Goal: Task Accomplishment & Management: Manage account settings

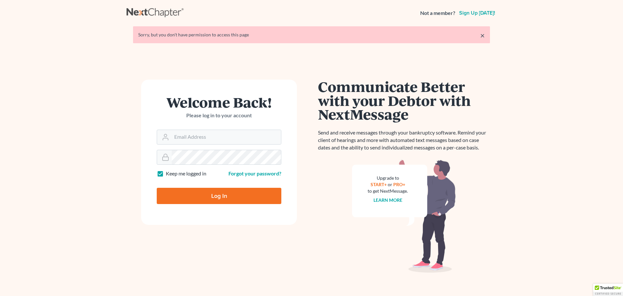
type input "[EMAIL_ADDRESS][DOMAIN_NAME]"
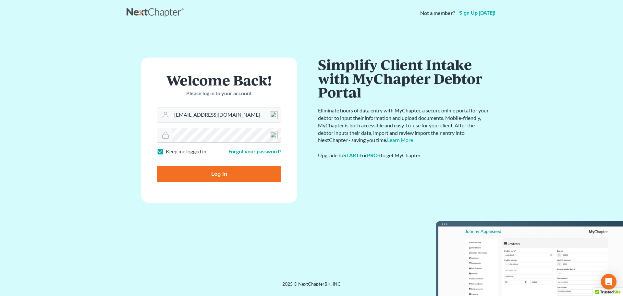
click at [229, 173] on input "Log In" at bounding box center [219, 173] width 125 height 16
type input "Thinking..."
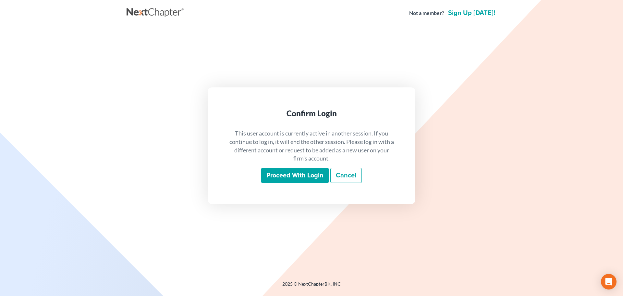
click at [301, 174] on input "Proceed with login" at bounding box center [294, 175] width 67 height 15
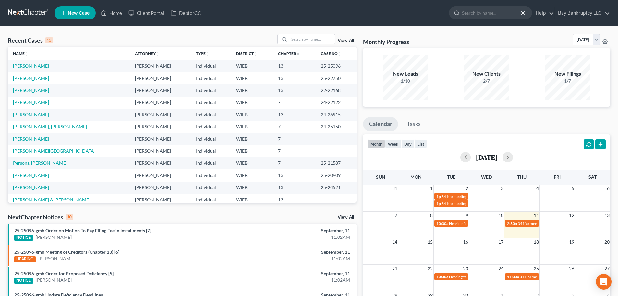
click at [32, 63] on link "[PERSON_NAME]" at bounding box center [31, 66] width 36 height 6
select select "2"
select select "0"
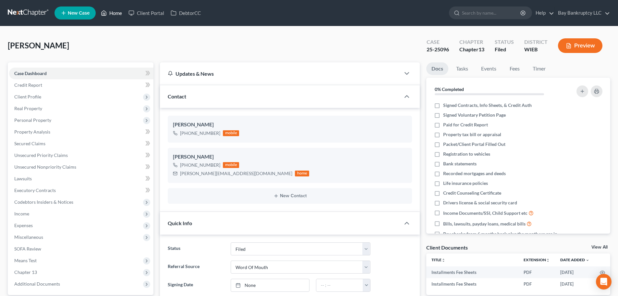
click at [113, 10] on link "Home" at bounding box center [112, 13] width 28 height 12
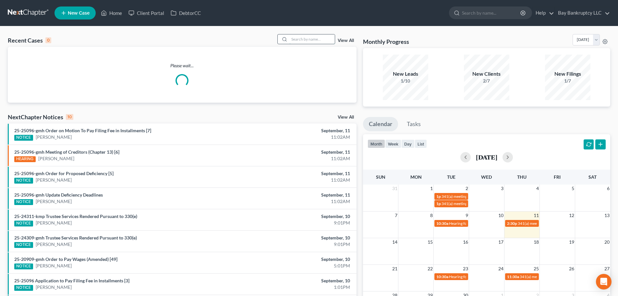
click at [306, 40] on input "search" at bounding box center [311, 38] width 45 height 9
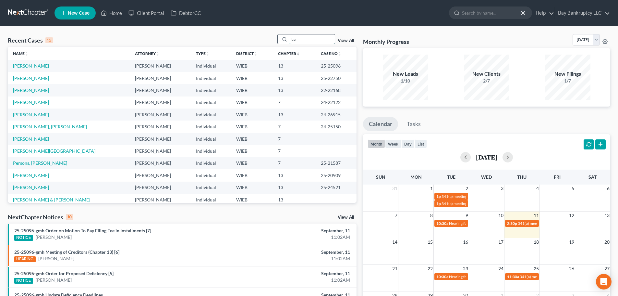
type input "tia"
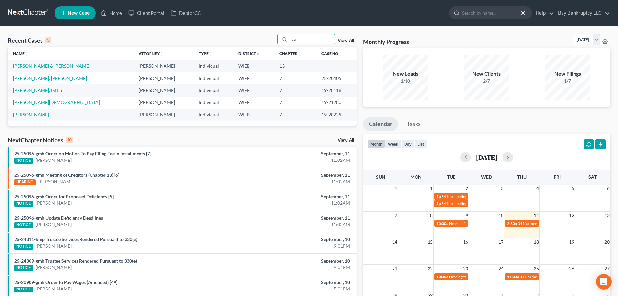
click at [49, 65] on link "[PERSON_NAME] & [PERSON_NAME]" at bounding box center [51, 66] width 77 height 6
select select "3"
select select "4"
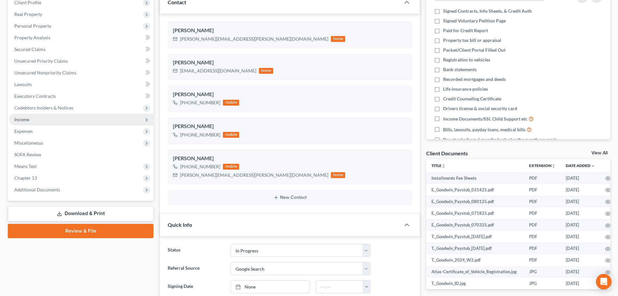
scroll to position [97, 0]
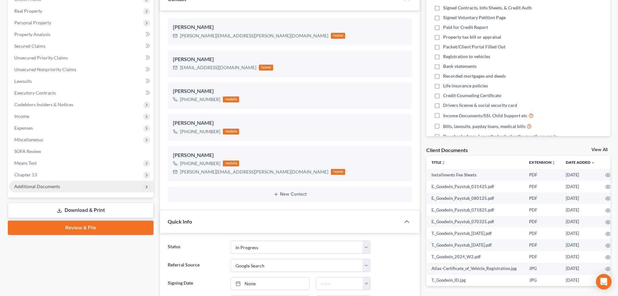
click at [45, 188] on span "Additional Documents" at bounding box center [37, 186] width 46 height 6
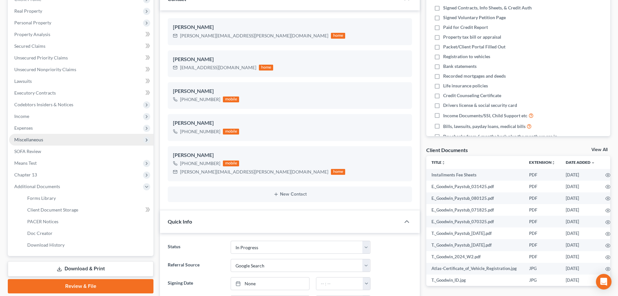
click at [39, 141] on span "Miscellaneous" at bounding box center [28, 140] width 29 height 6
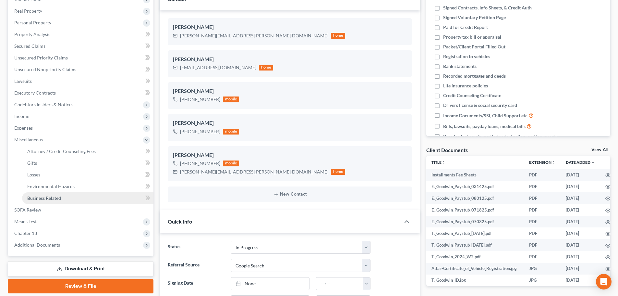
click at [43, 195] on span "Business Related" at bounding box center [44, 198] width 34 height 6
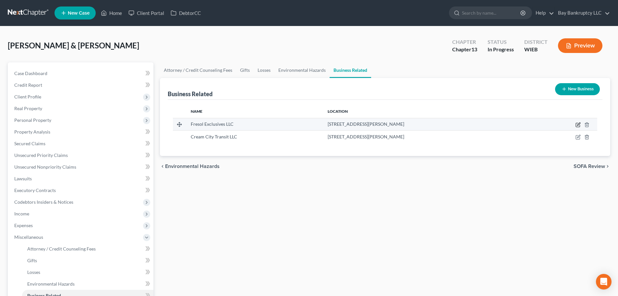
click at [576, 125] on icon "button" at bounding box center [578, 125] width 4 height 4
select select "member"
select select "52"
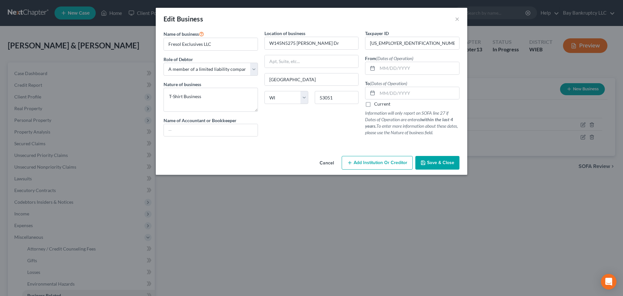
click at [430, 165] on span "Save & Close" at bounding box center [440, 163] width 27 height 6
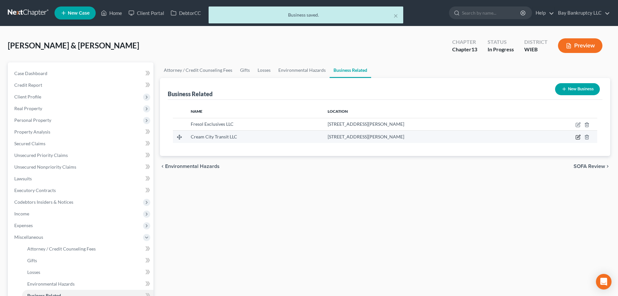
click at [579, 136] on icon "button" at bounding box center [578, 136] width 3 height 3
select select "sole_proprietor"
select select "52"
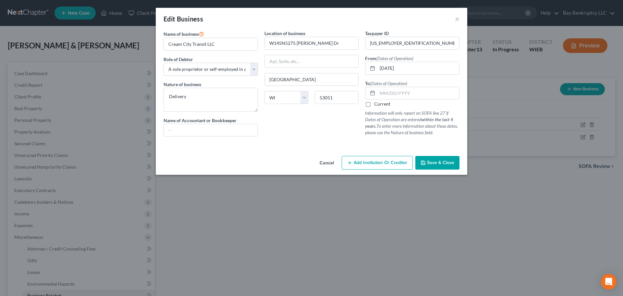
click at [435, 164] on span "Save & Close" at bounding box center [440, 163] width 27 height 6
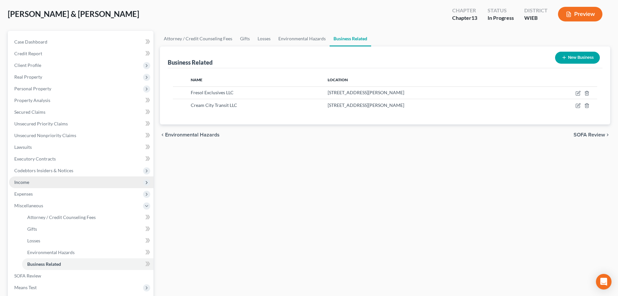
scroll to position [97, 0]
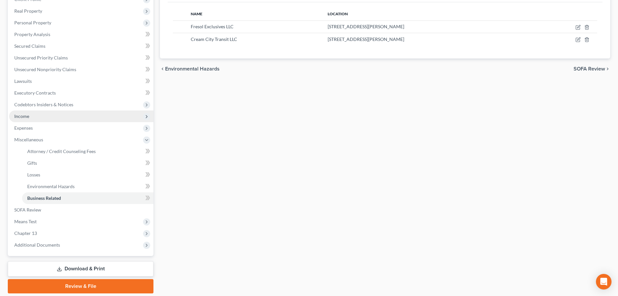
click at [31, 118] on span "Income" at bounding box center [81, 116] width 144 height 12
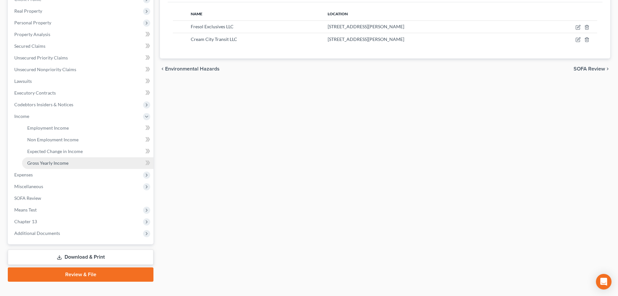
click at [47, 159] on link "Gross Yearly Income" at bounding box center [87, 163] width 131 height 12
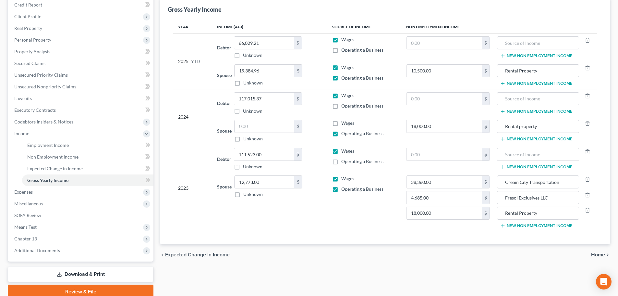
scroll to position [65, 0]
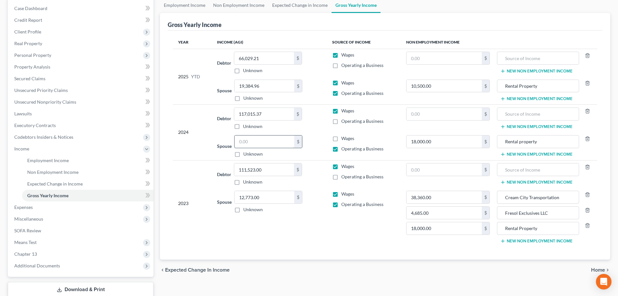
click at [267, 140] on input "text" at bounding box center [265, 141] width 60 height 12
click at [341, 121] on label "Operating a Business" at bounding box center [362, 121] width 42 height 6
click at [344, 121] on input "Operating a Business" at bounding box center [346, 120] width 4 height 4
checkbox input "true"
click at [262, 143] on input "text" at bounding box center [265, 141] width 60 height 12
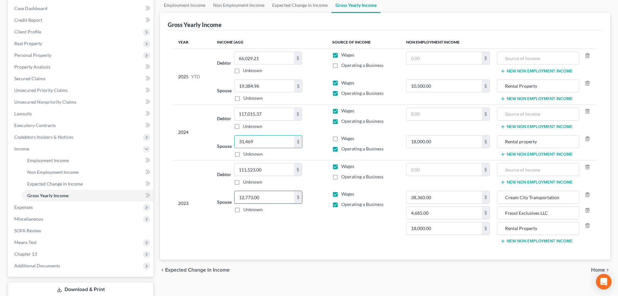
type input "31,469"
click at [269, 195] on input "12,773.00" at bounding box center [265, 197] width 60 height 12
type input "51,133"
click at [457, 198] on input "38,360.00" at bounding box center [444, 197] width 76 height 12
type input "0"
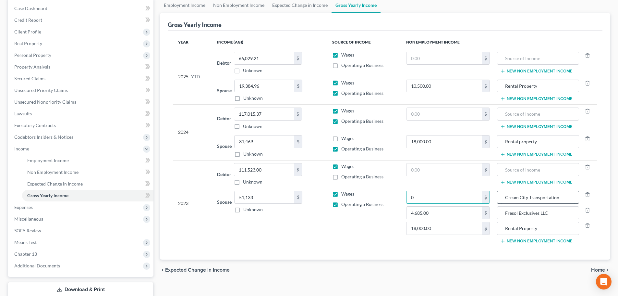
click at [564, 197] on input "Cream City Transportation" at bounding box center [538, 197] width 75 height 12
drag, startPoint x: 509, startPoint y: 195, endPoint x: 488, endPoint y: 198, distance: 21.2
click at [488, 198] on tr "Spouse 51,133.00 $ Unknown Balance Undetermined 51,133 $ Unknown Wages Operatin…" at bounding box center [385, 217] width 424 height 59
drag, startPoint x: 556, startPoint y: 214, endPoint x: 474, endPoint y: 218, distance: 82.5
click at [474, 218] on tr "Spouse 51,133.00 $ Unknown Balance Undetermined 51,133 $ Unknown Wages Operatin…" at bounding box center [385, 217] width 424 height 59
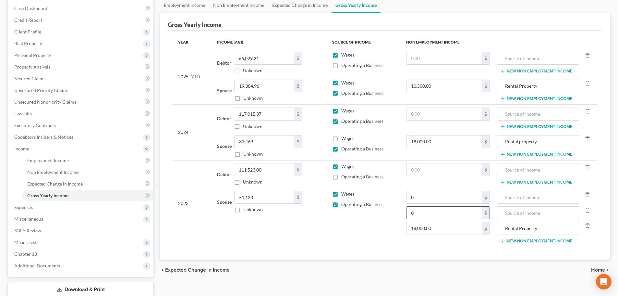
type input "0"
click at [274, 191] on input "51,133" at bounding box center [265, 197] width 60 height 12
type input "55,818"
click at [344, 242] on td "Wages Operating a Business" at bounding box center [364, 217] width 74 height 59
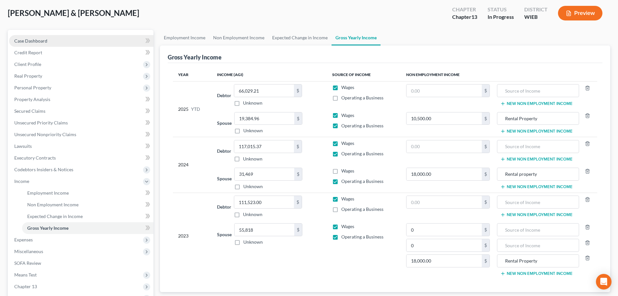
click at [39, 38] on span "Case Dashboard" at bounding box center [30, 41] width 33 height 6
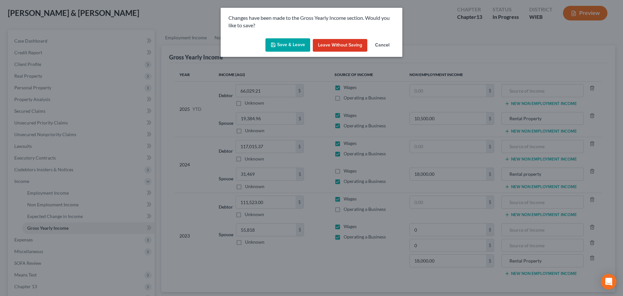
click at [283, 45] on button "Save & Leave" at bounding box center [287, 45] width 45 height 14
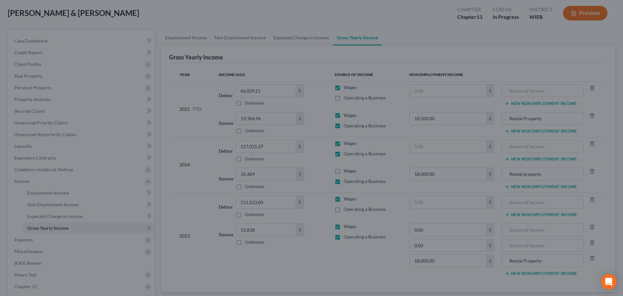
select select "4"
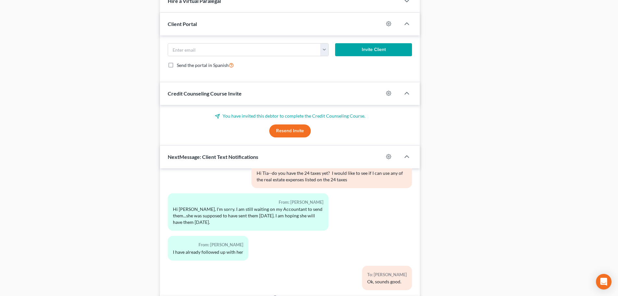
scroll to position [661, 0]
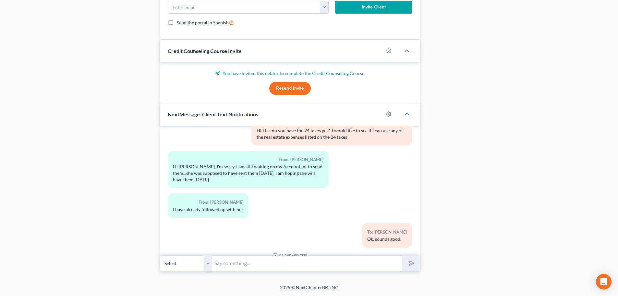
click at [246, 266] on input "text" at bounding box center [307, 263] width 190 height 16
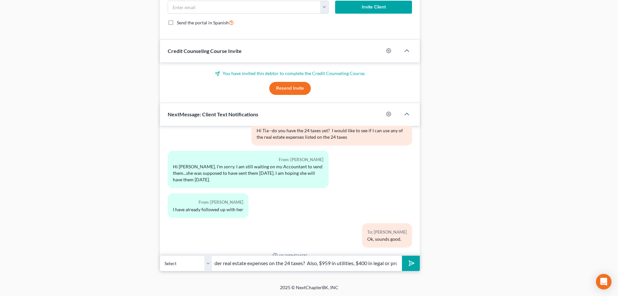
scroll to position [0, 151]
type input "Hi [PERSON_NAME]- can you tell me what are the $626 fees listed under real esta…"
click at [413, 265] on icon "submit" at bounding box center [410, 263] width 6 height 6
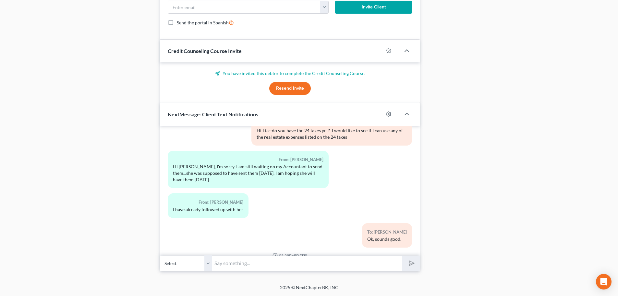
click at [229, 263] on input "text" at bounding box center [307, 263] width 190 height 16
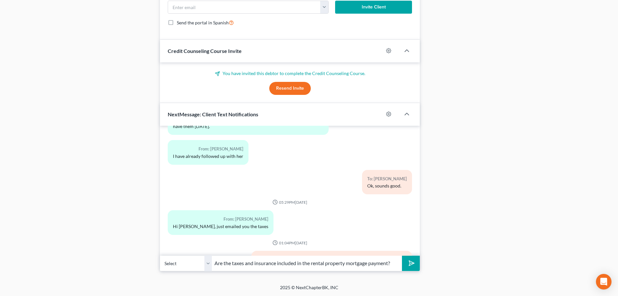
type input "Are the taxes and insurance included in the rental property mortgage payment?"
click at [411, 264] on icon "submit" at bounding box center [410, 262] width 9 height 9
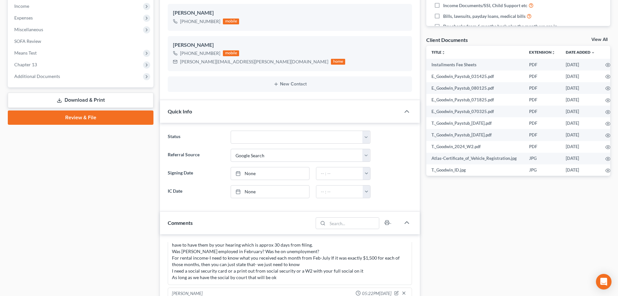
scroll to position [78, 0]
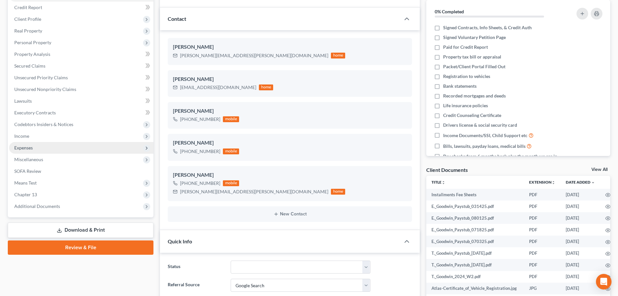
click at [30, 144] on span "Expenses" at bounding box center [81, 148] width 144 height 12
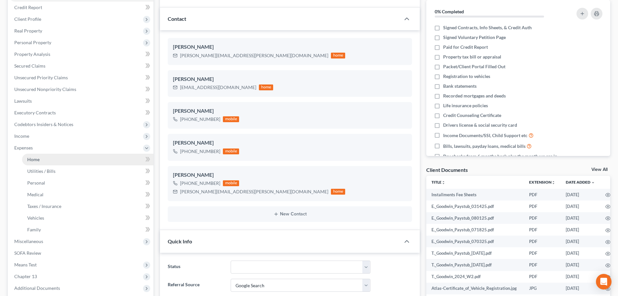
drag, startPoint x: 36, startPoint y: 156, endPoint x: 62, endPoint y: 161, distance: 26.8
click at [36, 156] on link "Home" at bounding box center [87, 159] width 131 height 12
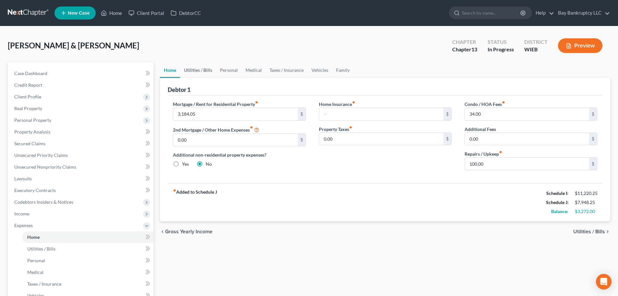
click at [200, 67] on link "Utilities / Bills" at bounding box center [198, 70] width 36 height 16
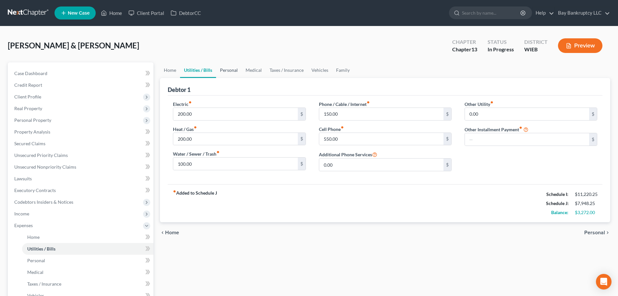
click at [231, 71] on link "Personal" at bounding box center [229, 70] width 26 height 16
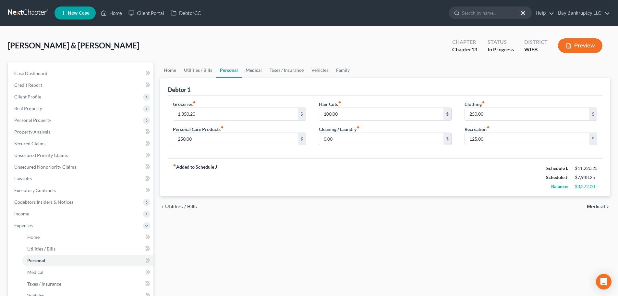
click at [253, 70] on link "Medical" at bounding box center [254, 70] width 24 height 16
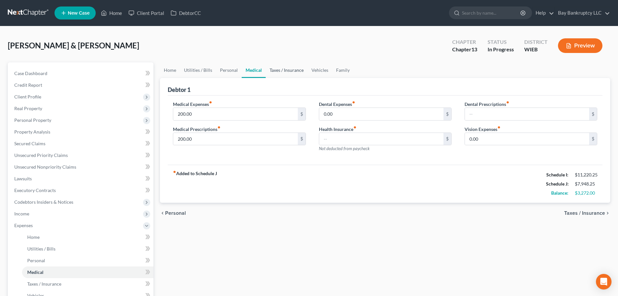
click at [290, 67] on link "Taxes / Insurance" at bounding box center [287, 70] width 42 height 16
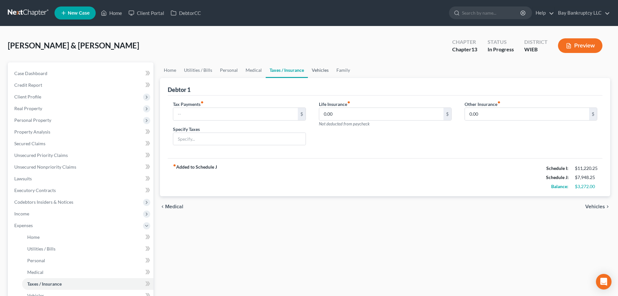
click at [320, 71] on link "Vehicles" at bounding box center [320, 70] width 25 height 16
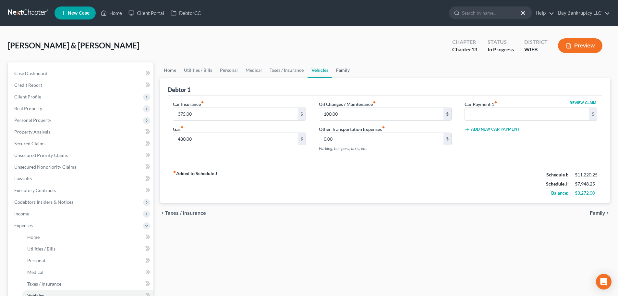
click at [339, 71] on link "Family" at bounding box center [342, 70] width 21 height 16
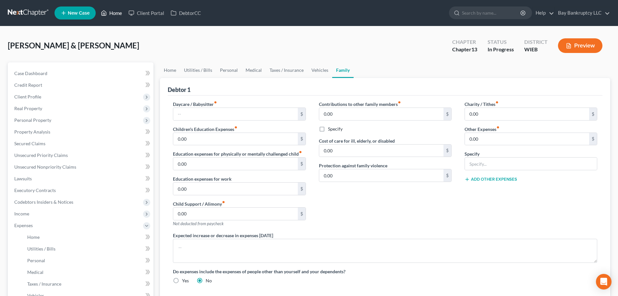
drag, startPoint x: 116, startPoint y: 12, endPoint x: 115, endPoint y: 16, distance: 4.7
click at [116, 12] on link "Home" at bounding box center [112, 13] width 28 height 12
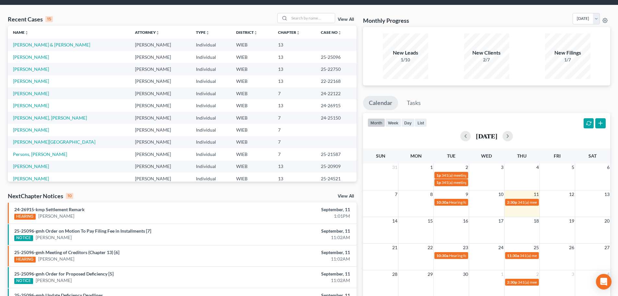
scroll to position [32, 0]
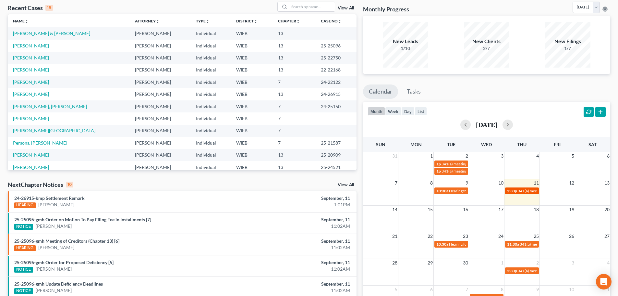
click at [515, 191] on span "2:30p" at bounding box center [512, 190] width 10 height 5
select select "Days"
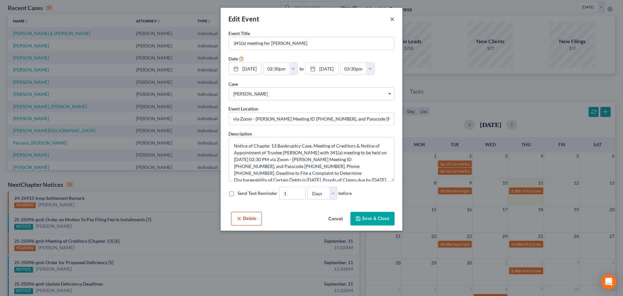
click at [393, 19] on button "×" at bounding box center [392, 19] width 5 height 8
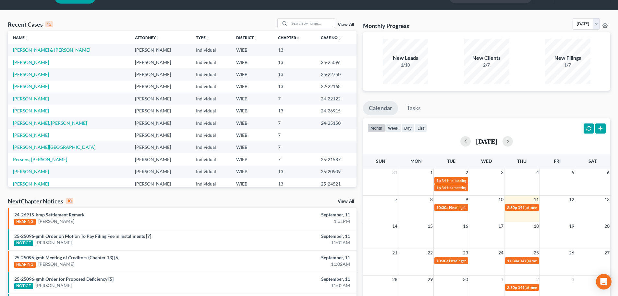
scroll to position [0, 0]
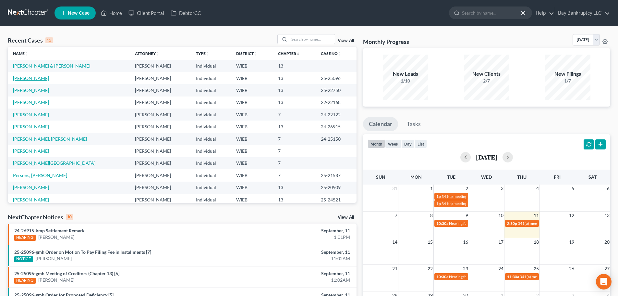
click at [48, 78] on link "[PERSON_NAME]" at bounding box center [31, 78] width 36 height 6
select select "2"
select select "0"
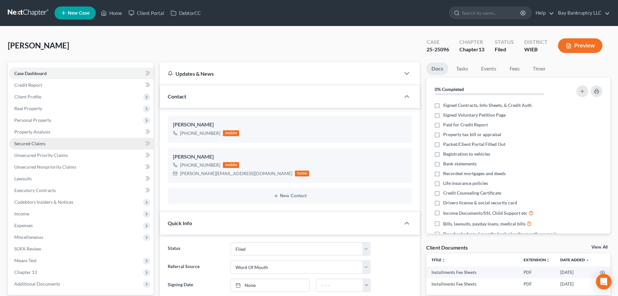
scroll to position [1467, 0]
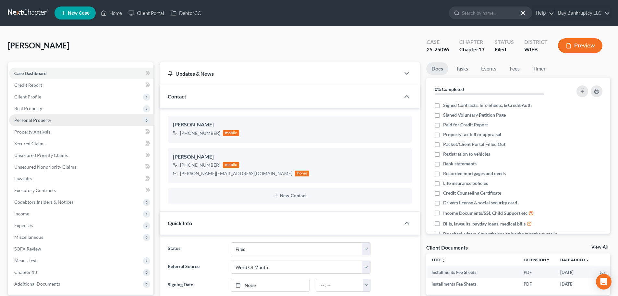
drag, startPoint x: 39, startPoint y: 96, endPoint x: 44, endPoint y: 117, distance: 21.8
click at [39, 96] on span "Client Profile" at bounding box center [27, 97] width 27 height 6
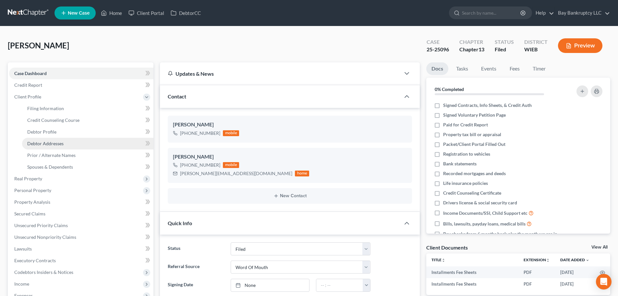
click at [49, 144] on span "Debtor Addresses" at bounding box center [45, 143] width 36 height 6
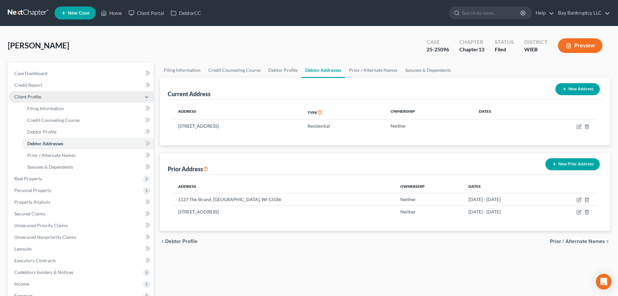
click at [46, 91] on span "Client Profile" at bounding box center [81, 97] width 144 height 12
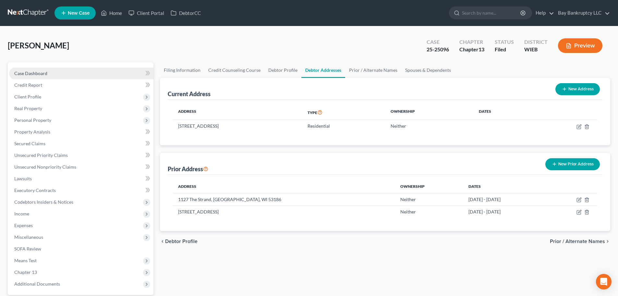
click at [44, 74] on span "Case Dashboard" at bounding box center [30, 73] width 33 height 6
select select "0"
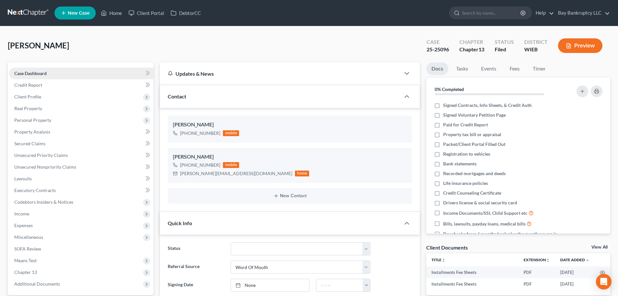
scroll to position [1467, 0]
click at [44, 74] on span "Case Dashboard" at bounding box center [30, 73] width 32 height 6
click at [110, 12] on link "Home" at bounding box center [112, 13] width 28 height 12
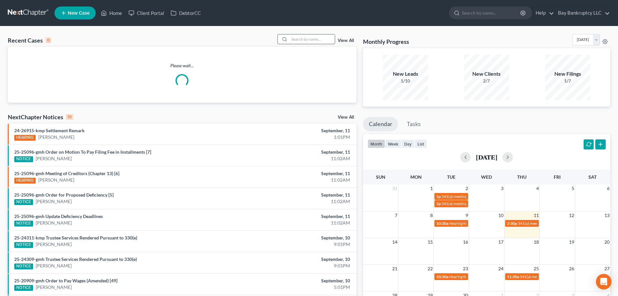
click at [311, 39] on input "search" at bounding box center [311, 38] width 45 height 9
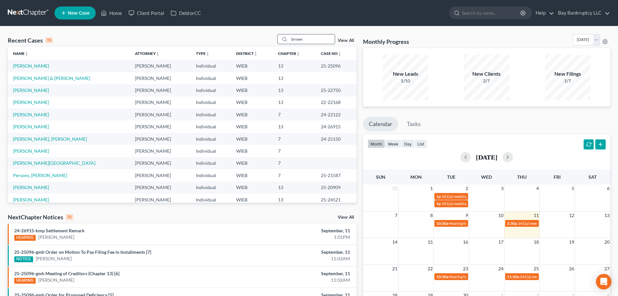
type input "brown"
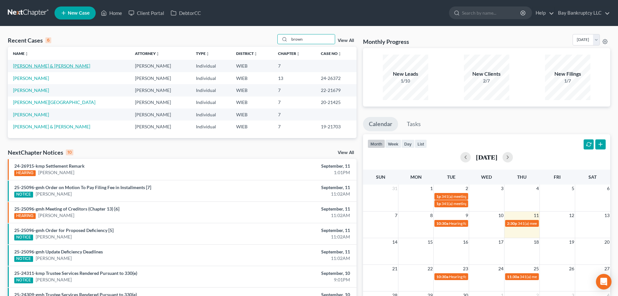
click at [39, 67] on link "[PERSON_NAME] & [PERSON_NAME]" at bounding box center [51, 66] width 77 height 6
select select "3"
select select "1"
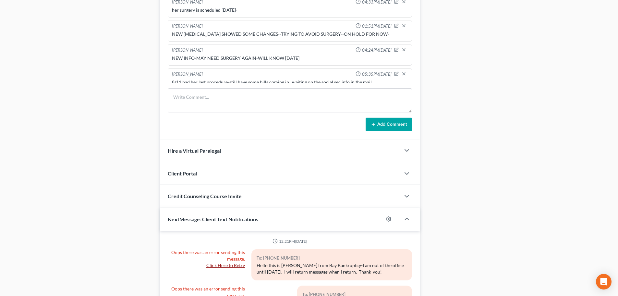
scroll to position [335, 0]
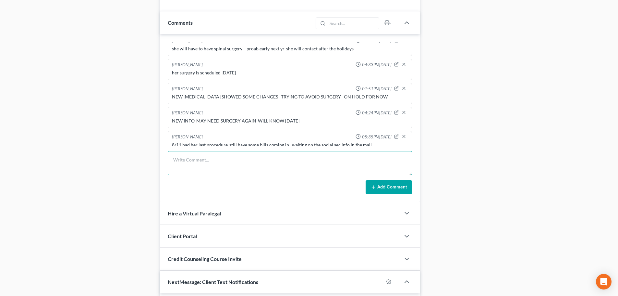
click at [185, 162] on textarea at bounding box center [290, 163] width 244 height 24
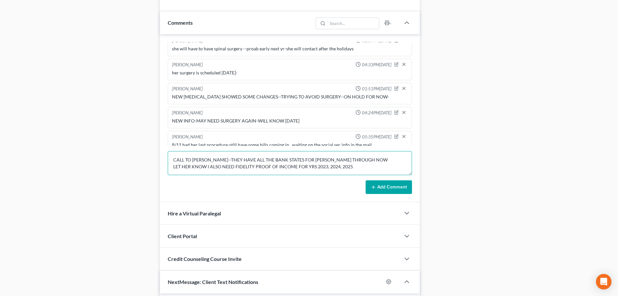
scroll to position [2, 0]
type textarea "CALL TO KATIE--THEY HAVE ALL THE BANK STATES FOR JAN THROUGH NOW LET HER KNOW I…"
click at [377, 185] on button "Add Comment" at bounding box center [389, 187] width 46 height 14
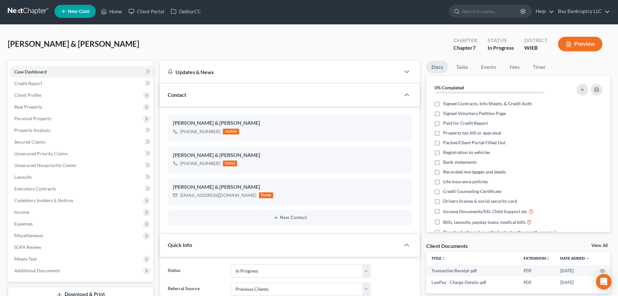
scroll to position [0, 0]
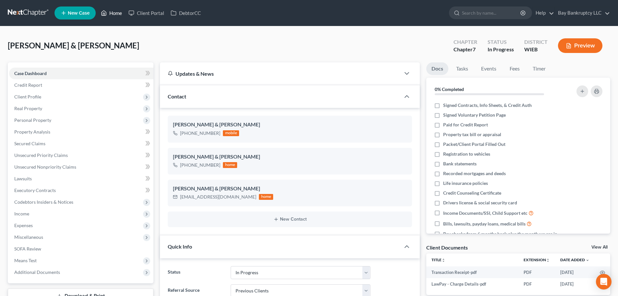
click at [114, 11] on link "Home" at bounding box center [112, 13] width 28 height 12
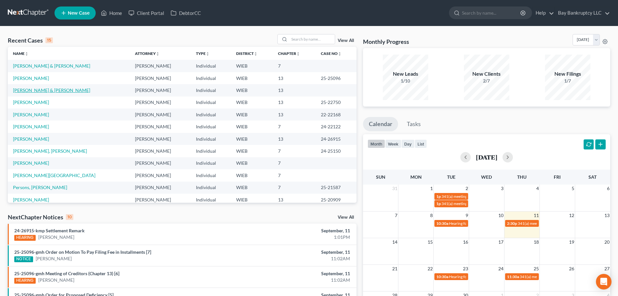
click at [27, 91] on link "[PERSON_NAME] & [PERSON_NAME]" at bounding box center [51, 90] width 77 height 6
select select "3"
select select "4"
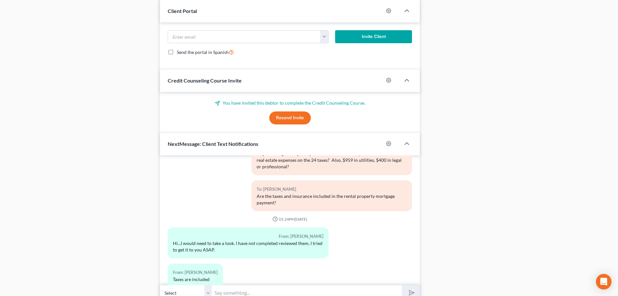
scroll to position [661, 0]
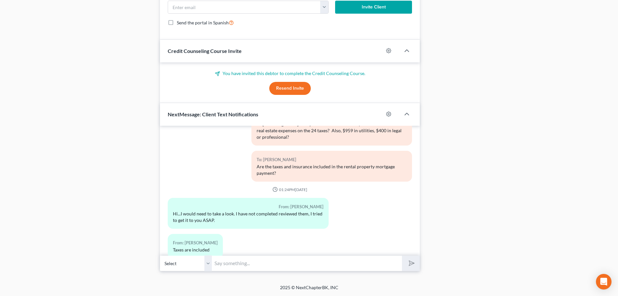
click at [241, 264] on input "text" at bounding box center [307, 263] width 190 height 16
type input "O"
type input "ok, understand-just let me know when you get a chance to look at it"
click at [411, 263] on icon "submit" at bounding box center [410, 262] width 9 height 9
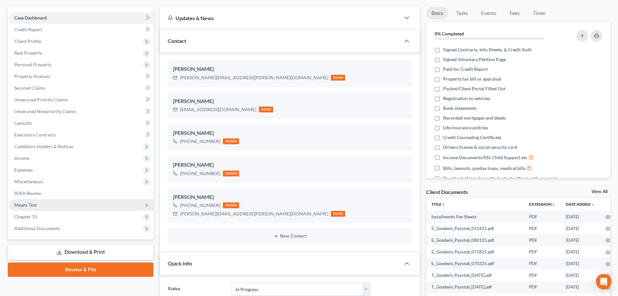
scroll to position [0, 0]
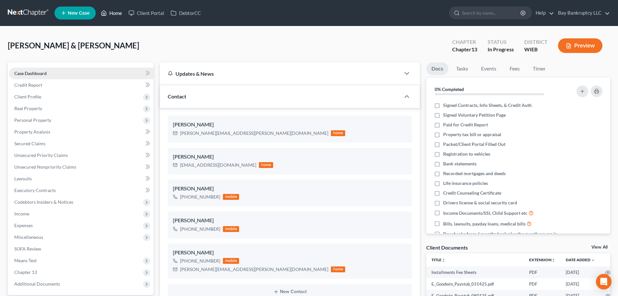
drag, startPoint x: 116, startPoint y: 12, endPoint x: 87, endPoint y: 73, distance: 67.9
click at [116, 12] on link "Home" at bounding box center [112, 13] width 28 height 12
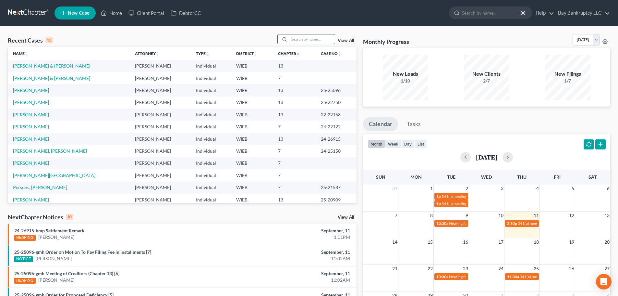
click at [315, 39] on input "search" at bounding box center [311, 38] width 45 height 9
type input "TIA"
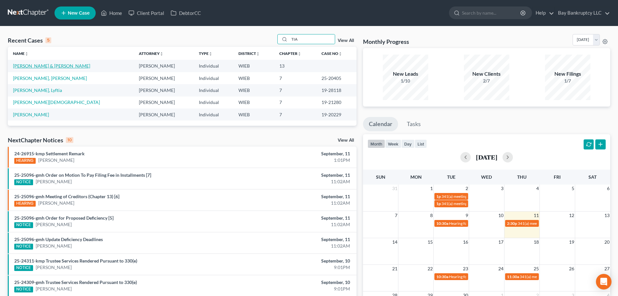
click at [39, 66] on link "[PERSON_NAME] & [PERSON_NAME]" at bounding box center [51, 66] width 77 height 6
select select "3"
select select "4"
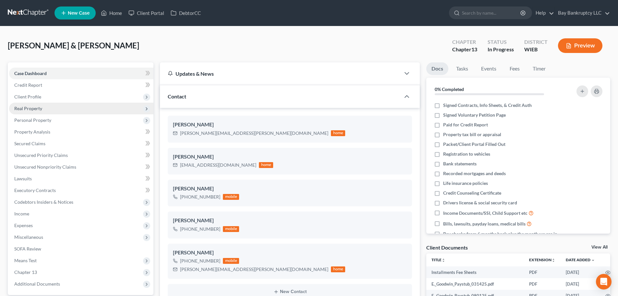
click at [29, 108] on span "Real Property" at bounding box center [28, 108] width 28 height 6
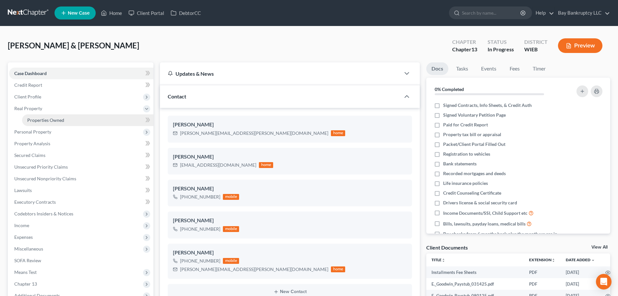
click at [43, 115] on link "Properties Owned" at bounding box center [87, 120] width 131 height 12
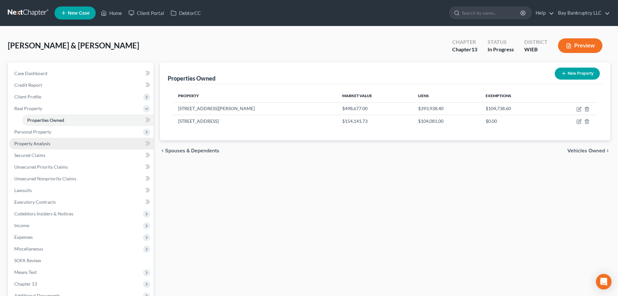
click at [25, 143] on span "Property Analysis" at bounding box center [32, 143] width 36 height 6
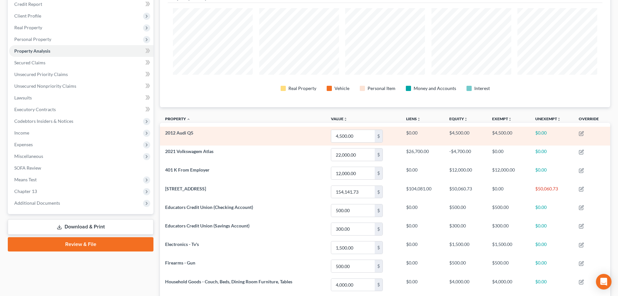
scroll to position [65, 0]
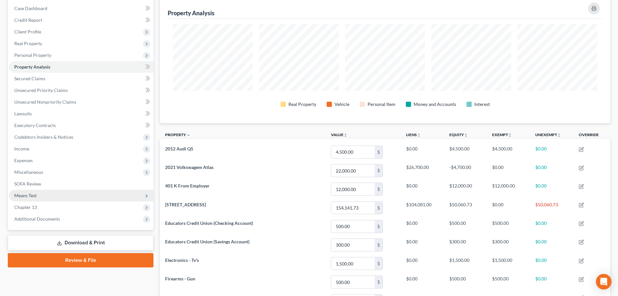
click at [48, 192] on span "Means Test" at bounding box center [81, 195] width 144 height 12
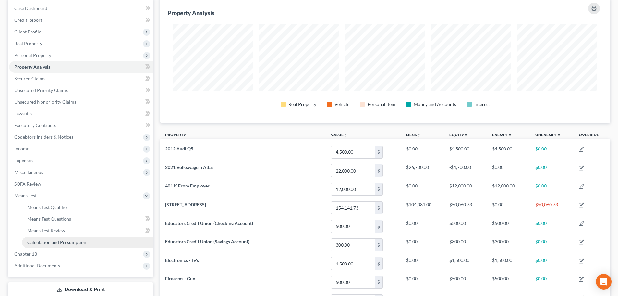
click at [52, 237] on link "Calculation and Presumption" at bounding box center [87, 242] width 131 height 12
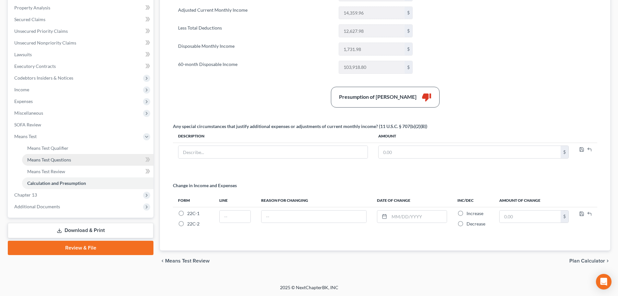
click at [65, 160] on span "Means Test Questions" at bounding box center [49, 160] width 44 height 6
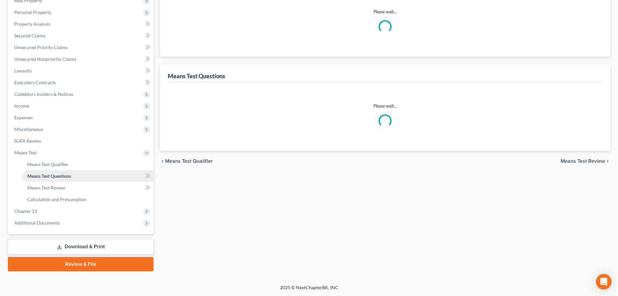
scroll to position [28, 0]
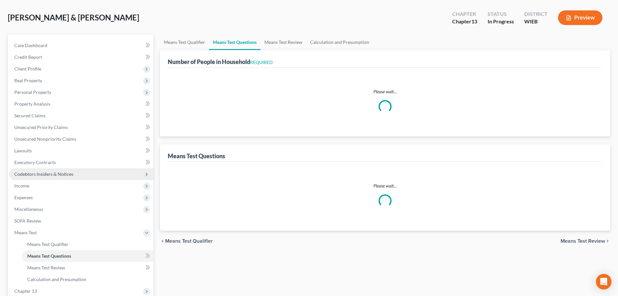
select select "1"
select select "57"
select select "0"
select select "60"
select select "0"
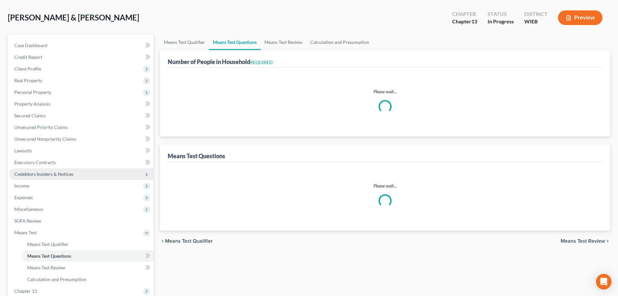
select select "60"
select select "4"
select select "2"
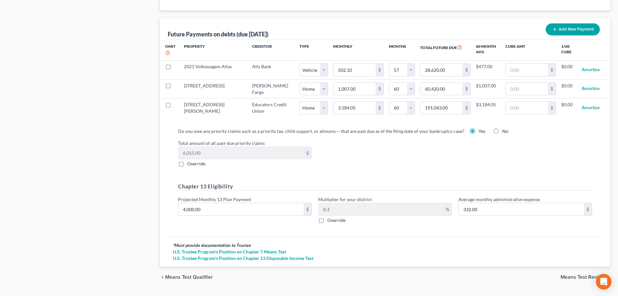
scroll to position [644, 0]
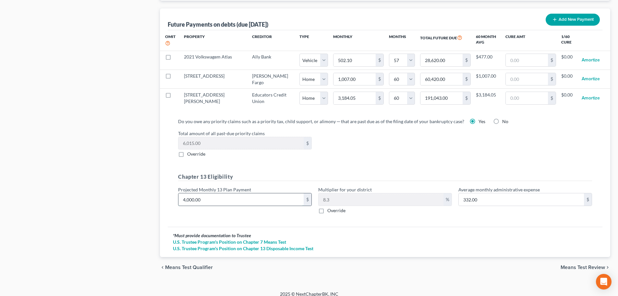
click at [205, 193] on input "4,000.00" at bounding box center [240, 199] width 125 height 12
type input "3"
type input "0.24"
type input "32"
type input "2.65"
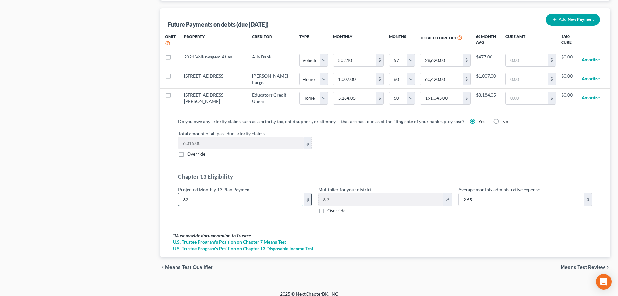
type input "320"
type input "26.56"
type input "3200"
type input "265.60"
type input "3,200"
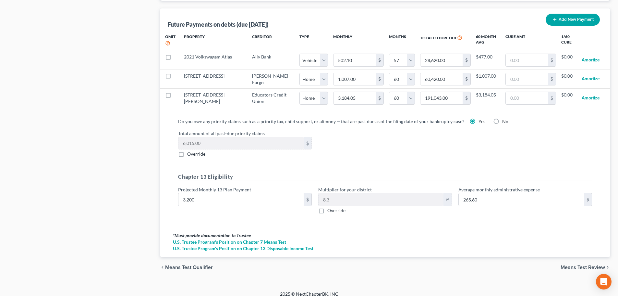
click at [330, 238] on link "U.S. Trustee Program's Position on Chapter 7 Means Test" at bounding box center [385, 241] width 424 height 6
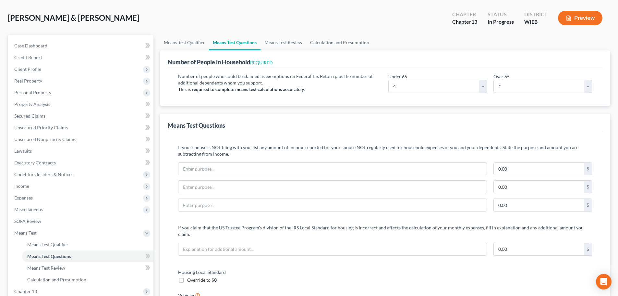
scroll to position [0, 0]
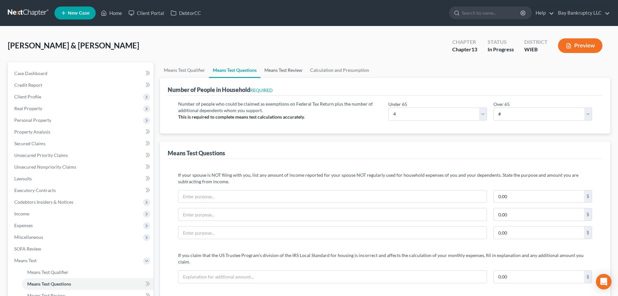
click at [282, 71] on link "Means Test Review" at bounding box center [284, 70] width 46 height 16
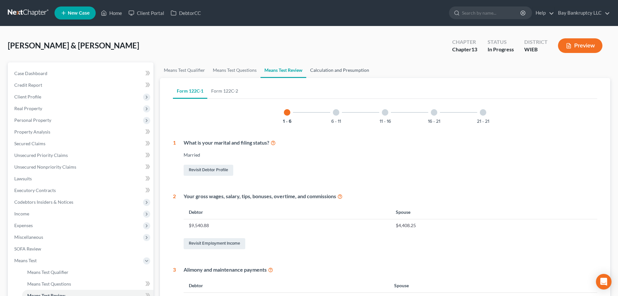
click at [328, 71] on link "Calculation and Presumption" at bounding box center [339, 70] width 67 height 16
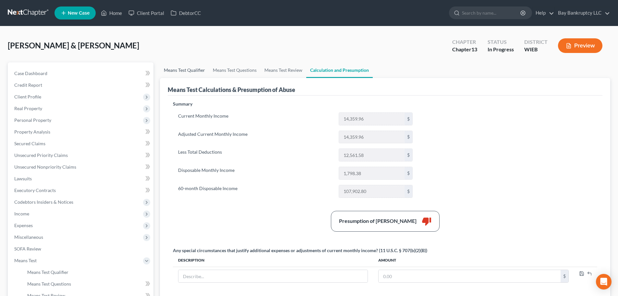
click at [187, 71] on link "Means Test Qualifier" at bounding box center [184, 70] width 49 height 16
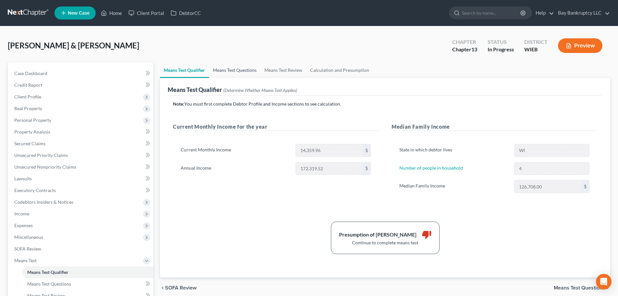
click at [230, 71] on link "Means Test Questions" at bounding box center [235, 70] width 52 height 16
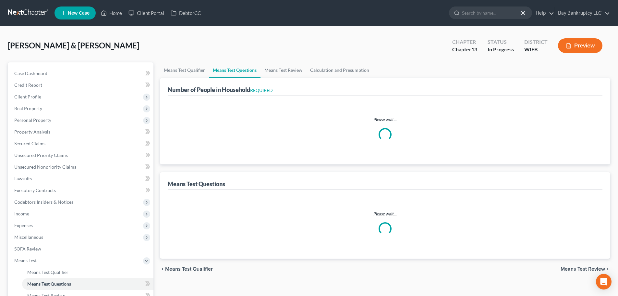
select select "1"
select select "57"
select select "0"
select select "60"
select select "0"
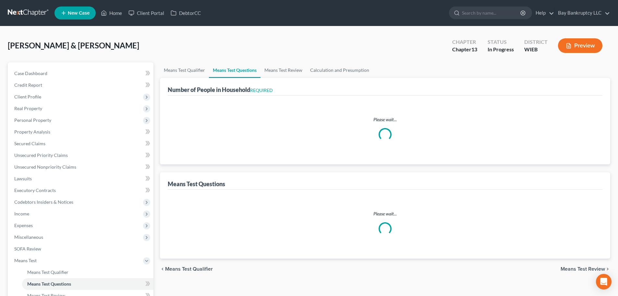
select select "60"
select select "4"
select select "2"
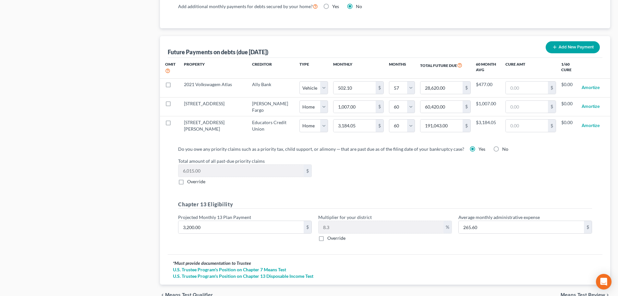
scroll to position [644, 0]
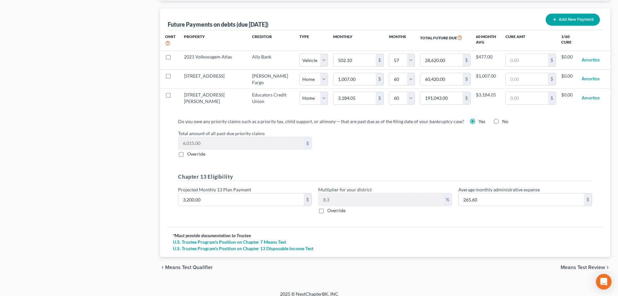
click at [327, 207] on label "Override" at bounding box center [336, 210] width 18 height 6
click at [330, 207] on input "Override" at bounding box center [332, 209] width 4 height 4
checkbox input "true"
click at [334, 195] on input "text" at bounding box center [381, 199] width 125 height 12
type input "32.00"
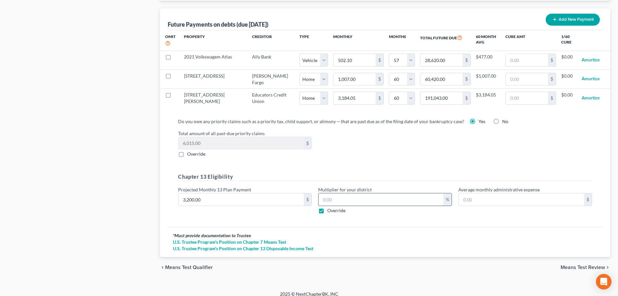
type input "1"
type input "320.00"
type input "10"
click at [368, 215] on div "Do you owe any priority claims such as a priority tax, child support, or alimon…" at bounding box center [385, 170] width 435 height 114
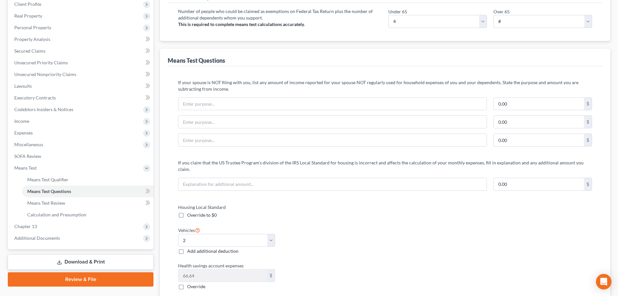
scroll to position [0, 0]
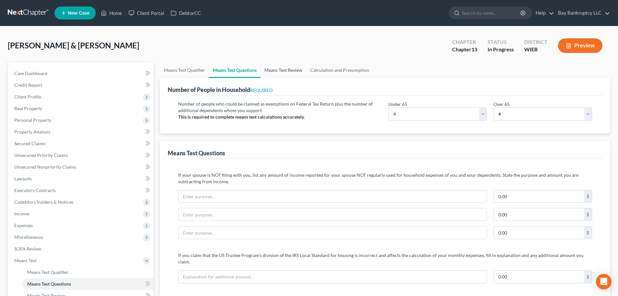
click at [283, 70] on link "Means Test Review" at bounding box center [284, 70] width 46 height 16
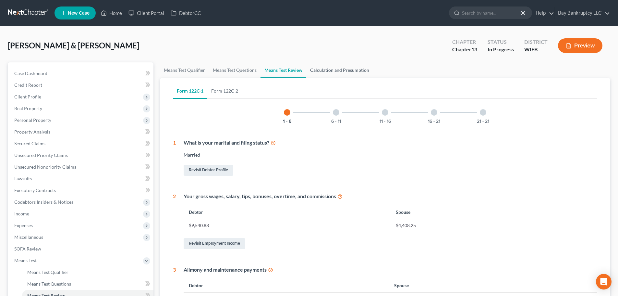
click at [331, 69] on link "Calculation and Presumption" at bounding box center [339, 70] width 67 height 16
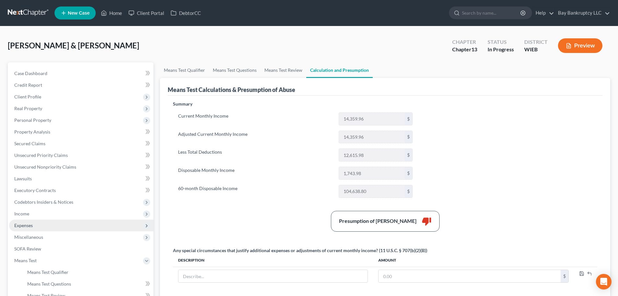
click at [33, 221] on span "Expenses" at bounding box center [81, 225] width 144 height 12
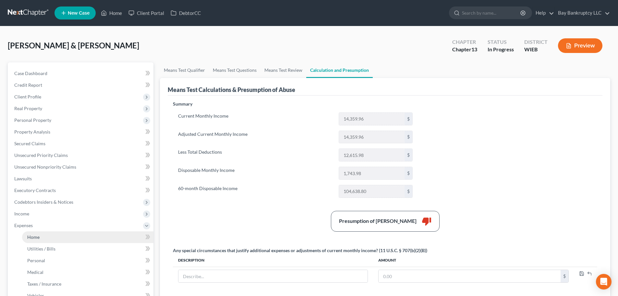
click at [36, 235] on span "Home" at bounding box center [33, 237] width 12 height 6
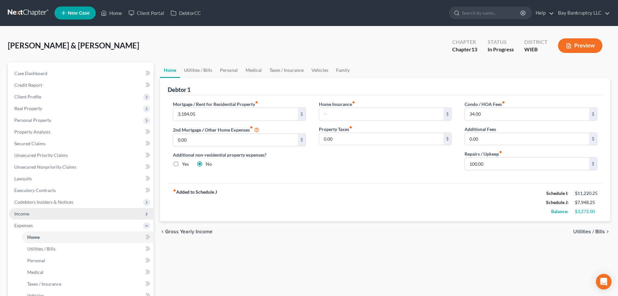
click at [29, 213] on span "Income" at bounding box center [21, 214] width 15 height 6
drag, startPoint x: 39, startPoint y: 221, endPoint x: 48, endPoint y: 214, distance: 11.2
click at [39, 221] on link "Employment Income" at bounding box center [87, 225] width 131 height 12
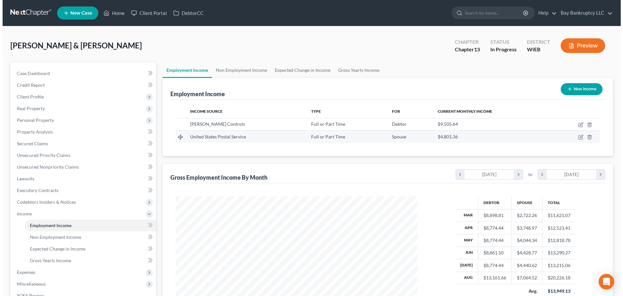
scroll to position [121, 255]
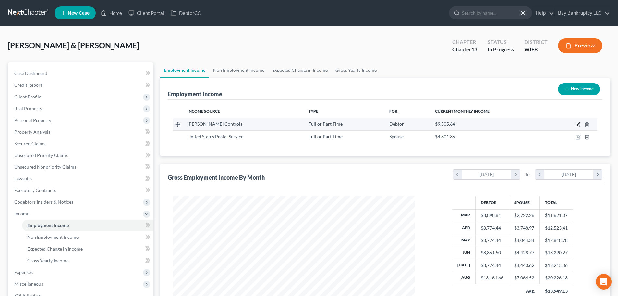
click at [577, 123] on icon "button" at bounding box center [578, 125] width 4 height 4
select select "0"
select select "52"
select select "2"
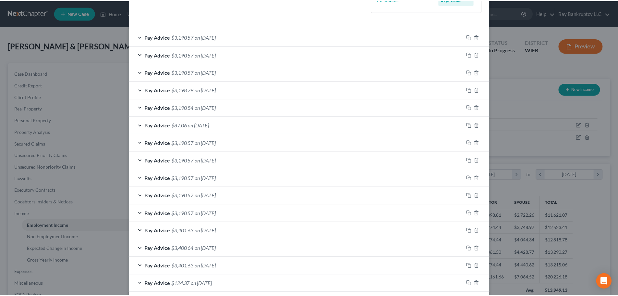
scroll to position [237, 0]
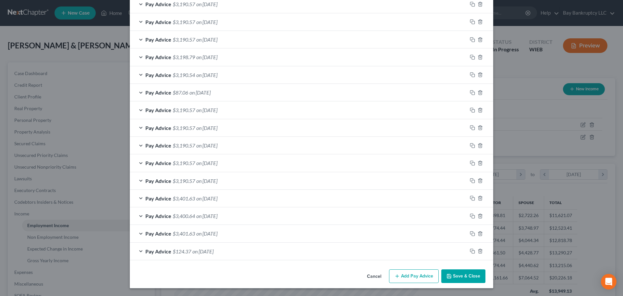
click at [477, 274] on button "Save & Close" at bounding box center [463, 276] width 44 height 14
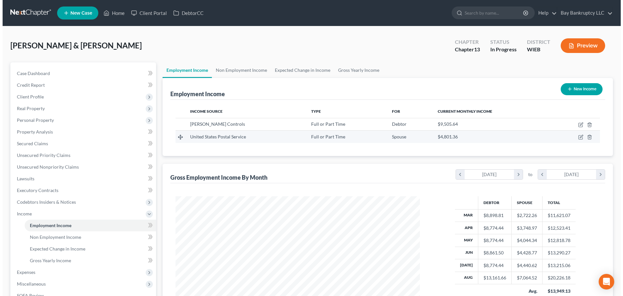
scroll to position [324289, 324155]
click at [577, 137] on icon "button" at bounding box center [578, 136] width 5 height 5
select select "0"
select select "52"
select select "2"
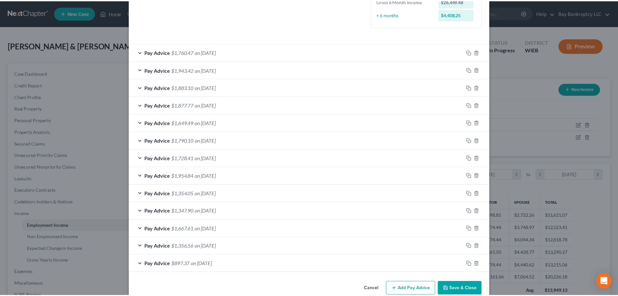
scroll to position [201, 0]
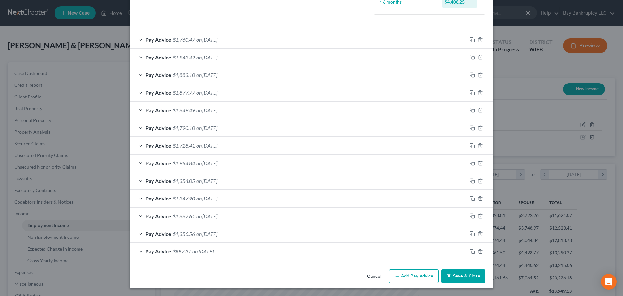
click at [467, 275] on button "Save & Close" at bounding box center [463, 276] width 44 height 14
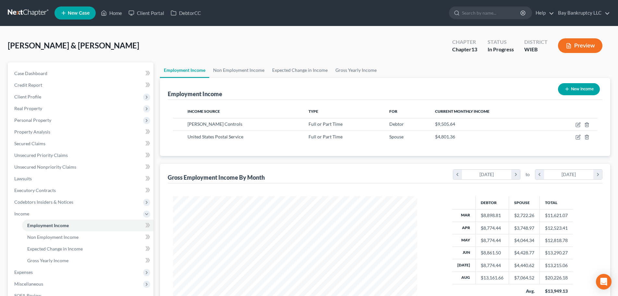
scroll to position [324289, 324155]
click at [235, 74] on link "Non Employment Income" at bounding box center [238, 70] width 59 height 16
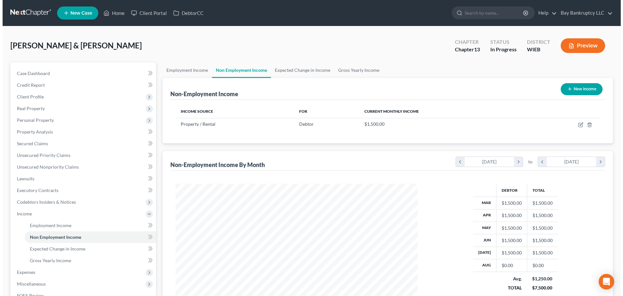
scroll to position [121, 255]
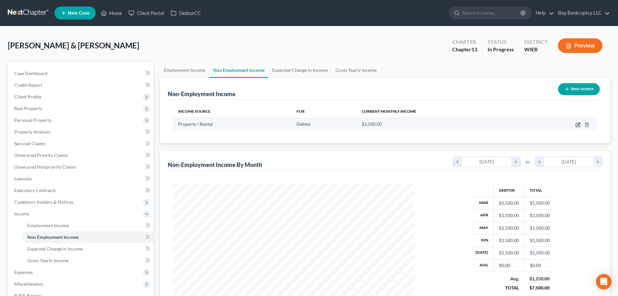
click at [577, 124] on icon "button" at bounding box center [578, 124] width 5 height 5
select select "9"
select select "0"
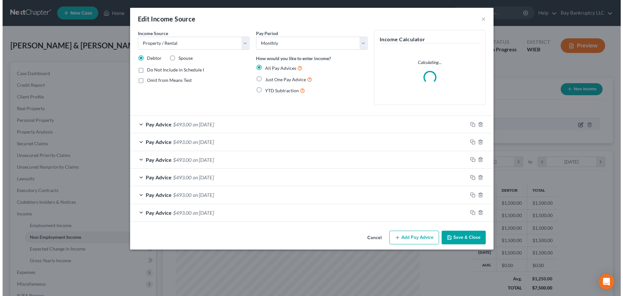
scroll to position [122, 257]
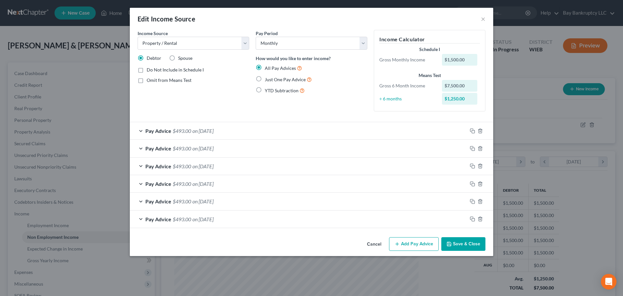
click at [201, 130] on span "on 07/01/2025" at bounding box center [202, 130] width 21 height 6
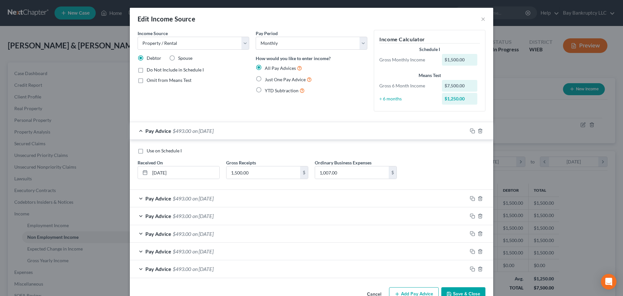
click at [205, 198] on span "on 06/01/2025" at bounding box center [202, 198] width 21 height 6
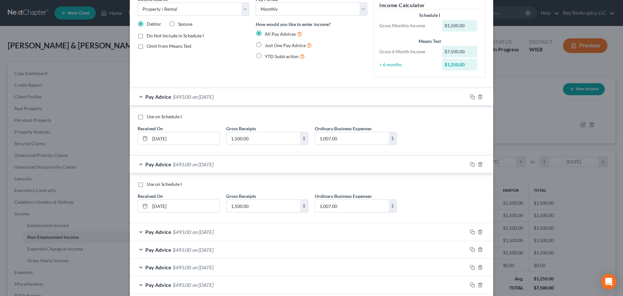
scroll to position [65, 0]
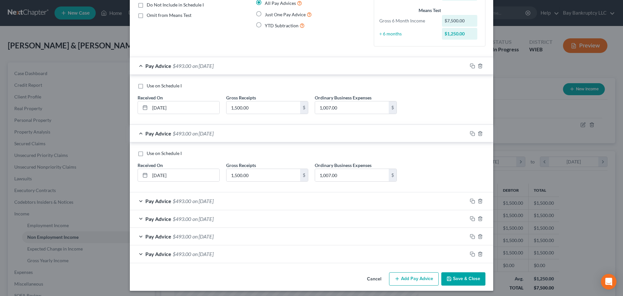
click at [201, 198] on span "on 05/01/2025" at bounding box center [202, 201] width 21 height 6
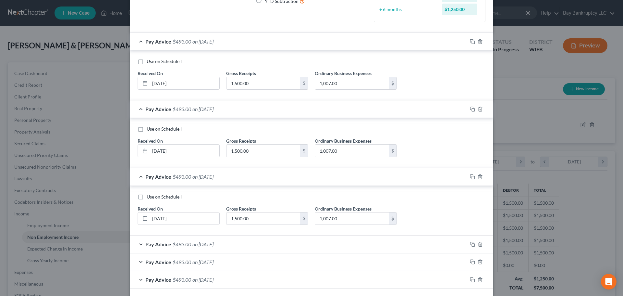
scroll to position [117, 0]
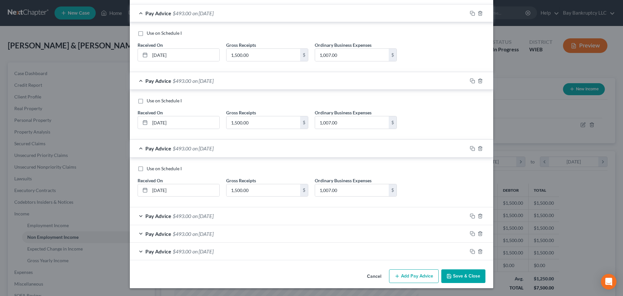
click at [204, 215] on span "on 04/01/2025" at bounding box center [202, 215] width 21 height 6
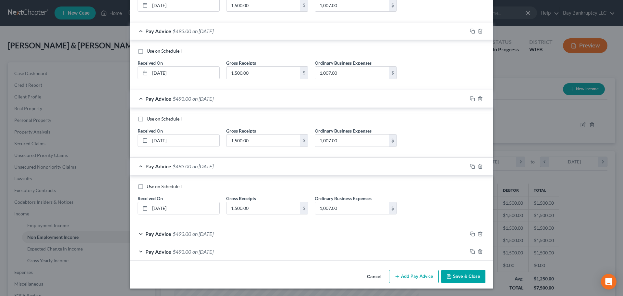
scroll to position [167, 0]
click at [207, 232] on span "on 03/01/2025" at bounding box center [202, 233] width 21 height 6
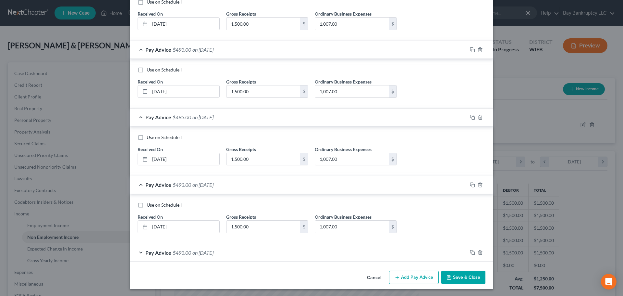
scroll to position [217, 0]
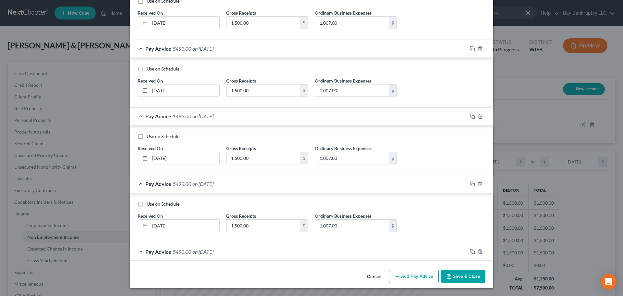
click at [213, 253] on span "on 02/01/2025" at bounding box center [202, 251] width 21 height 6
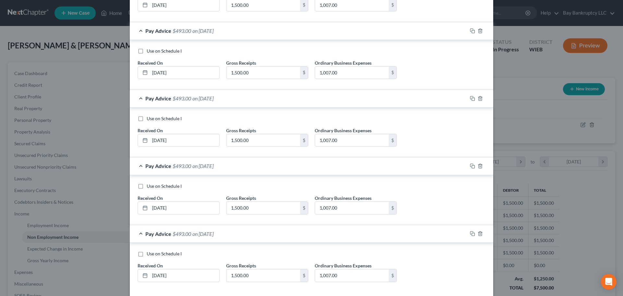
scroll to position [267, 0]
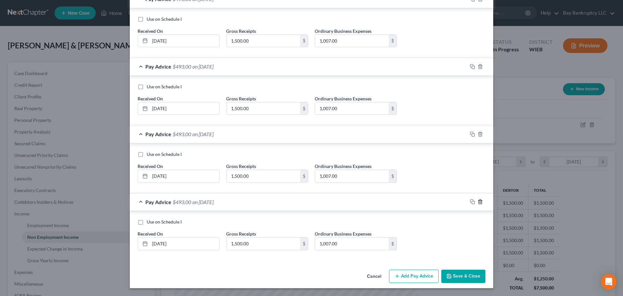
click at [479, 200] on icon "button" at bounding box center [480, 201] width 5 height 5
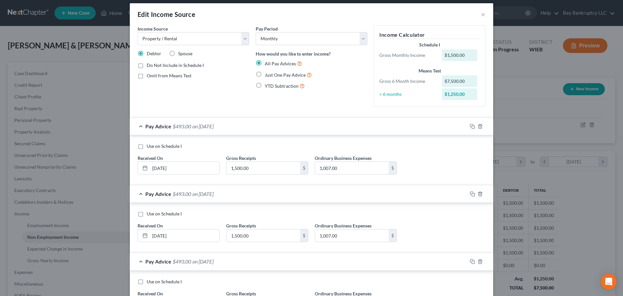
scroll to position [199, 0]
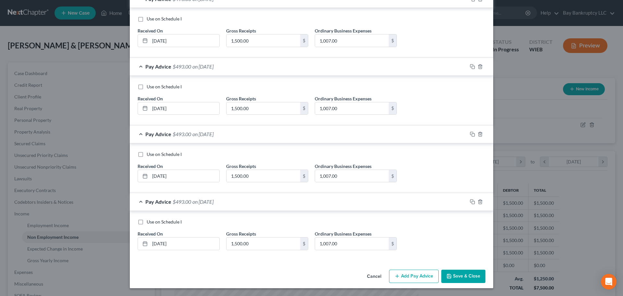
click at [407, 272] on button "Add Pay Advice" at bounding box center [414, 276] width 50 height 14
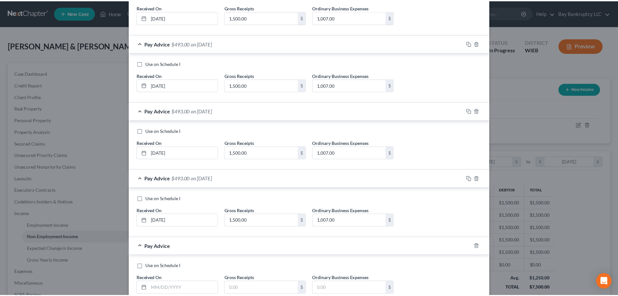
scroll to position [267, 0]
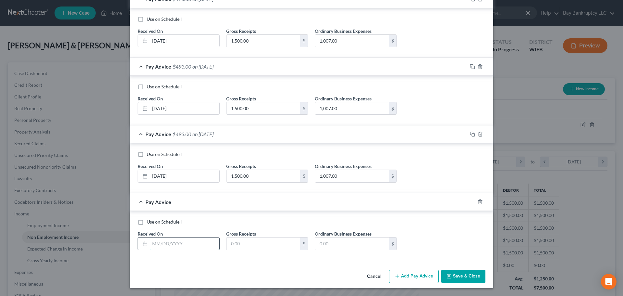
click at [178, 241] on input "text" at bounding box center [184, 243] width 69 height 12
type input "8/1/25"
click at [231, 242] on input "text" at bounding box center [263, 243] width 74 height 12
type input "1,500"
click at [331, 243] on input "text" at bounding box center [352, 243] width 74 height 12
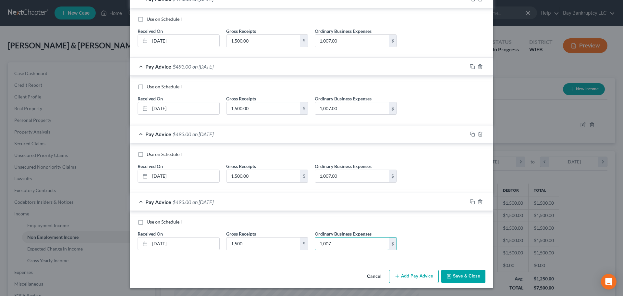
type input "1,007"
click at [455, 272] on button "Save & Close" at bounding box center [463, 276] width 44 height 14
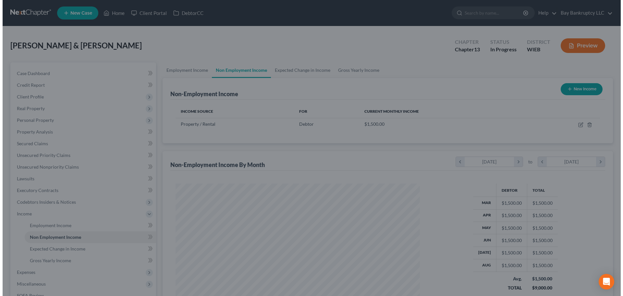
scroll to position [324289, 324155]
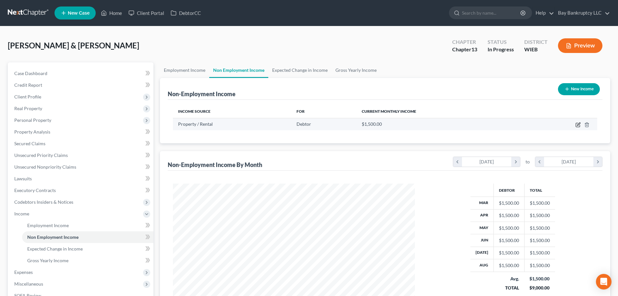
click at [578, 125] on icon "button" at bounding box center [578, 124] width 5 height 5
select select "9"
select select "0"
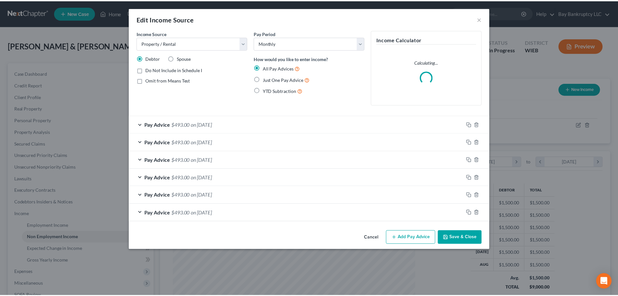
scroll to position [122, 257]
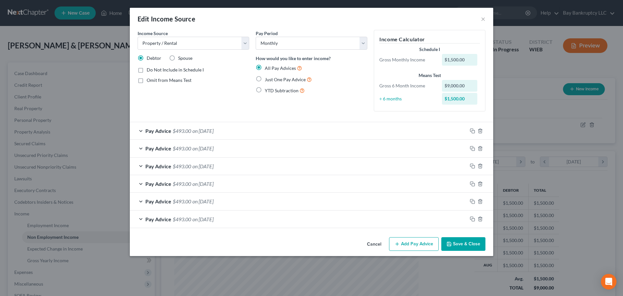
click at [467, 246] on button "Save & Close" at bounding box center [463, 244] width 44 height 14
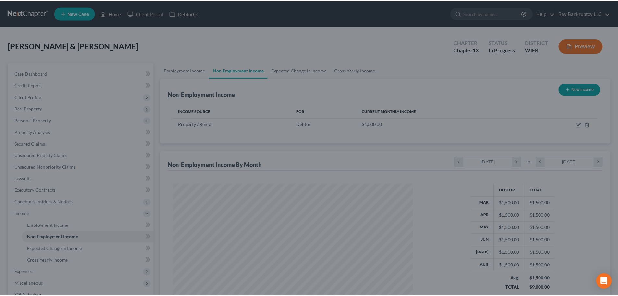
scroll to position [324289, 324155]
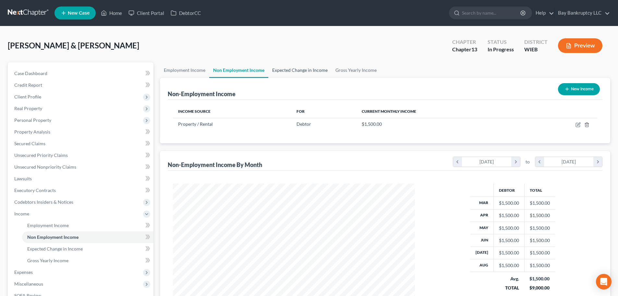
click at [282, 67] on link "Expected Change in Income" at bounding box center [299, 70] width 63 height 16
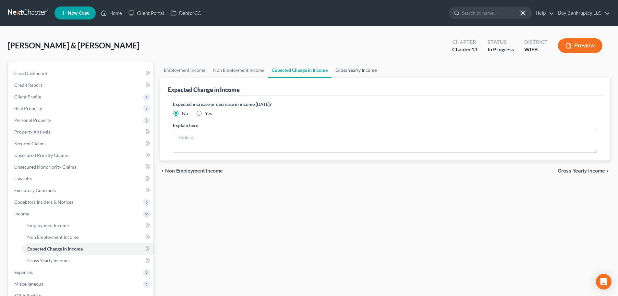
click at [349, 69] on link "Gross Yearly Income" at bounding box center [356, 70] width 49 height 16
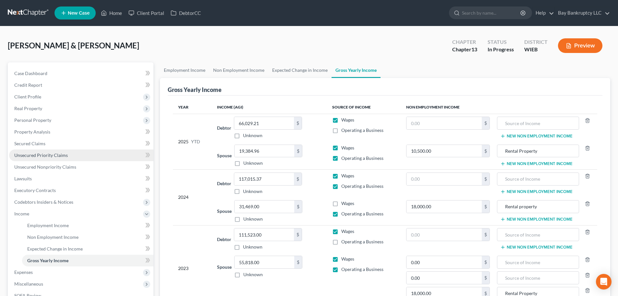
click at [42, 157] on span "Unsecured Priority Claims" at bounding box center [41, 155] width 54 height 6
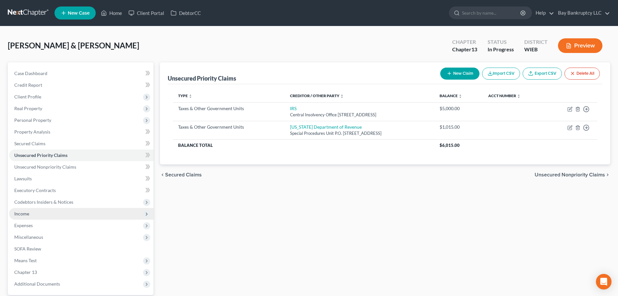
click at [38, 215] on span "Income" at bounding box center [81, 214] width 144 height 12
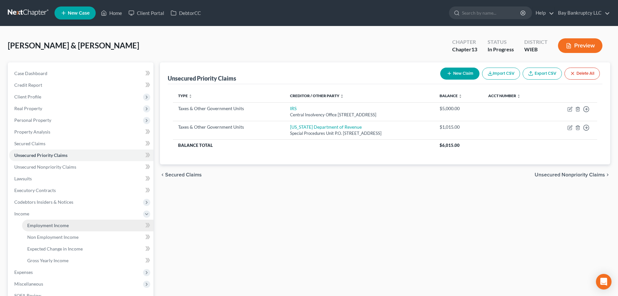
click at [46, 223] on span "Employment Income" at bounding box center [48, 225] width 42 height 6
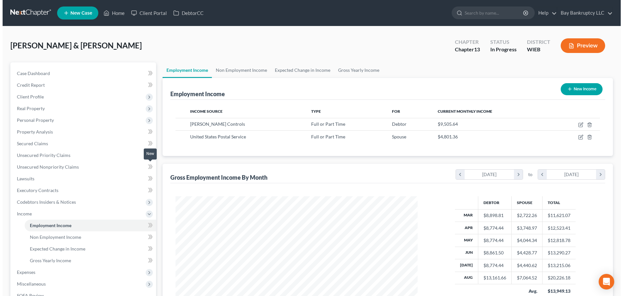
scroll to position [121, 255]
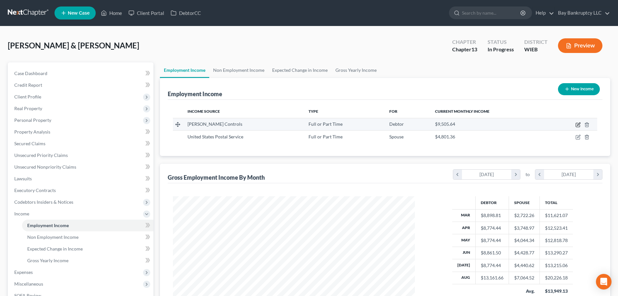
click at [579, 123] on icon "button" at bounding box center [578, 124] width 5 height 5
select select "0"
select select "52"
select select "2"
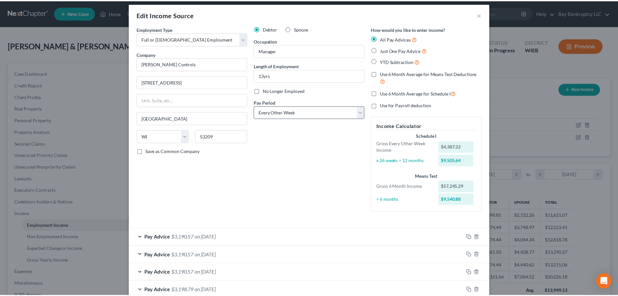
scroll to position [0, 0]
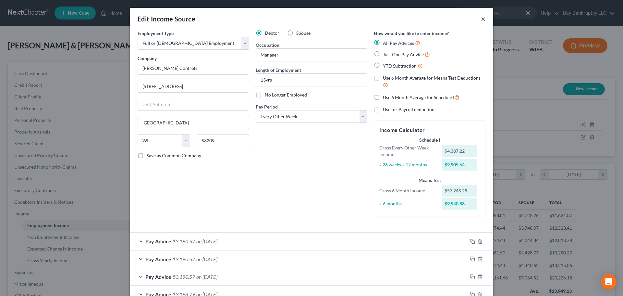
click at [481, 18] on button "×" at bounding box center [483, 19] width 5 height 8
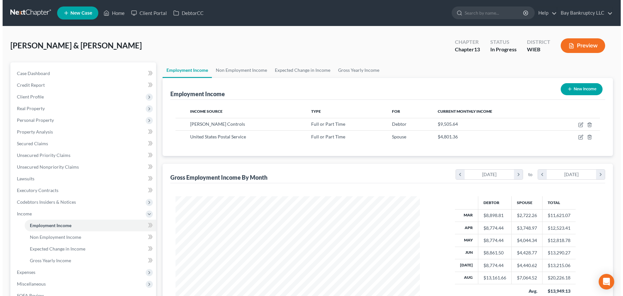
scroll to position [324289, 324155]
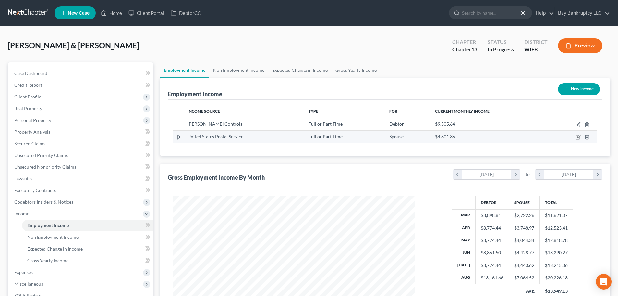
click at [578, 137] on icon "button" at bounding box center [578, 136] width 5 height 5
select select "0"
select select "52"
select select "2"
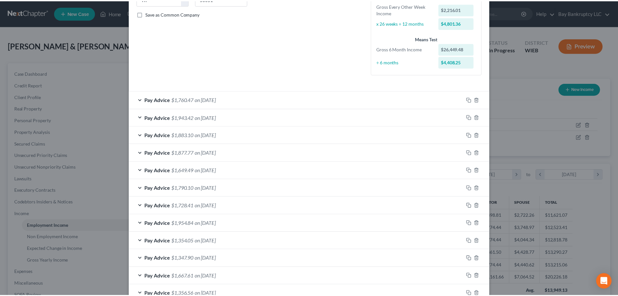
scroll to position [201, 0]
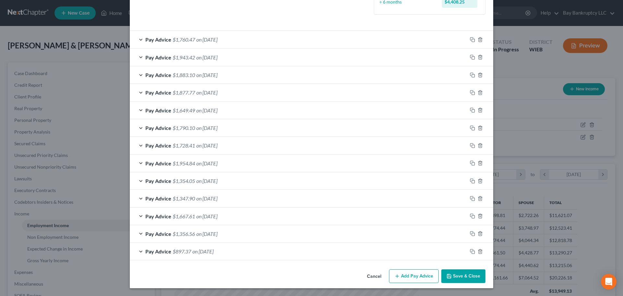
click at [459, 275] on button "Save & Close" at bounding box center [463, 276] width 44 height 14
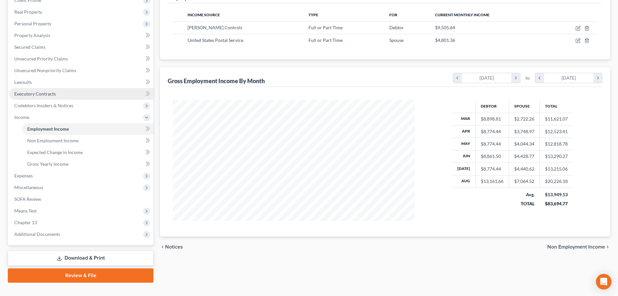
scroll to position [97, 0]
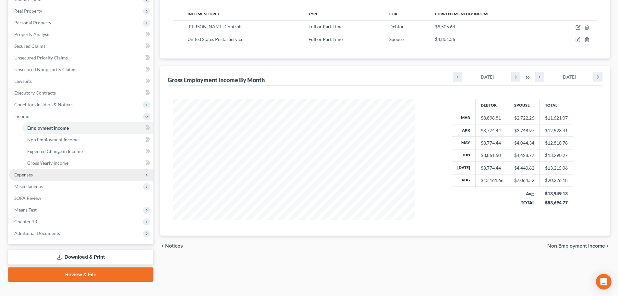
click at [39, 176] on span "Expenses" at bounding box center [81, 175] width 144 height 12
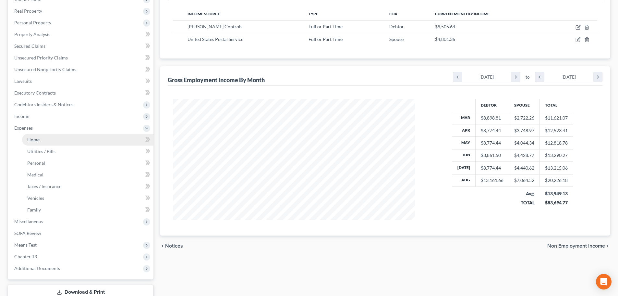
click at [37, 141] on span "Home" at bounding box center [33, 140] width 12 height 6
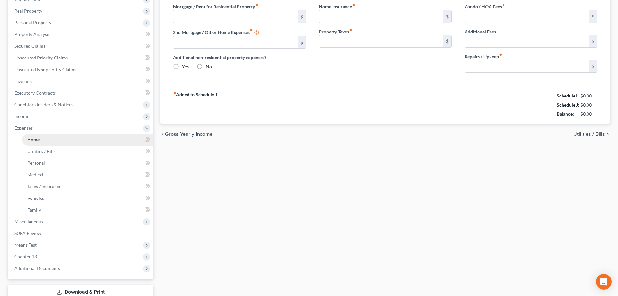
type input "3,184.05"
type input "0.00"
radio input "true"
type input "0.00"
type input "34.00"
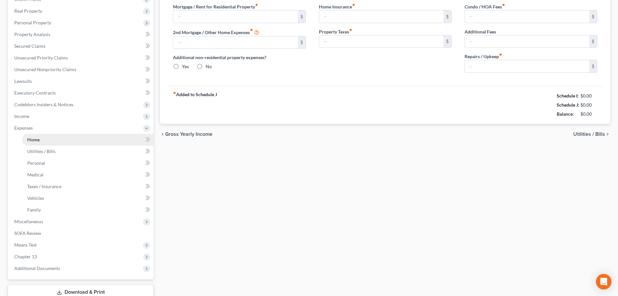
type input "0.00"
type input "100.00"
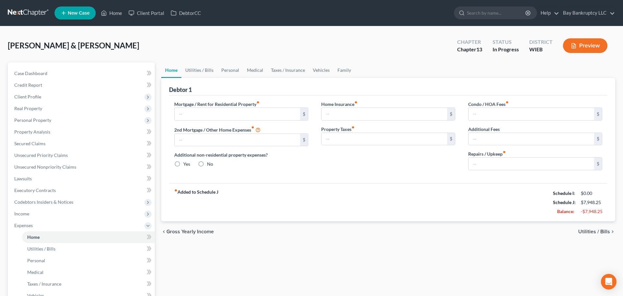
type input "3,184.05"
type input "0.00"
radio input "true"
type input "0.00"
type input "34.00"
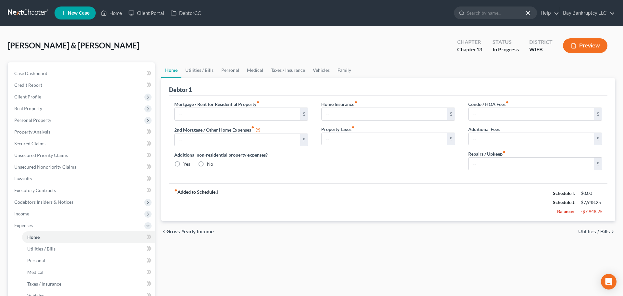
type input "0.00"
type input "100.00"
click at [118, 11] on link "Home" at bounding box center [112, 13] width 28 height 12
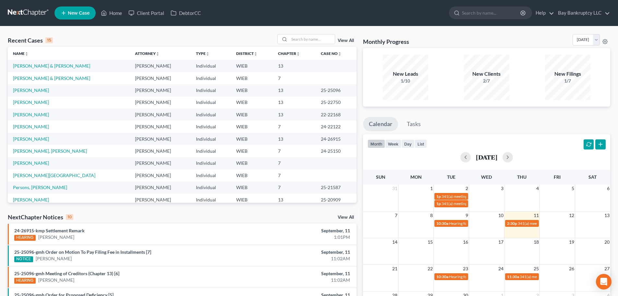
click at [27, 62] on td "[PERSON_NAME] & [PERSON_NAME]" at bounding box center [69, 66] width 122 height 12
click at [29, 66] on link "[PERSON_NAME] & [PERSON_NAME]" at bounding box center [51, 66] width 77 height 6
select select "3"
select select "4"
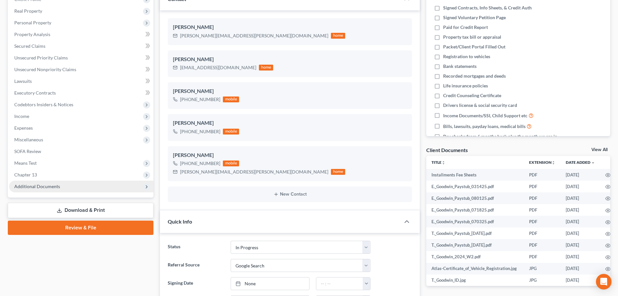
scroll to position [4110, 0]
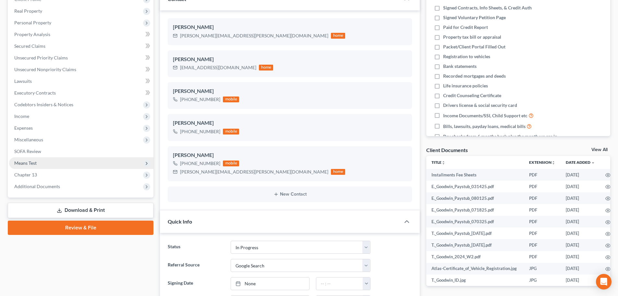
click at [46, 161] on span "Means Test" at bounding box center [81, 163] width 144 height 12
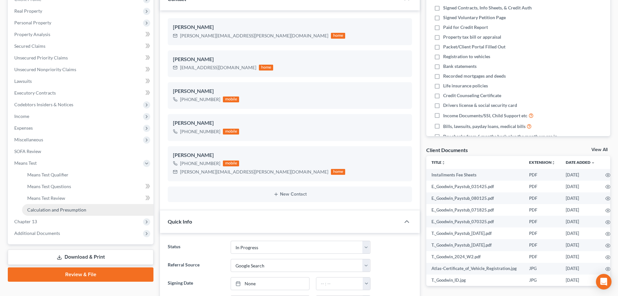
click at [53, 207] on span "Calculation and Presumption" at bounding box center [56, 210] width 59 height 6
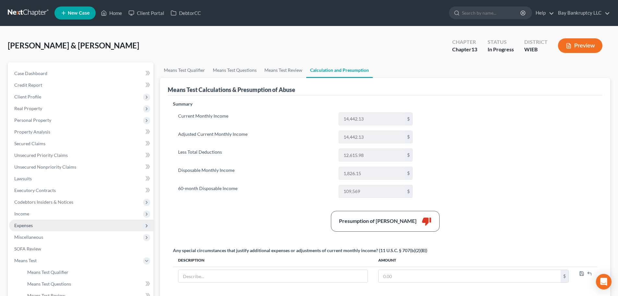
click at [27, 226] on span "Expenses" at bounding box center [23, 225] width 18 height 6
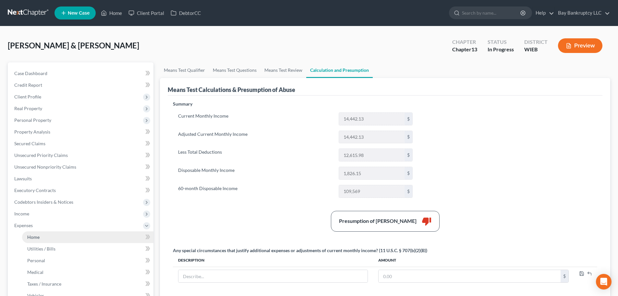
click at [30, 236] on span "Home" at bounding box center [33, 237] width 12 height 6
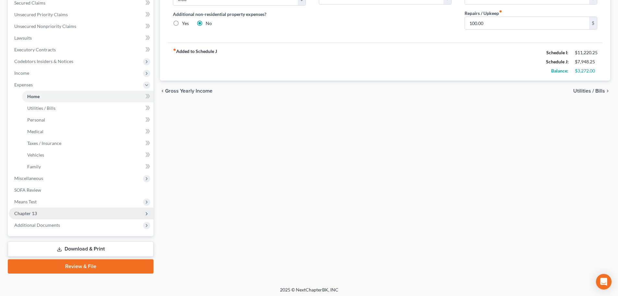
scroll to position [143, 0]
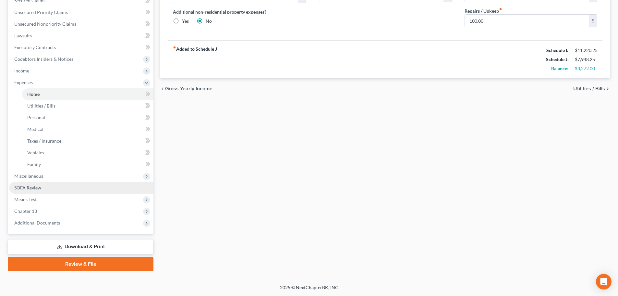
click at [47, 182] on link "SOFA Review" at bounding box center [81, 188] width 144 height 12
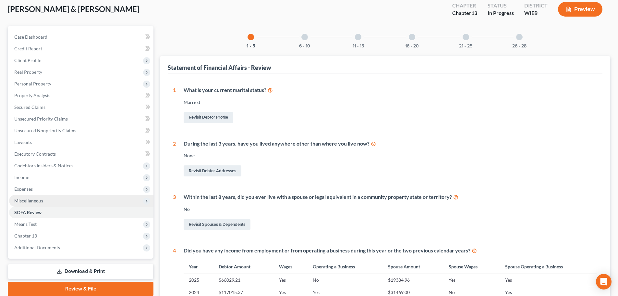
scroll to position [67, 0]
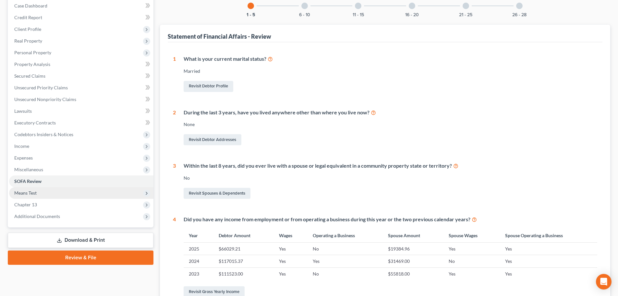
click at [36, 192] on span "Means Test" at bounding box center [25, 193] width 22 height 6
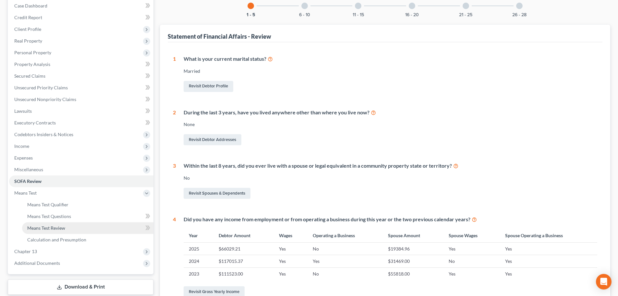
click at [53, 231] on link "Means Test Review" at bounding box center [87, 228] width 131 height 12
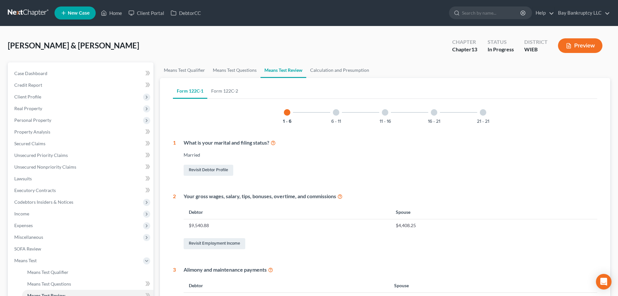
click at [336, 114] on div at bounding box center [336, 112] width 6 height 6
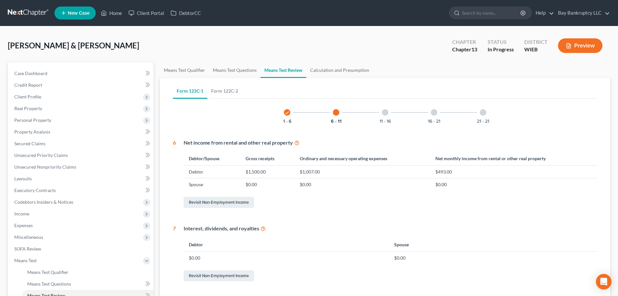
click at [381, 115] on div "11 - 16" at bounding box center [385, 112] width 22 height 22
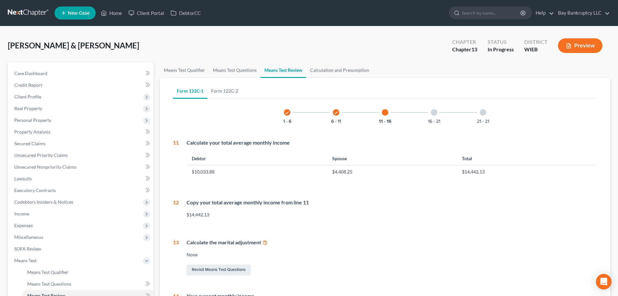
click at [434, 114] on div at bounding box center [434, 112] width 6 height 6
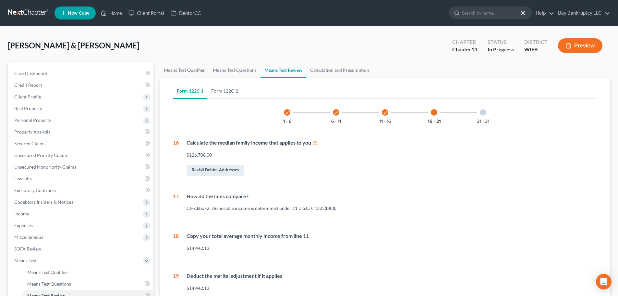
click at [475, 118] on div "21 - 21" at bounding box center [483, 112] width 22 height 22
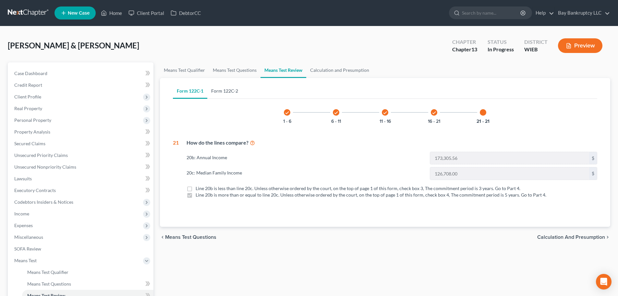
click at [227, 90] on link "Form 122C-2" at bounding box center [224, 91] width 35 height 16
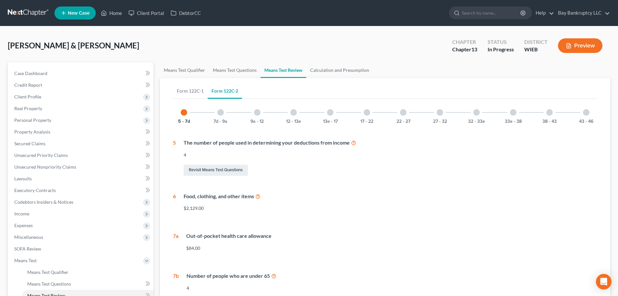
click at [223, 115] on div at bounding box center [220, 112] width 6 height 6
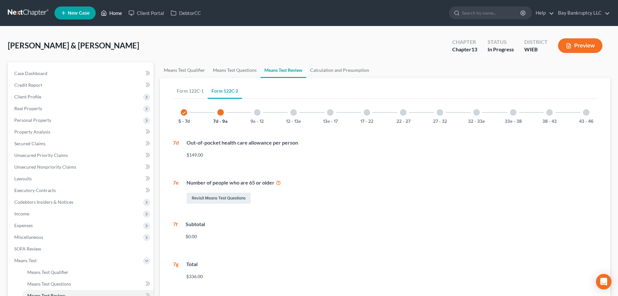
click at [111, 13] on link "Home" at bounding box center [112, 13] width 28 height 12
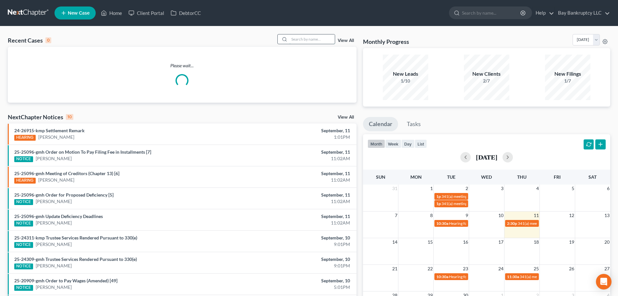
click at [306, 42] on input "search" at bounding box center [311, 38] width 45 height 9
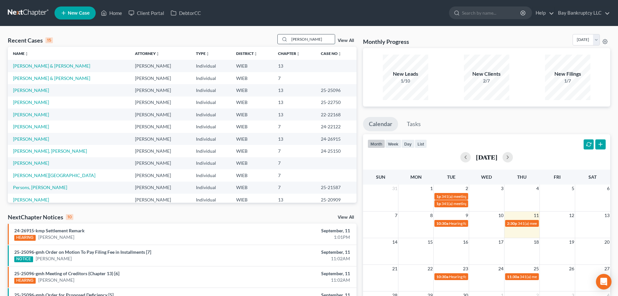
type input "[PERSON_NAME]"
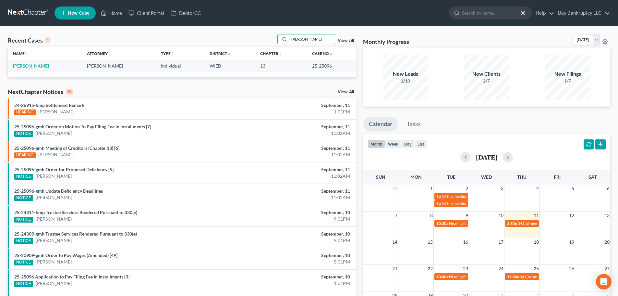
click at [45, 64] on link "[PERSON_NAME]" at bounding box center [31, 66] width 36 height 6
select select "2"
select select "0"
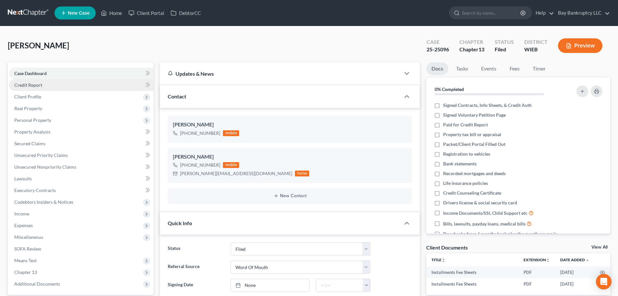
click at [40, 86] on span "Credit Report" at bounding box center [28, 85] width 28 height 6
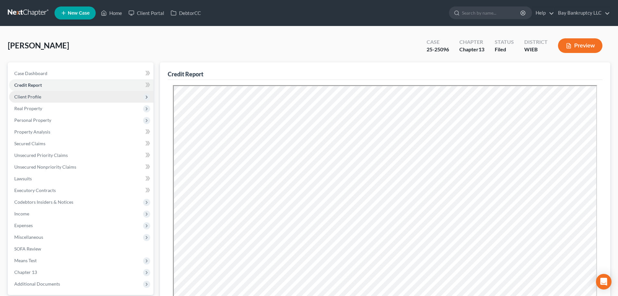
click at [31, 99] on span "Client Profile" at bounding box center [27, 97] width 27 height 6
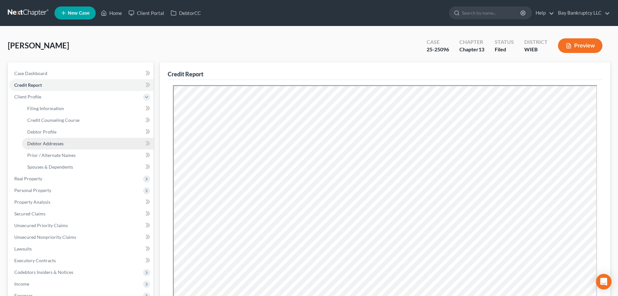
click at [38, 140] on span "Debtor Addresses" at bounding box center [45, 143] width 36 height 6
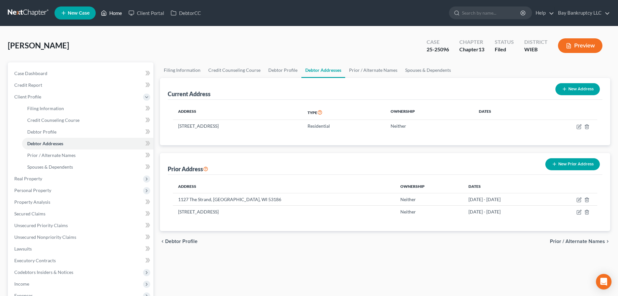
click at [115, 10] on link "Home" at bounding box center [112, 13] width 28 height 12
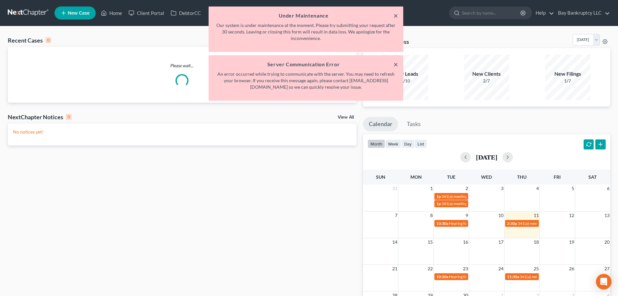
click at [395, 14] on button "×" at bounding box center [396, 16] width 5 height 8
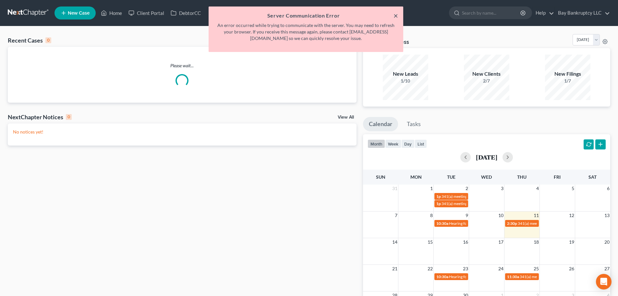
click at [398, 15] on button "×" at bounding box center [396, 16] width 5 height 8
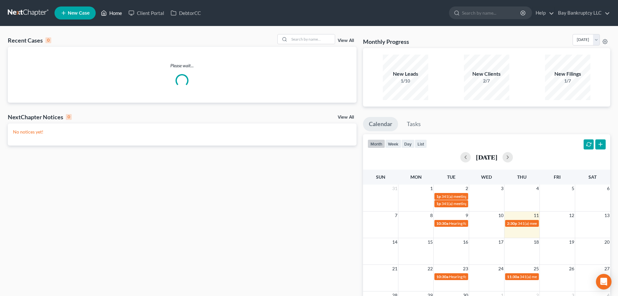
click at [115, 14] on link "Home" at bounding box center [112, 13] width 28 height 12
click at [116, 15] on link "Home" at bounding box center [112, 13] width 28 height 12
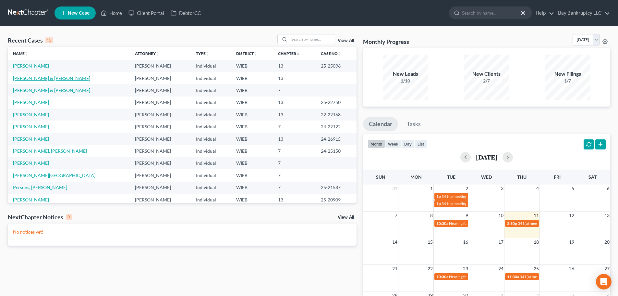
click at [44, 77] on link "[PERSON_NAME] & [PERSON_NAME]" at bounding box center [51, 78] width 77 height 6
select select "3"
select select "4"
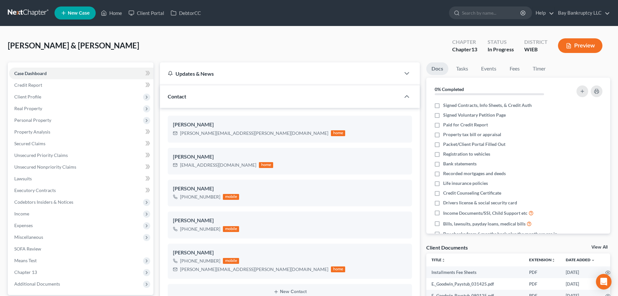
click at [575, 44] on button "Preview" at bounding box center [580, 45] width 44 height 15
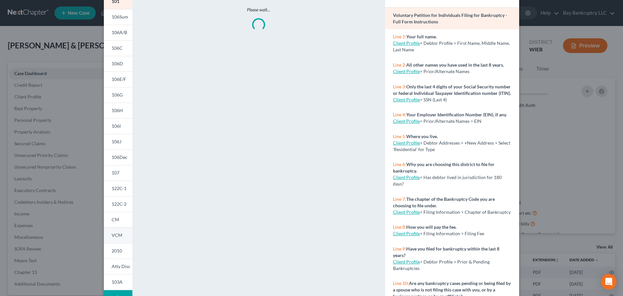
scroll to position [64, 0]
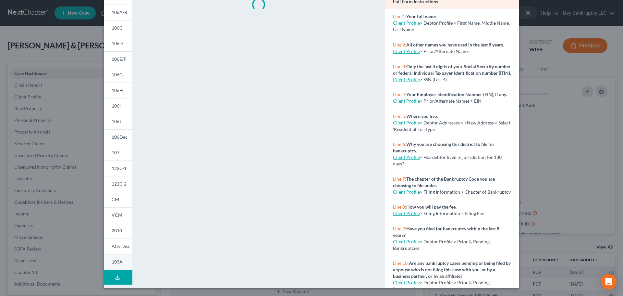
click at [117, 259] on span "103A" at bounding box center [117, 262] width 11 height 6
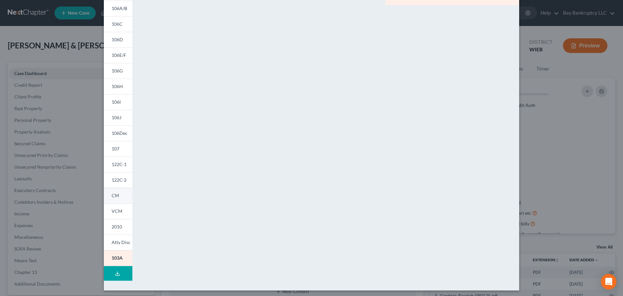
scroll to position [70, 0]
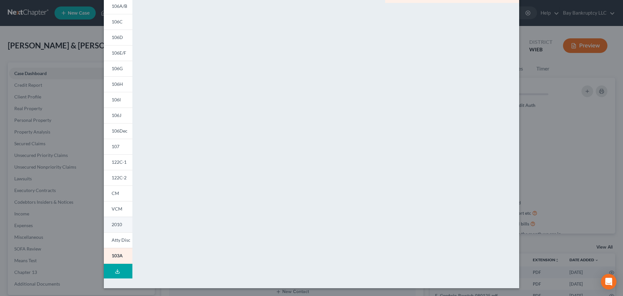
click at [113, 224] on span "2010" at bounding box center [117, 224] width 10 height 6
click at [116, 164] on span "122C-1" at bounding box center [119, 162] width 15 height 6
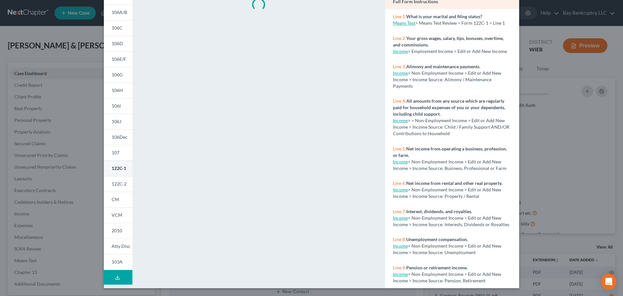
scroll to position [64, 0]
click at [116, 182] on span "122C-2" at bounding box center [119, 184] width 15 height 6
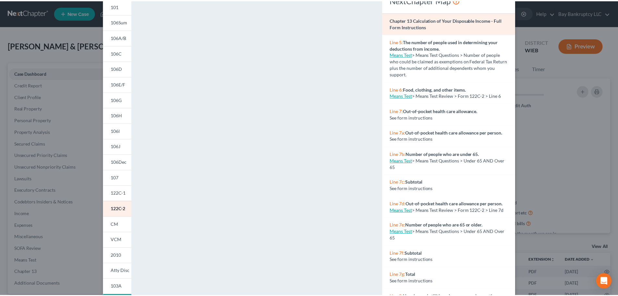
scroll to position [0, 0]
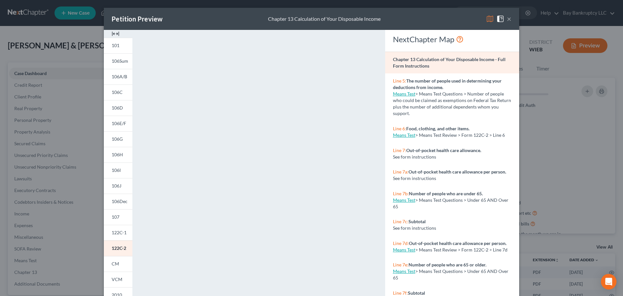
click at [507, 18] on button "×" at bounding box center [509, 19] width 5 height 8
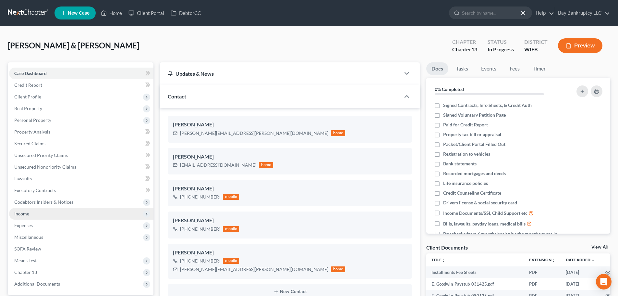
click at [37, 211] on span "Income" at bounding box center [81, 214] width 144 height 12
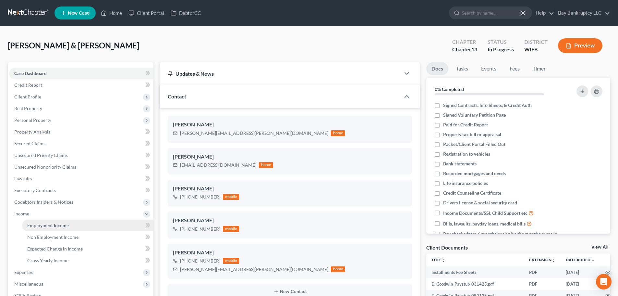
click at [42, 223] on span "Employment Income" at bounding box center [48, 225] width 42 height 6
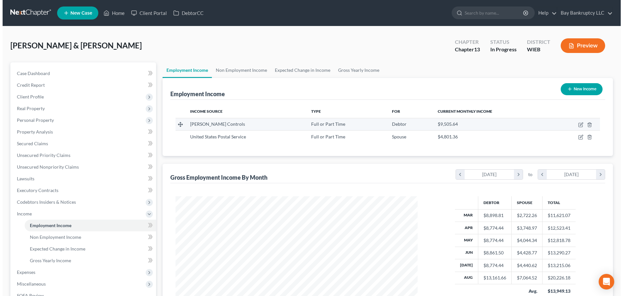
scroll to position [121, 255]
click at [576, 125] on icon "button" at bounding box center [578, 124] width 5 height 5
select select "0"
select select "52"
select select "2"
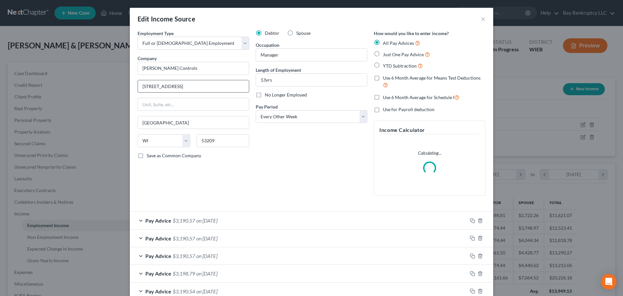
scroll to position [130, 0]
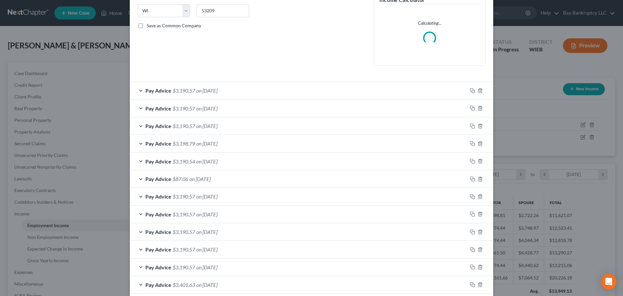
click at [198, 91] on span "on [DATE]" at bounding box center [206, 90] width 21 height 6
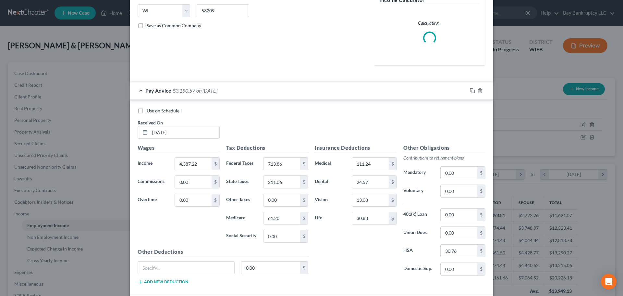
click at [197, 88] on span "on [DATE]" at bounding box center [206, 90] width 21 height 6
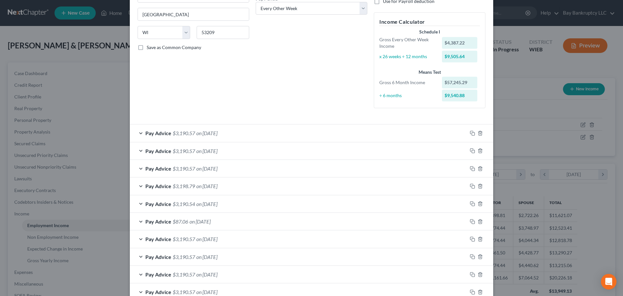
scroll to position [107, 0]
click at [186, 136] on span "$3,190.57" at bounding box center [184, 134] width 22 height 6
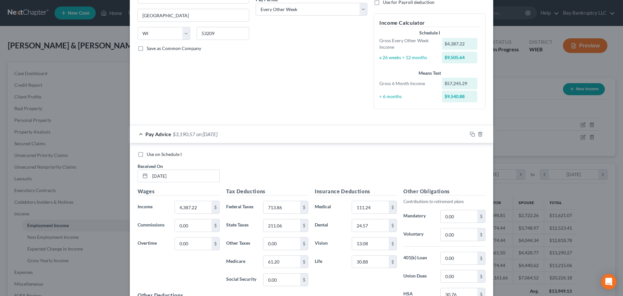
click at [186, 136] on span "$3,190.57" at bounding box center [184, 134] width 22 height 6
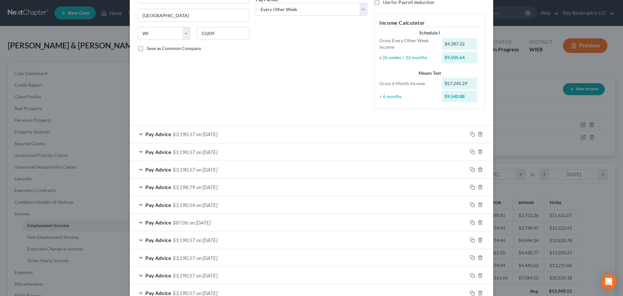
click at [186, 136] on span "$3,190.57" at bounding box center [184, 134] width 22 height 6
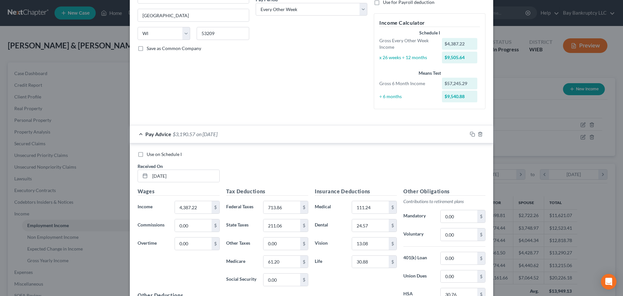
click at [186, 137] on span "$3,190.57" at bounding box center [184, 134] width 22 height 6
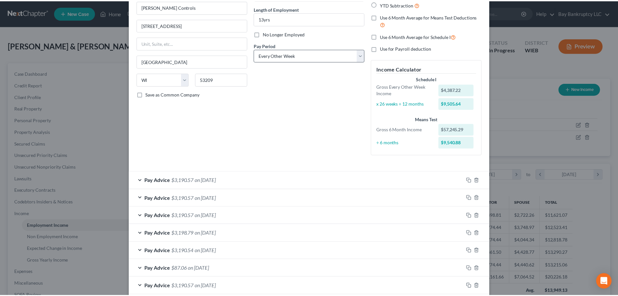
scroll to position [0, 0]
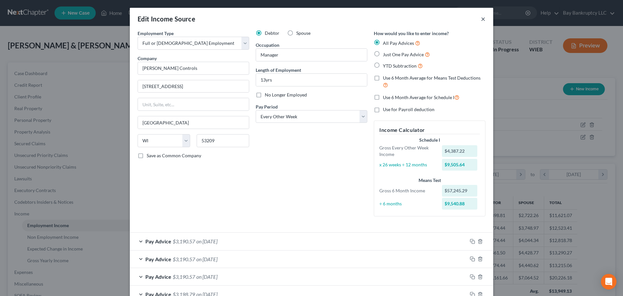
click at [481, 20] on button "×" at bounding box center [483, 19] width 5 height 8
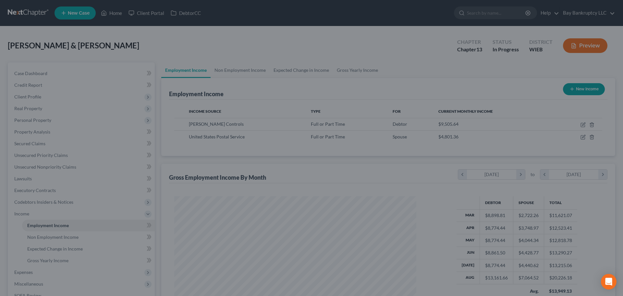
scroll to position [324289, 324155]
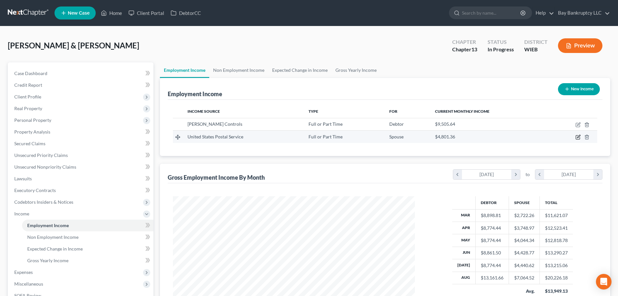
click at [577, 138] on icon "button" at bounding box center [578, 136] width 3 height 3
select select "0"
select select "52"
select select "2"
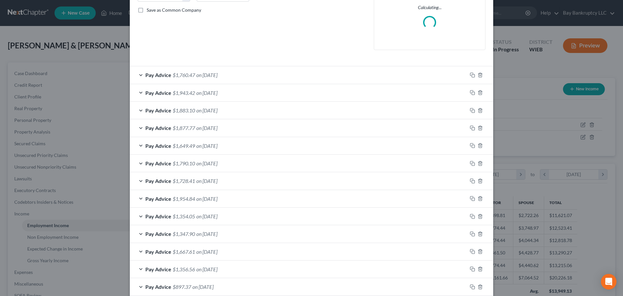
scroll to position [162, 0]
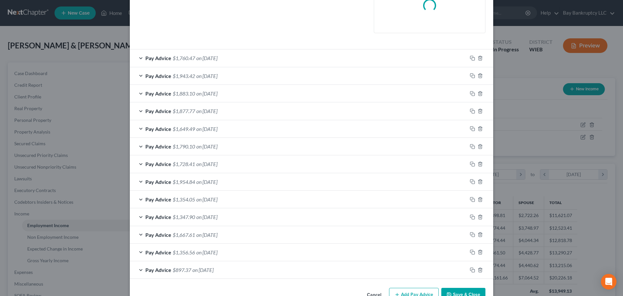
click at [200, 59] on span "on [DATE]" at bounding box center [206, 58] width 21 height 6
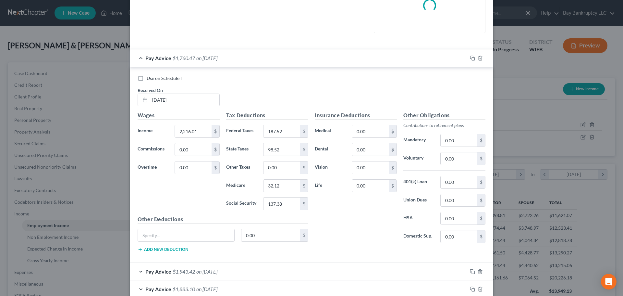
click at [199, 64] on div "Pay Advice $1,760.47 on [DATE]" at bounding box center [298, 57] width 337 height 17
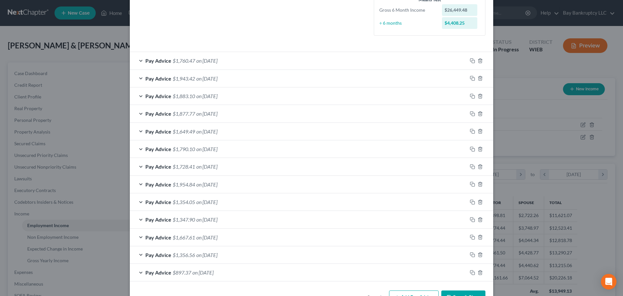
scroll to position [169, 0]
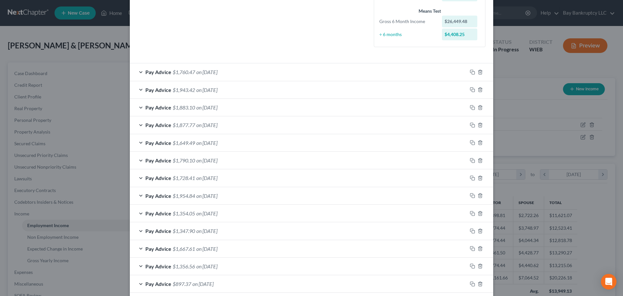
click at [183, 70] on span "$1,760.47" at bounding box center [184, 72] width 22 height 6
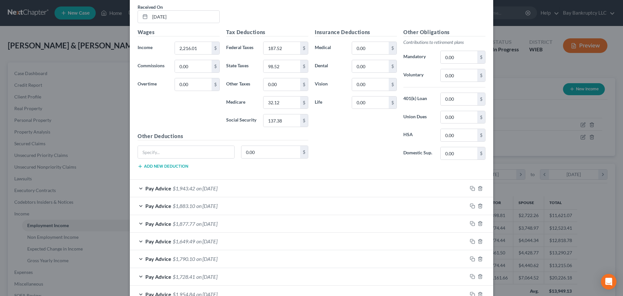
scroll to position [266, 0]
click at [189, 185] on span "$1,943.42" at bounding box center [184, 188] width 22 height 6
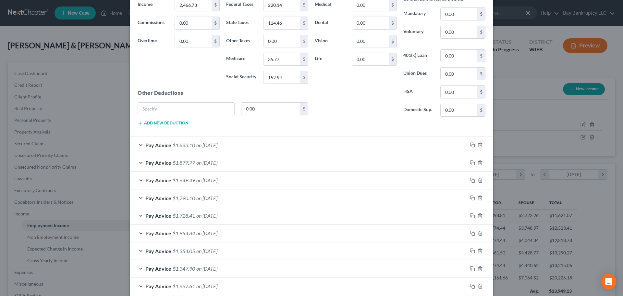
scroll to position [526, 0]
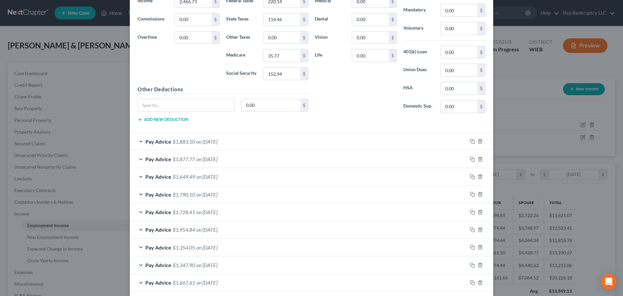
click at [196, 141] on span "on [DATE]" at bounding box center [206, 141] width 21 height 6
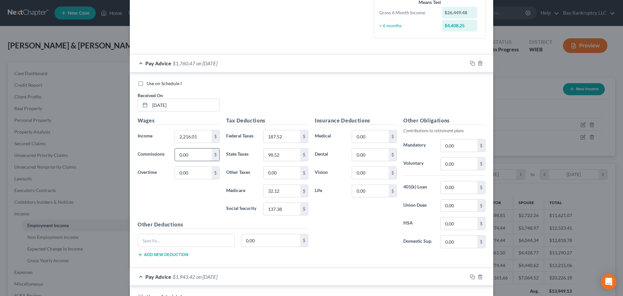
scroll to position [162, 0]
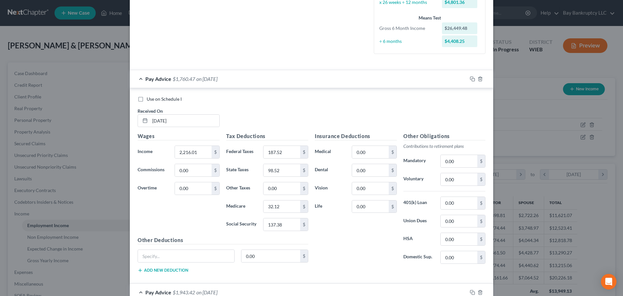
click at [180, 79] on span "$1,760.47" at bounding box center [184, 79] width 22 height 6
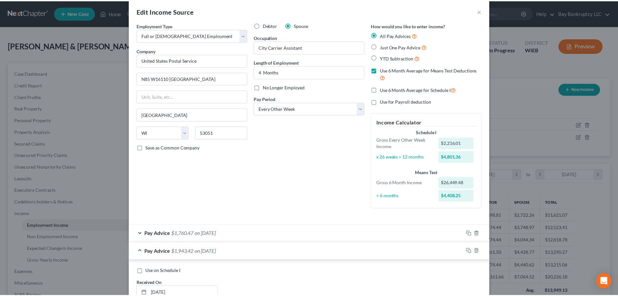
scroll to position [0, 0]
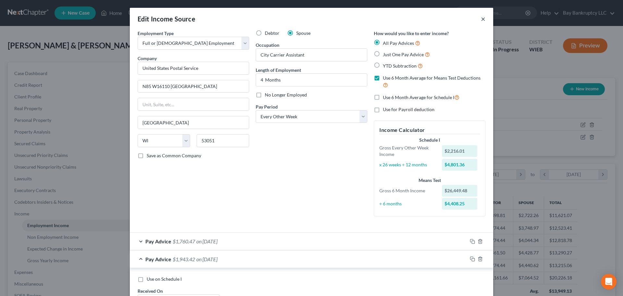
click at [481, 18] on button "×" at bounding box center [483, 19] width 5 height 8
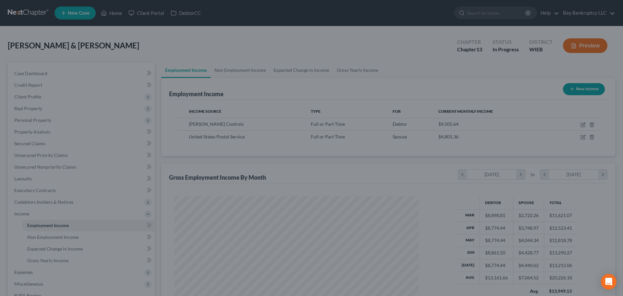
scroll to position [324289, 324155]
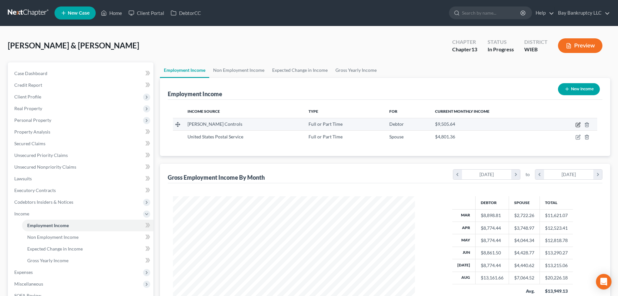
click at [577, 125] on icon "button" at bounding box center [578, 124] width 5 height 5
select select "0"
select select "52"
select select "2"
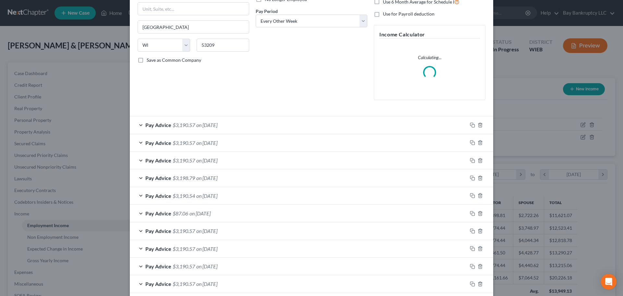
scroll to position [130, 0]
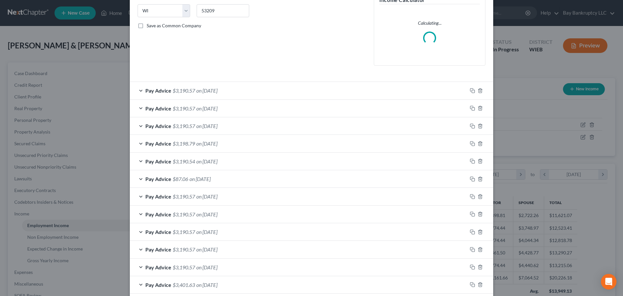
click at [198, 91] on span "on [DATE]" at bounding box center [206, 90] width 21 height 6
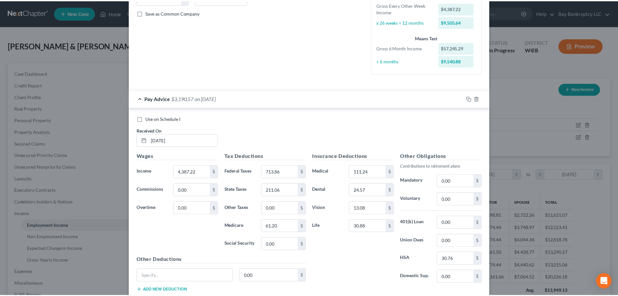
scroll to position [0, 0]
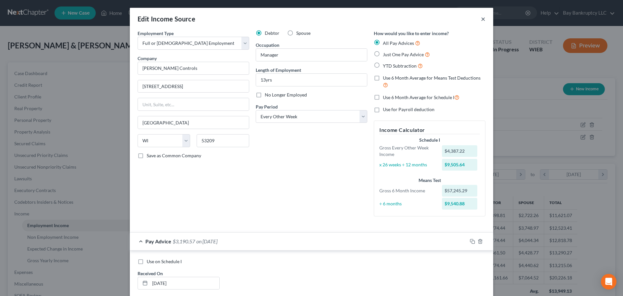
click at [481, 18] on button "×" at bounding box center [483, 19] width 5 height 8
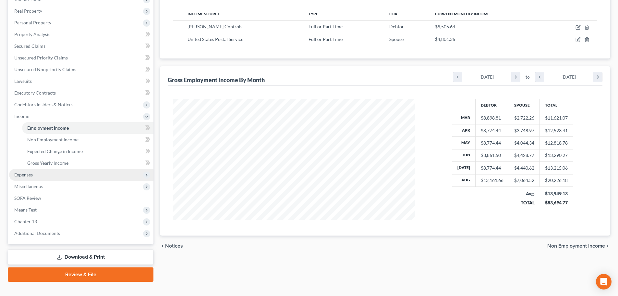
click at [30, 176] on span "Expenses" at bounding box center [23, 175] width 18 height 6
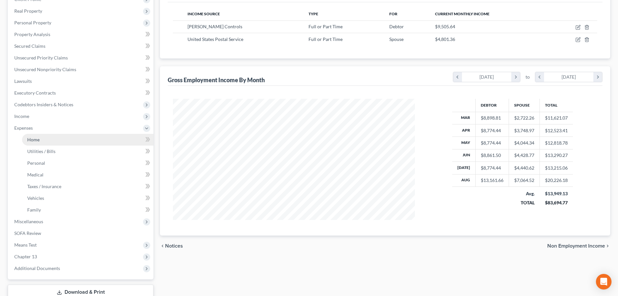
click at [29, 141] on span "Home" at bounding box center [33, 140] width 12 height 6
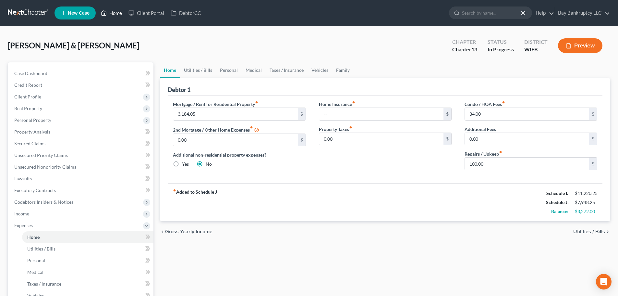
click at [119, 13] on link "Home" at bounding box center [112, 13] width 28 height 12
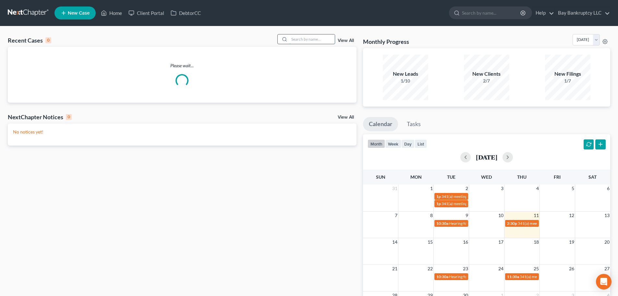
click at [299, 42] on input "search" at bounding box center [311, 38] width 45 height 9
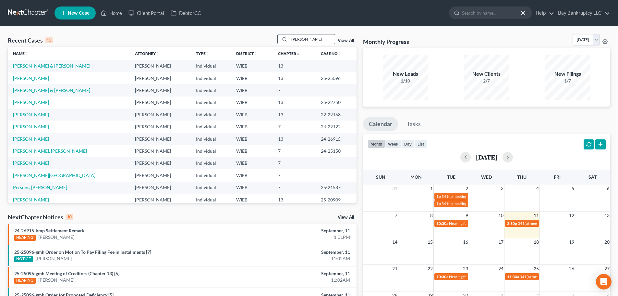
type input "[PERSON_NAME]"
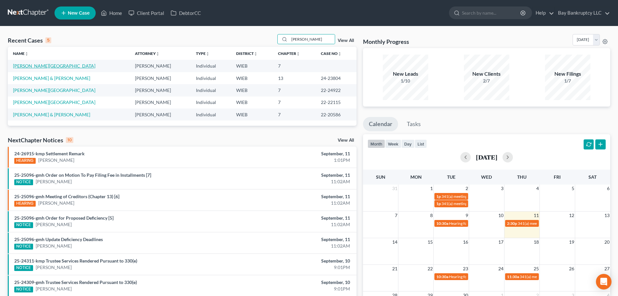
click at [36, 66] on link "[PERSON_NAME][GEOGRAPHIC_DATA]" at bounding box center [54, 66] width 82 height 6
select select "1"
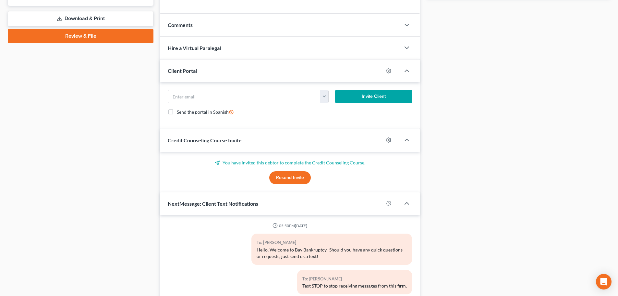
scroll to position [329, 0]
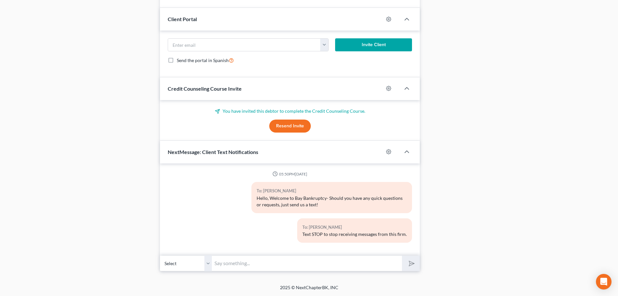
click at [224, 262] on input "text" at bounding box center [307, 263] width 190 height 16
click at [367, 262] on input "Hi [PERSON_NAME]- don't forget to sign the contract sent to your email." at bounding box center [307, 263] width 190 height 16
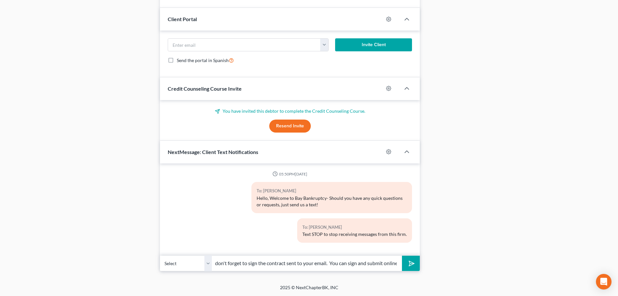
scroll to position [0, 50]
type input "Hi [PERSON_NAME]- don't forget to sign the contract sent to your email. You can…"
click at [411, 264] on icon "submit" at bounding box center [410, 262] width 9 height 9
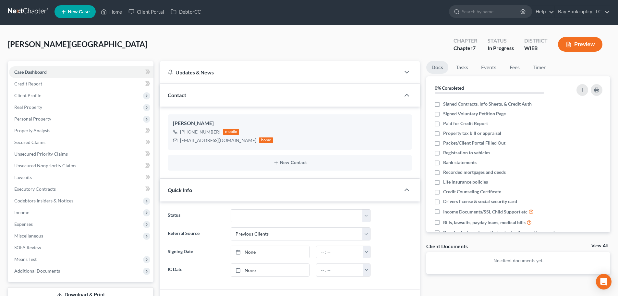
scroll to position [0, 0]
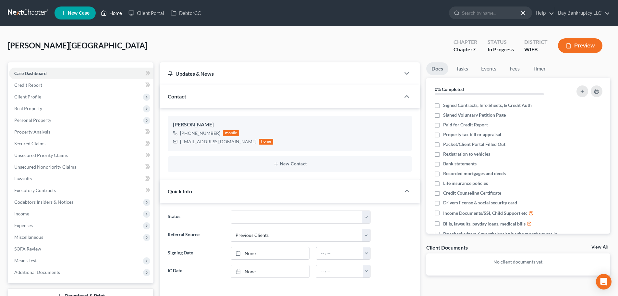
drag, startPoint x: 114, startPoint y: 18, endPoint x: 123, endPoint y: 42, distance: 26.0
click at [114, 18] on link "Home" at bounding box center [112, 13] width 28 height 12
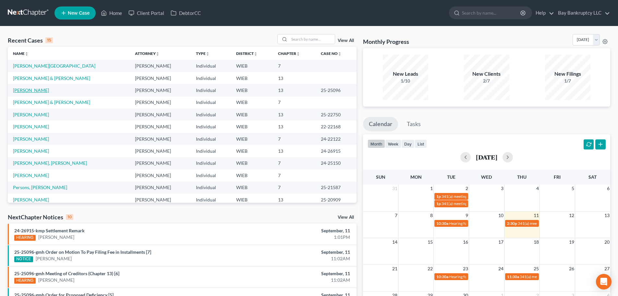
click at [38, 92] on link "[PERSON_NAME]" at bounding box center [31, 90] width 36 height 6
select select "2"
select select "0"
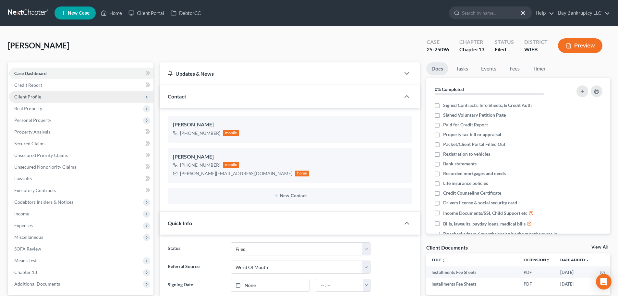
click at [35, 96] on span "Client Profile" at bounding box center [27, 97] width 27 height 6
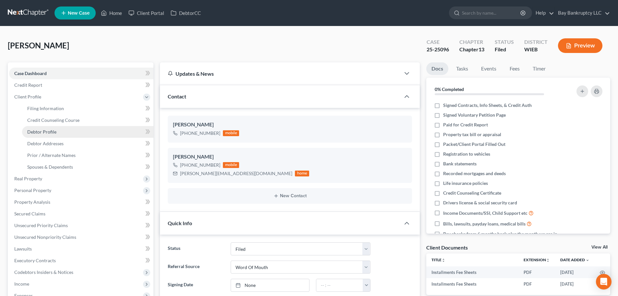
scroll to position [108, 0]
click at [51, 130] on span "Debtor Profile" at bounding box center [41, 132] width 29 height 6
select select "0"
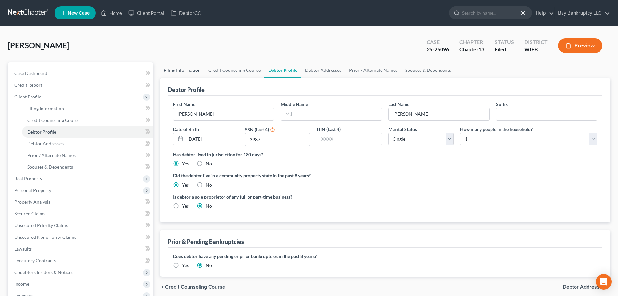
click at [177, 71] on link "Filing Information" at bounding box center [182, 70] width 44 height 16
select select "1"
select select "0"
select select "3"
select select "90"
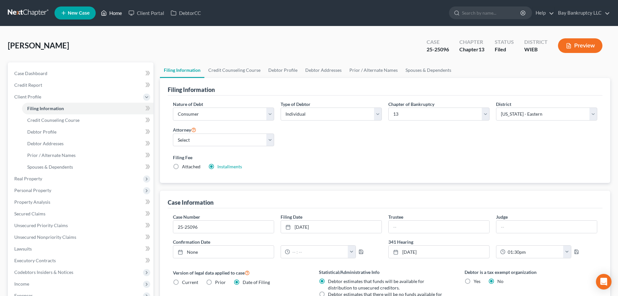
click at [114, 14] on link "Home" at bounding box center [112, 13] width 28 height 12
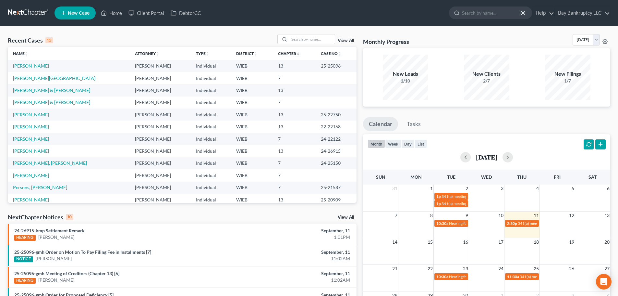
click at [38, 66] on link "[PERSON_NAME]" at bounding box center [31, 66] width 36 height 6
select select "2"
select select "0"
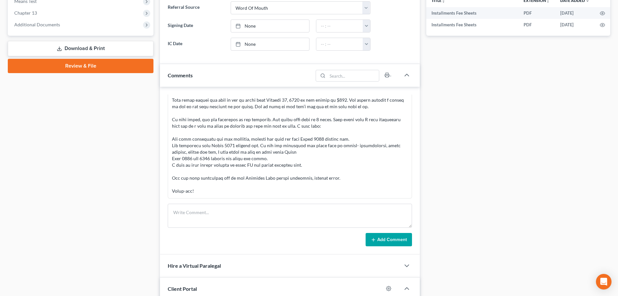
scroll to position [324, 0]
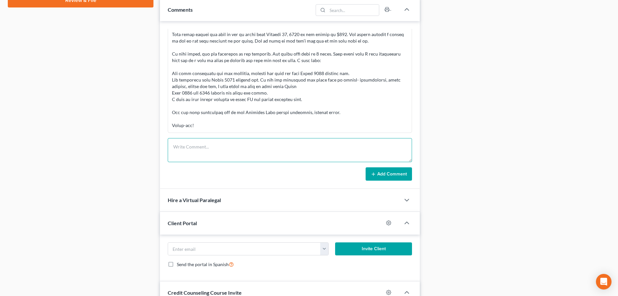
click at [211, 143] on textarea at bounding box center [290, 150] width 244 height 24
type textarea "NEEDS PROOF OF INSURANCE EMALED TO [PERSON_NAME][EMAIL_ADDRESS][DOMAIN_NAME]"
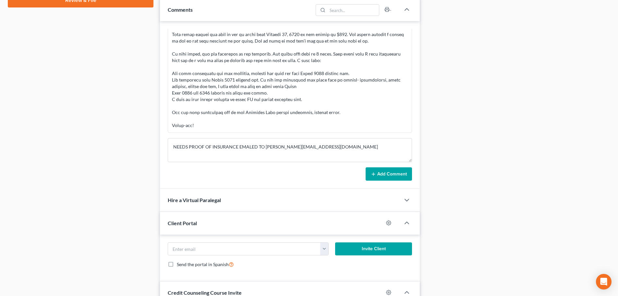
click at [393, 172] on button "Add Comment" at bounding box center [389, 174] width 46 height 14
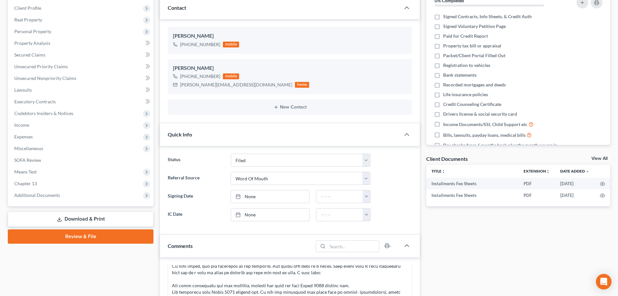
scroll to position [32, 0]
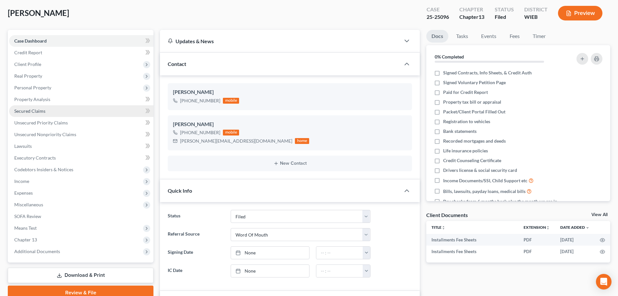
click at [40, 111] on span "Secured Claims" at bounding box center [29, 111] width 31 height 6
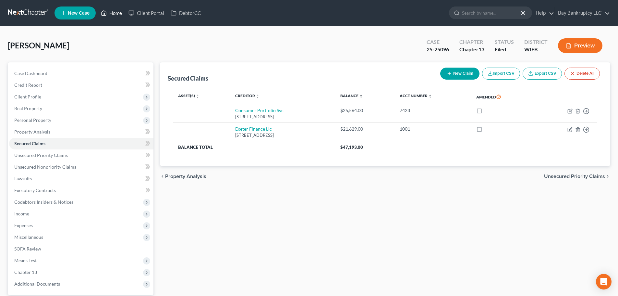
click at [110, 14] on link "Home" at bounding box center [112, 13] width 28 height 12
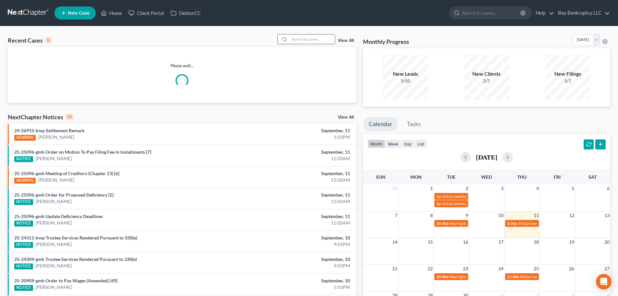
click at [304, 41] on input "search" at bounding box center [311, 38] width 45 height 9
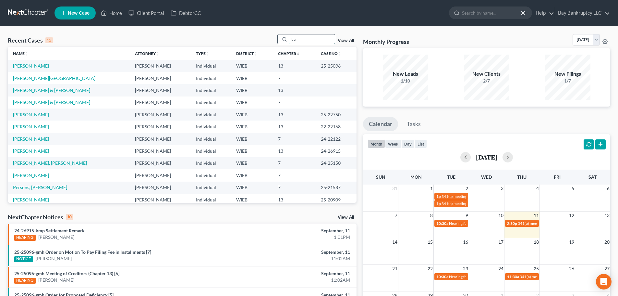
type input "tia"
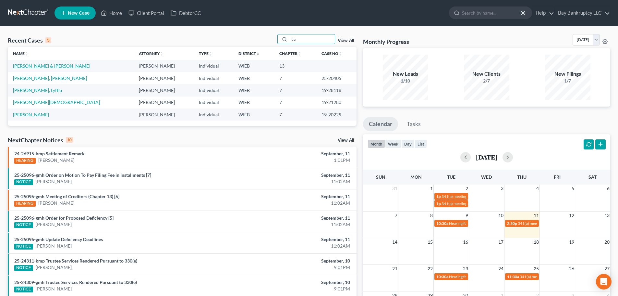
click at [35, 63] on link "[PERSON_NAME] & [PERSON_NAME]" at bounding box center [51, 66] width 77 height 6
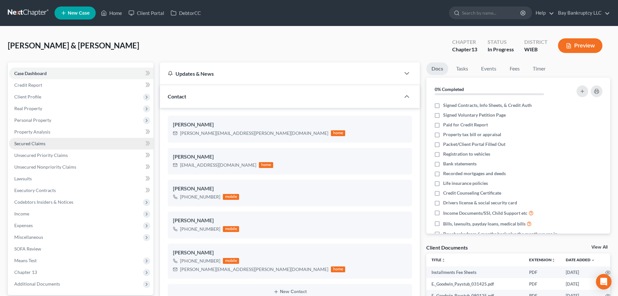
click at [38, 142] on span "Secured Claims" at bounding box center [29, 143] width 31 height 6
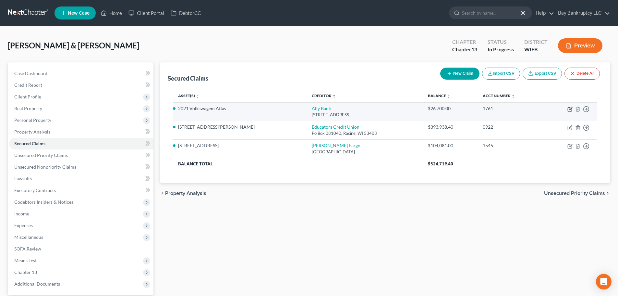
click at [570, 107] on icon "button" at bounding box center [570, 109] width 4 height 4
select select "39"
select select "5"
select select "2"
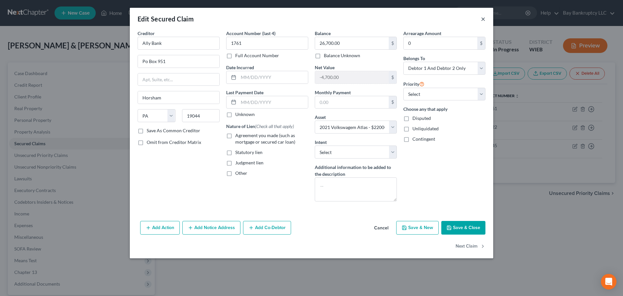
click at [484, 20] on button "×" at bounding box center [483, 19] width 5 height 8
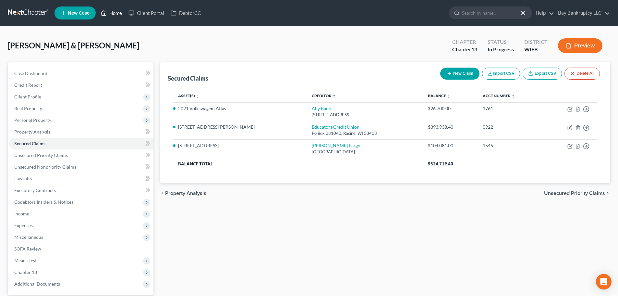
click at [110, 9] on link "Home" at bounding box center [112, 13] width 28 height 12
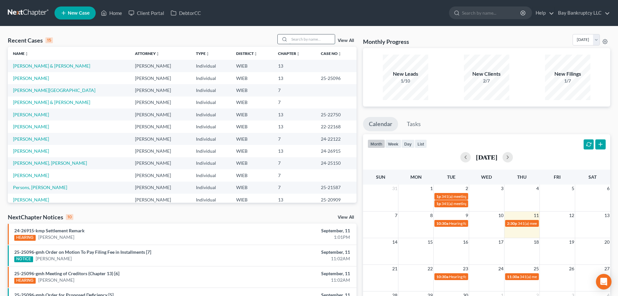
click at [301, 41] on input "search" at bounding box center [311, 38] width 45 height 9
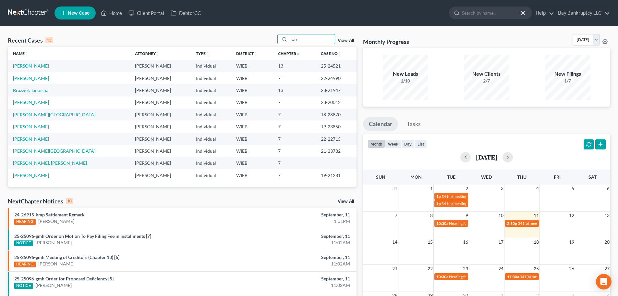
type input "tan"
click at [35, 64] on link "[PERSON_NAME]" at bounding box center [31, 66] width 36 height 6
select select "1"
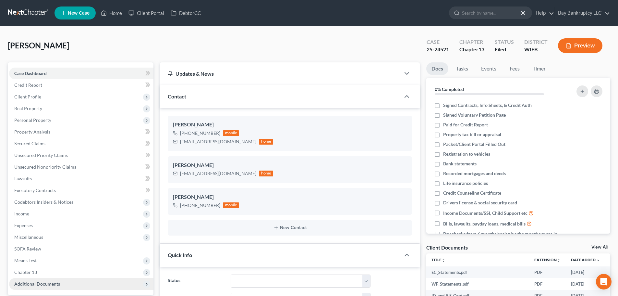
click at [46, 281] on span "Additional Documents" at bounding box center [37, 284] width 46 height 6
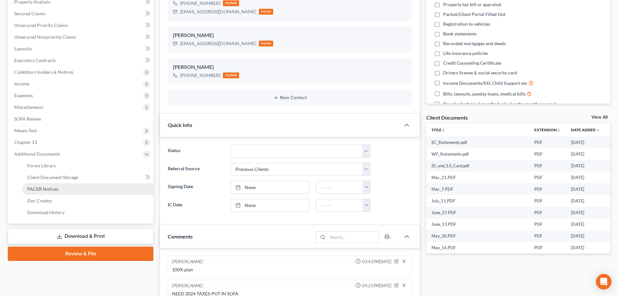
click at [44, 191] on span "PACER Notices" at bounding box center [42, 189] width 31 height 6
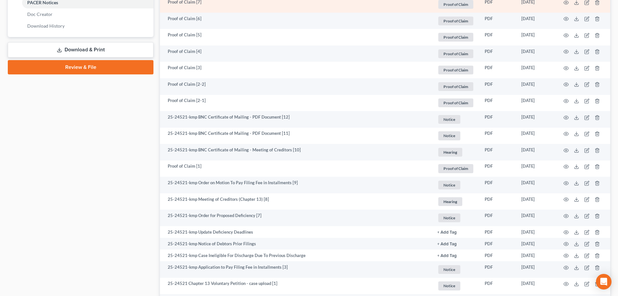
scroll to position [324, 0]
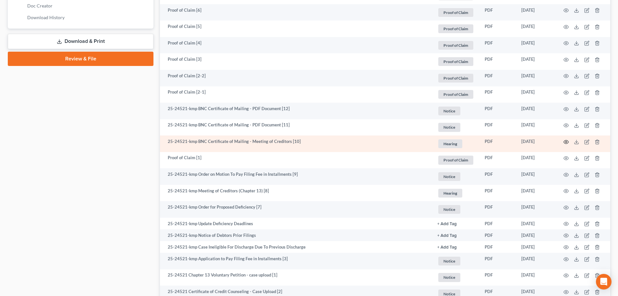
click at [567, 140] on icon "button" at bounding box center [566, 142] width 5 height 4
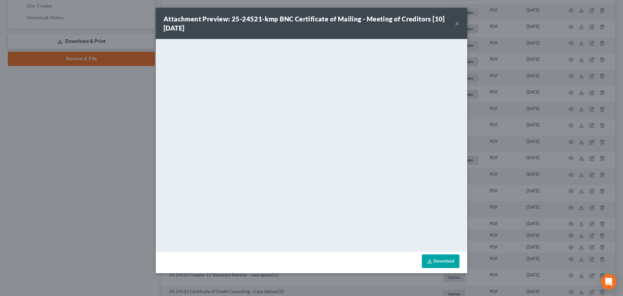
click at [457, 23] on button "×" at bounding box center [457, 23] width 5 height 8
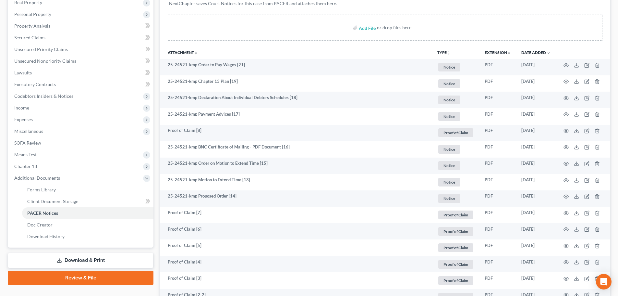
scroll to position [0, 0]
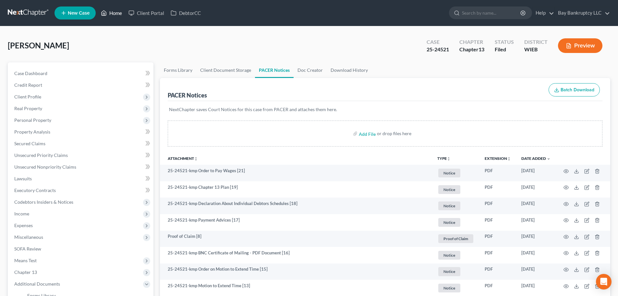
click at [113, 10] on link "Home" at bounding box center [112, 13] width 28 height 12
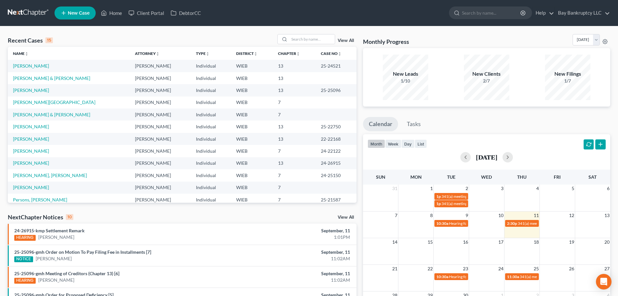
click at [70, 9] on link "New Case" at bounding box center [75, 12] width 41 height 13
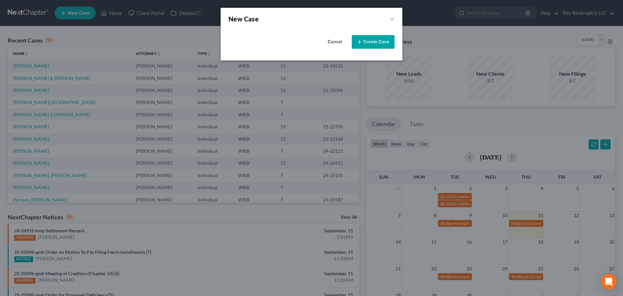
select select "90"
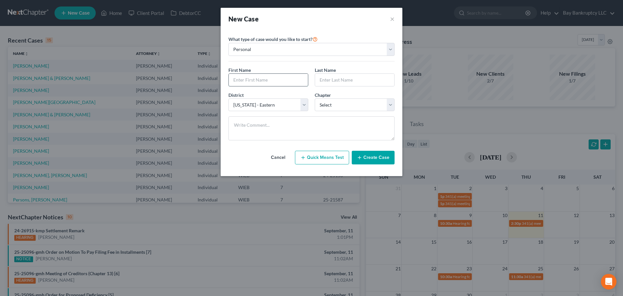
click at [252, 83] on input "text" at bounding box center [268, 80] width 79 height 12
type input "[PERSON_NAME]"
click at [332, 81] on input "text" at bounding box center [354, 80] width 79 height 12
type input "[PERSON_NAME]"
click at [331, 107] on select "Select 7 11 12 13" at bounding box center [355, 104] width 80 height 13
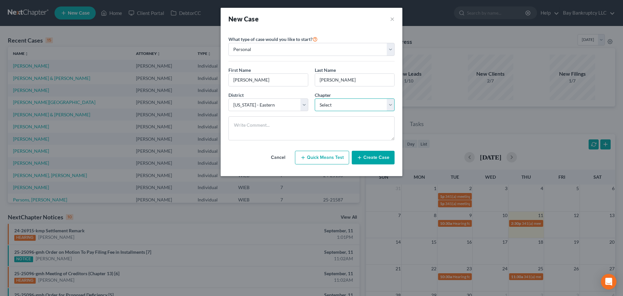
select select "3"
click at [315, 98] on select "Select 7 11 12 13" at bounding box center [355, 104] width 80 height 13
click at [382, 160] on button "Create Case" at bounding box center [373, 158] width 43 height 14
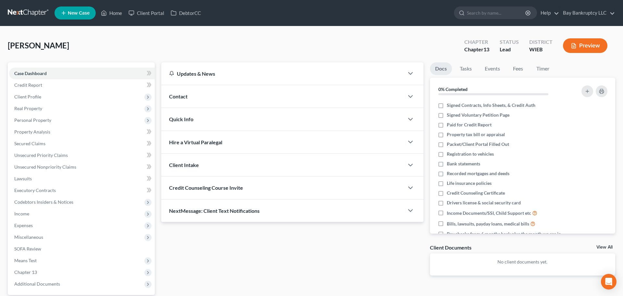
click at [191, 102] on div "Contact" at bounding box center [282, 96] width 243 height 22
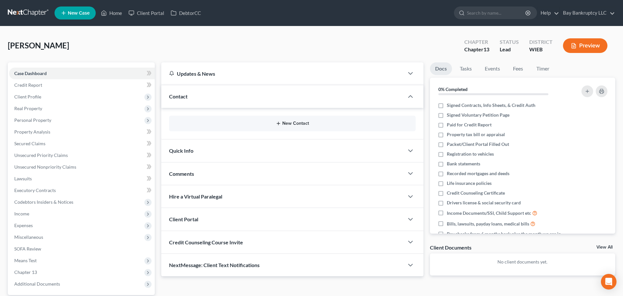
click at [287, 121] on button "New Contact" at bounding box center [292, 123] width 236 height 5
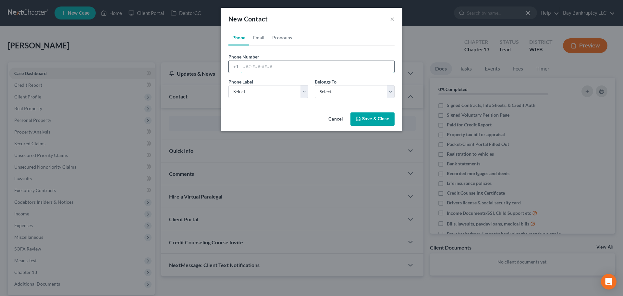
click at [245, 66] on input "tel" at bounding box center [317, 66] width 153 height 12
type input "[PHONE_NUMBER]"
drag, startPoint x: 257, startPoint y: 39, endPoint x: 259, endPoint y: 68, distance: 29.2
click at [257, 39] on link "Email" at bounding box center [258, 38] width 19 height 16
click at [259, 68] on input "email" at bounding box center [317, 66] width 153 height 12
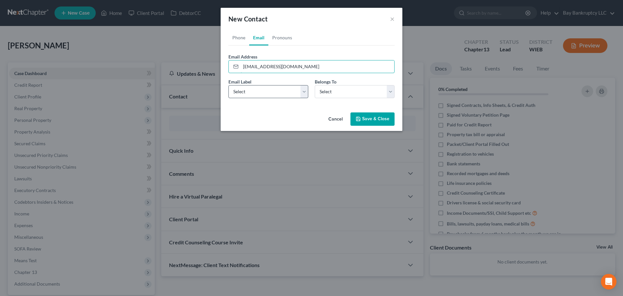
type input "[EMAIL_ADDRESS][DOMAIN_NAME]"
drag, startPoint x: 273, startPoint y: 93, endPoint x: 270, endPoint y: 98, distance: 5.3
click at [273, 93] on select "Select Home Work Other" at bounding box center [268, 91] width 80 height 13
select select "0"
click at [228, 85] on select "Select Home Work Other" at bounding box center [268, 91] width 80 height 13
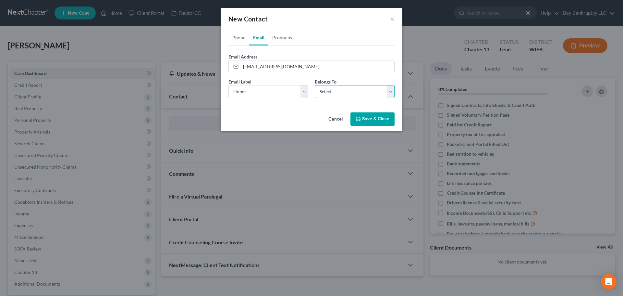
click at [323, 93] on select "Select Client Other" at bounding box center [355, 91] width 80 height 13
select select "0"
click at [315, 85] on select "Select Client Other" at bounding box center [355, 91] width 80 height 13
click at [357, 121] on icon "button" at bounding box center [358, 118] width 5 height 5
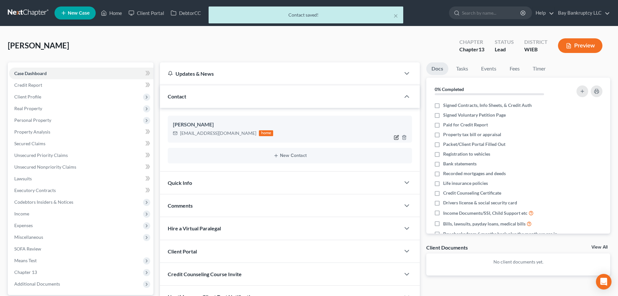
click at [395, 136] on icon "button" at bounding box center [396, 137] width 5 height 5
select select "0"
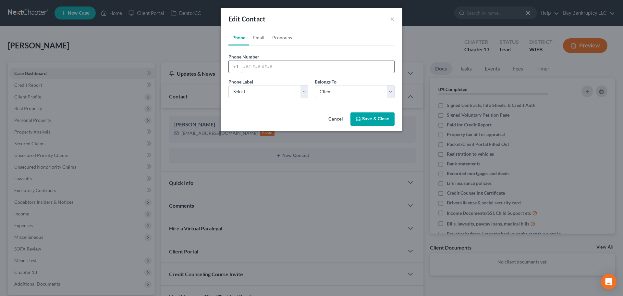
click at [243, 63] on input "tel" at bounding box center [317, 66] width 153 height 12
type input "[PHONE_NUMBER]"
click at [362, 115] on button "Save & Close" at bounding box center [372, 119] width 44 height 14
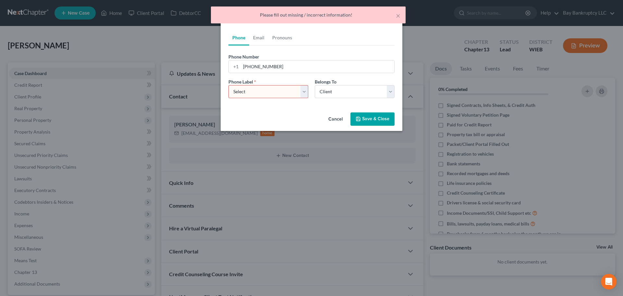
drag, startPoint x: 284, startPoint y: 92, endPoint x: 281, endPoint y: 98, distance: 6.0
click at [284, 92] on select "Select Mobile Home Work Other" at bounding box center [268, 91] width 80 height 13
select select "0"
click at [228, 85] on select "Select Mobile Home Work Other" at bounding box center [268, 91] width 80 height 13
click at [323, 92] on select "Select Client Other" at bounding box center [355, 91] width 80 height 13
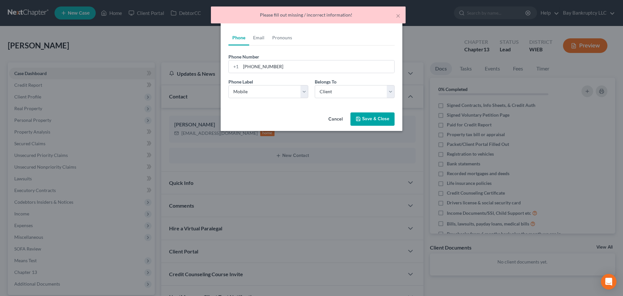
click at [299, 116] on div "Cancel Save & Close" at bounding box center [312, 120] width 182 height 21
click at [360, 119] on icon "button" at bounding box center [358, 118] width 5 height 5
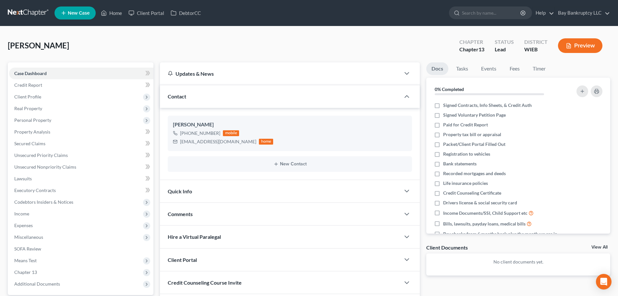
click at [223, 192] on div "Quick Info" at bounding box center [280, 191] width 240 height 22
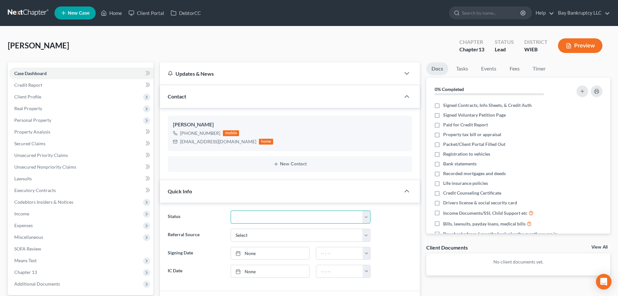
drag, startPoint x: 250, startPoint y: 213, endPoint x: 251, endPoint y: 223, distance: 9.8
click at [250, 213] on select "Discharged Dismissed Filed In Progress Lead Lost Lead Ready to File To Review" at bounding box center [301, 216] width 140 height 13
select select "3"
click at [231, 210] on select "Discharged Dismissed Filed In Progress Lead Lost Lead Ready to File To Review" at bounding box center [301, 216] width 140 height 13
drag, startPoint x: 248, startPoint y: 236, endPoint x: 245, endPoint y: 229, distance: 7.5
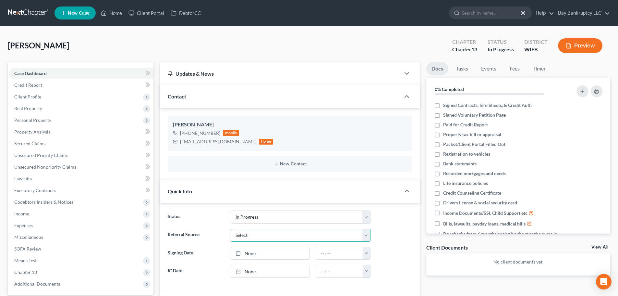
click at [248, 236] on select "Select Word Of Mouth Previous Clients Direct Mail Website Google Search Modern …" at bounding box center [301, 234] width 140 height 13
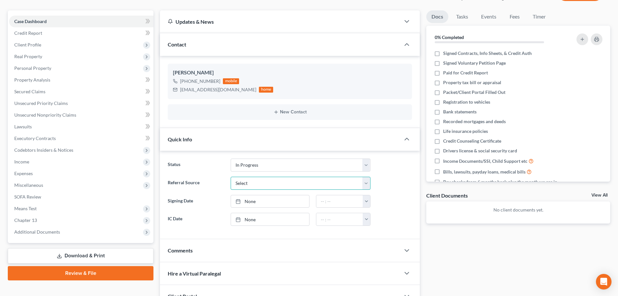
scroll to position [134, 0]
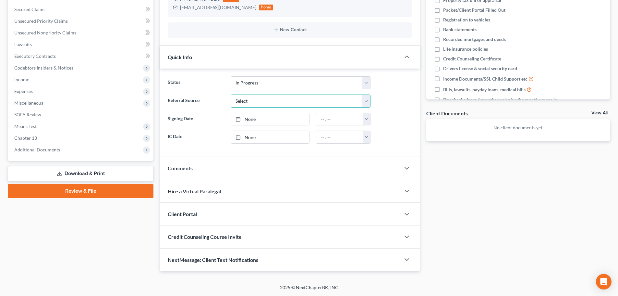
click at [249, 102] on select "Select Word Of Mouth Previous Clients Direct Mail Website Google Search Modern …" at bounding box center [301, 100] width 140 height 13
select select "4"
click at [231, 94] on select "Select Word Of Mouth Previous Clients Direct Mail Website Google Search Modern …" at bounding box center [301, 100] width 140 height 13
click at [248, 118] on link "None" at bounding box center [270, 119] width 78 height 12
click at [250, 136] on link "None" at bounding box center [270, 137] width 78 height 12
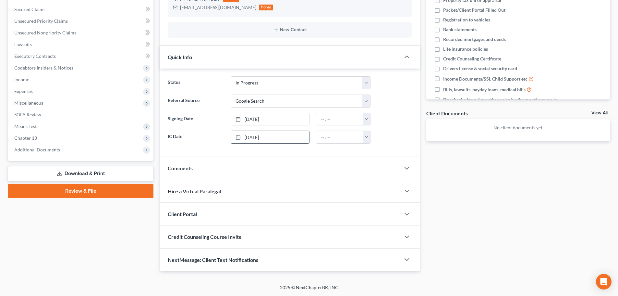
click at [210, 211] on div "Client Portal" at bounding box center [280, 213] width 240 height 22
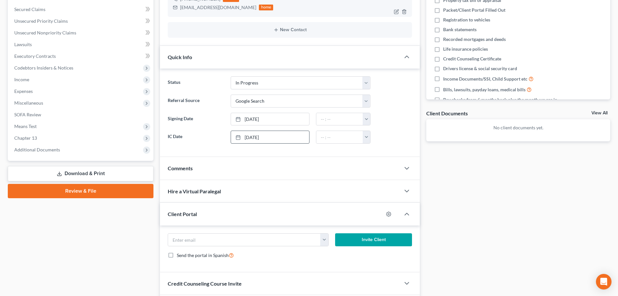
scroll to position [0, 0]
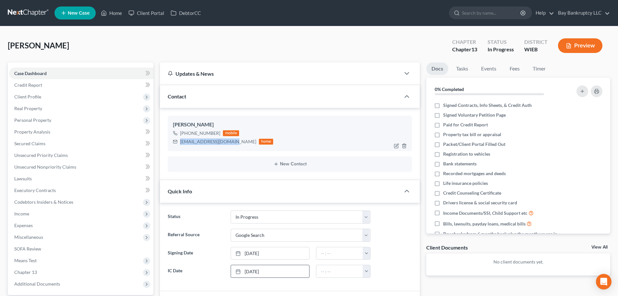
drag, startPoint x: 179, startPoint y: 142, endPoint x: 229, endPoint y: 147, distance: 50.2
click at [229, 147] on div "[PERSON_NAME] [PHONE_NUMBER] mobile [EMAIL_ADDRESS][DOMAIN_NAME] home" at bounding box center [290, 132] width 244 height 35
copy div "[EMAIL_ADDRESS][DOMAIN_NAME]"
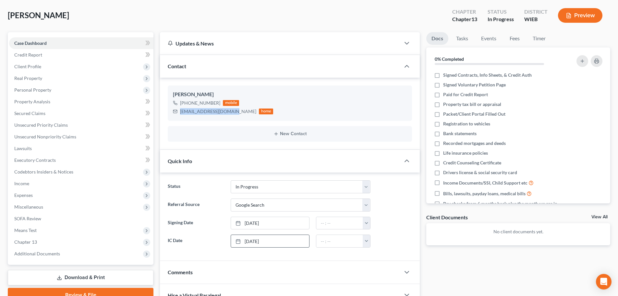
scroll to position [162, 0]
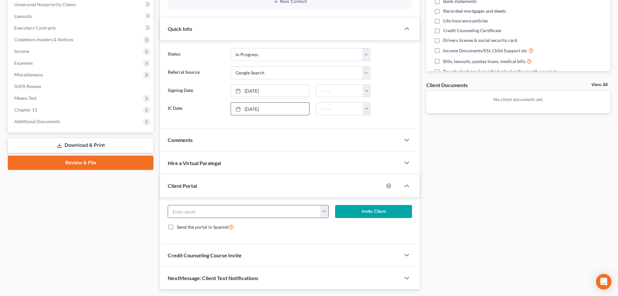
click at [194, 214] on input "email" at bounding box center [244, 211] width 152 height 12
paste input "[EMAIL_ADDRESS][DOMAIN_NAME]"
type input "[EMAIL_ADDRESS][DOMAIN_NAME]"
click at [355, 212] on button "Invite Client" at bounding box center [373, 211] width 77 height 13
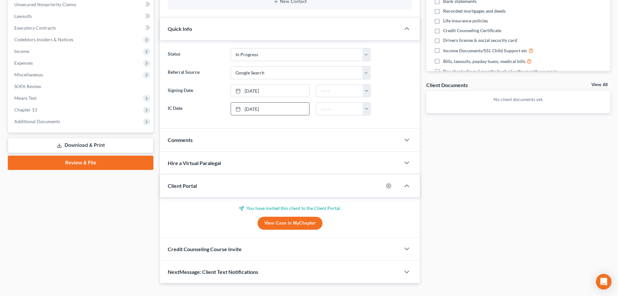
scroll to position [174, 0]
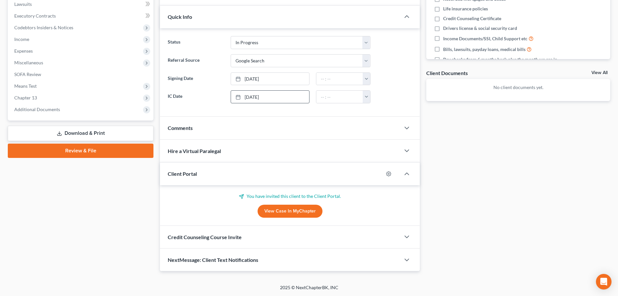
click at [214, 232] on div "Credit Counseling Course Invite" at bounding box center [280, 236] width 240 height 22
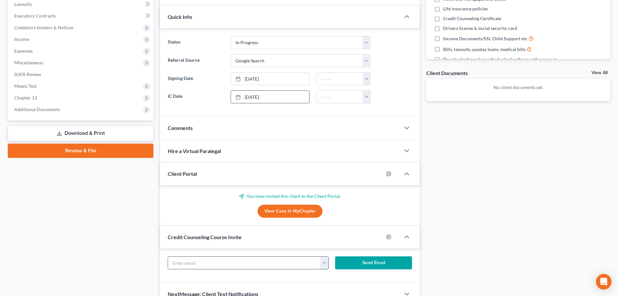
click at [197, 261] on input "text" at bounding box center [244, 262] width 152 height 12
paste input "[EMAIL_ADDRESS][DOMAIN_NAME]"
type input "[EMAIL_ADDRESS][DOMAIN_NAME]"
click at [352, 263] on button "Send Email" at bounding box center [373, 262] width 77 height 13
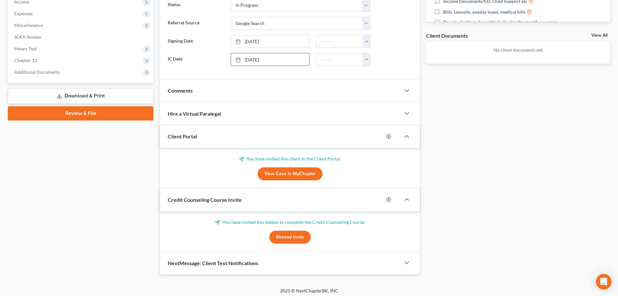
scroll to position [215, 0]
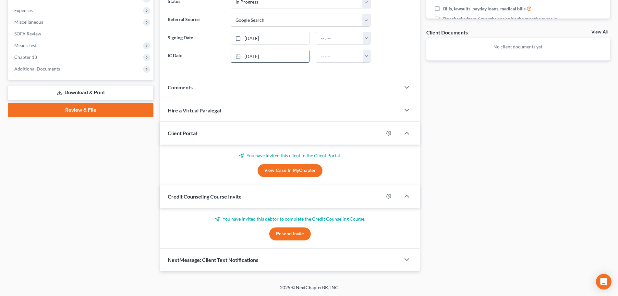
click at [232, 255] on div "NextMessage: Client Text Notifications" at bounding box center [280, 259] width 240 height 22
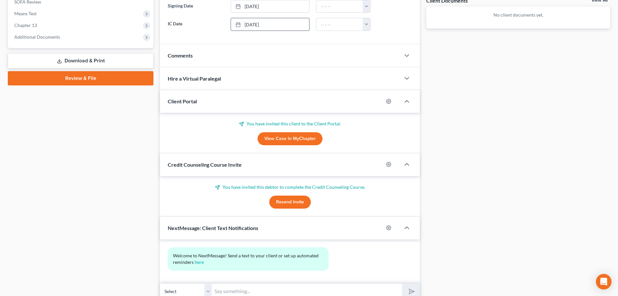
scroll to position [274, 0]
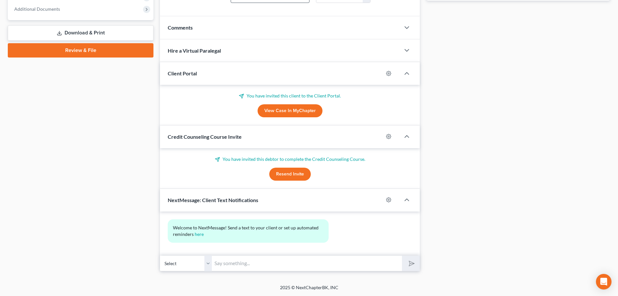
drag, startPoint x: 238, startPoint y: 264, endPoint x: 243, endPoint y: 256, distance: 8.7
click at [238, 264] on input "text" at bounding box center [307, 263] width 190 height 16
type input "Hello, Welcome to Bay Bankruptcy- Should you have any quick questions or reques…"
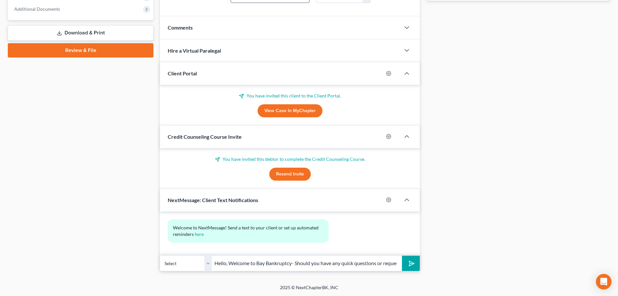
click at [411, 261] on icon "submit" at bounding box center [410, 262] width 9 height 9
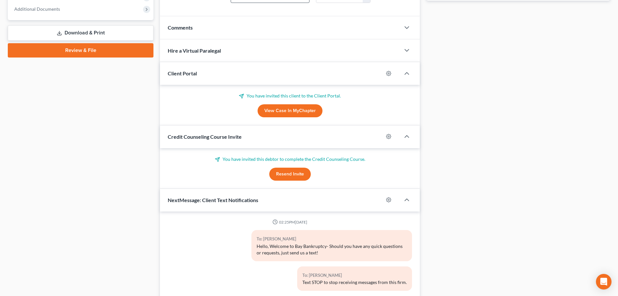
scroll to position [0, 0]
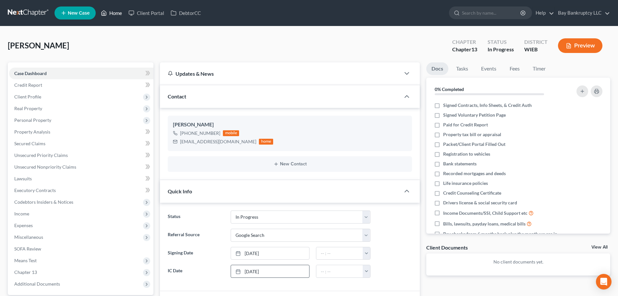
click at [117, 16] on link "Home" at bounding box center [112, 13] width 28 height 12
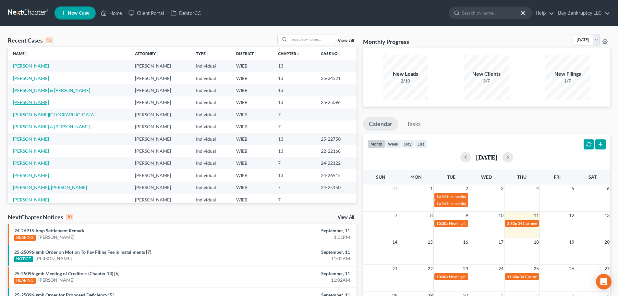
click at [40, 104] on link "[PERSON_NAME]" at bounding box center [31, 102] width 36 height 6
select select "0"
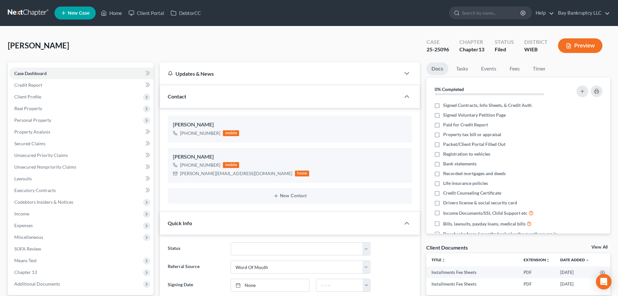
scroll to position [1467, 0]
click at [95, 58] on div "[PERSON_NAME] Upgraded Case 25-25096 Chapter Chapter 13 Status Filed District W…" at bounding box center [309, 48] width 602 height 28
click at [113, 13] on link "Home" at bounding box center [112, 13] width 28 height 12
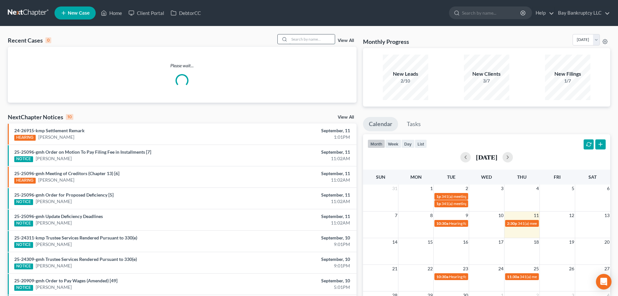
click at [312, 38] on input "search" at bounding box center [311, 38] width 45 height 9
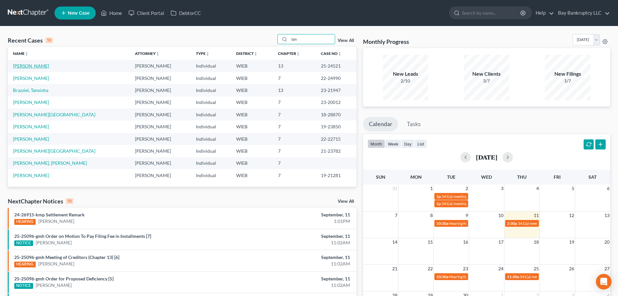
type input "tan"
click at [33, 67] on link "[PERSON_NAME]" at bounding box center [31, 66] width 36 height 6
select select "2"
select select "1"
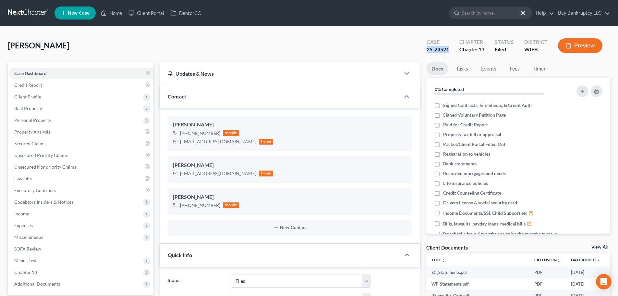
drag, startPoint x: 424, startPoint y: 51, endPoint x: 449, endPoint y: 50, distance: 25.0
click at [449, 50] on div "Case 25-24521" at bounding box center [437, 46] width 33 height 19
copy div "25-24521"
drag, startPoint x: 180, startPoint y: 142, endPoint x: 223, endPoint y: 145, distance: 42.6
click at [223, 145] on div "[EMAIL_ADDRESS][DOMAIN_NAME] home" at bounding box center [223, 141] width 100 height 8
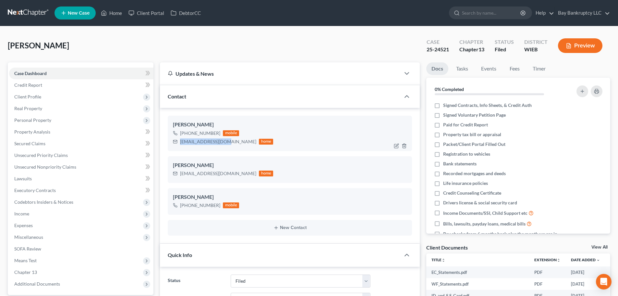
copy div "[EMAIL_ADDRESS][DOMAIN_NAME]"
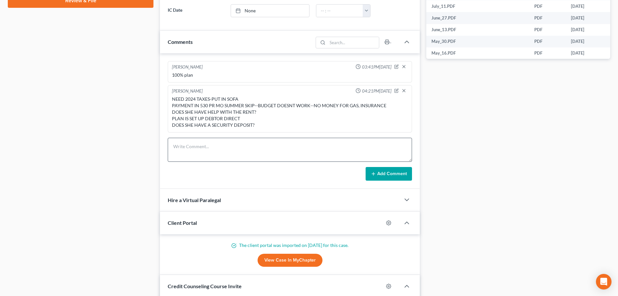
scroll to position [324, 0]
click at [194, 150] on textarea at bounding box center [290, 149] width 244 height 24
type textarea "hrg went well no issues"
click at [392, 176] on button "Add Comment" at bounding box center [389, 173] width 46 height 14
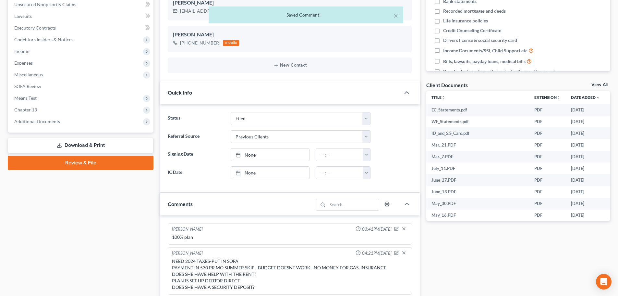
scroll to position [0, 0]
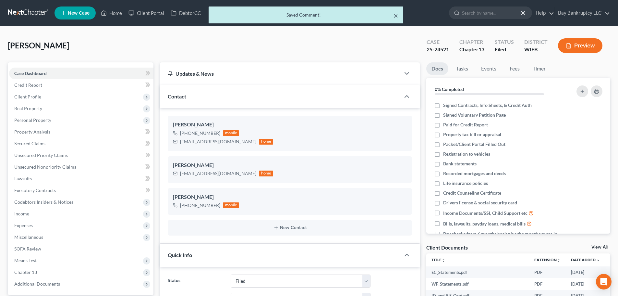
click at [395, 16] on button "×" at bounding box center [396, 16] width 5 height 8
click at [111, 11] on link "Home" at bounding box center [112, 13] width 28 height 12
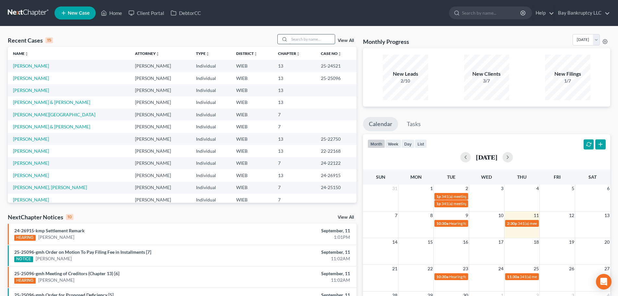
click at [300, 40] on input "search" at bounding box center [311, 38] width 45 height 9
type input "[PERSON_NAME]"
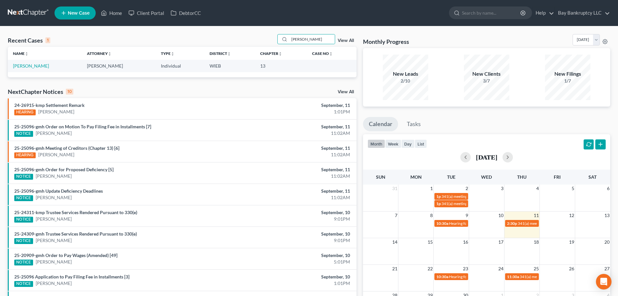
click at [28, 63] on td "[PERSON_NAME]" at bounding box center [45, 66] width 74 height 12
click at [28, 65] on link "[PERSON_NAME]" at bounding box center [31, 66] width 36 height 6
select select "3"
select select "4"
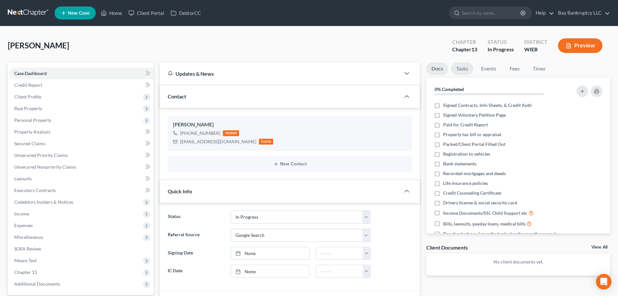
drag, startPoint x: 459, startPoint y: 71, endPoint x: 448, endPoint y: 84, distance: 17.0
click at [459, 71] on link "Tasks" at bounding box center [462, 68] width 22 height 13
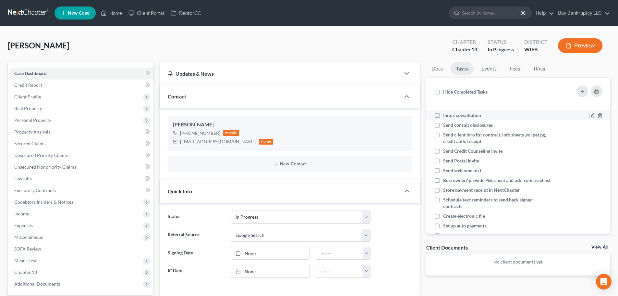
click at [443, 114] on label "Initial consultation" at bounding box center [464, 115] width 43 height 6
click at [446, 114] on input "Initial consultation" at bounding box center [448, 114] width 4 height 4
checkbox input "true"
click at [443, 125] on label "Send consult disclosures" at bounding box center [470, 125] width 55 height 6
click at [446, 125] on input "Send consult disclosures" at bounding box center [448, 124] width 4 height 4
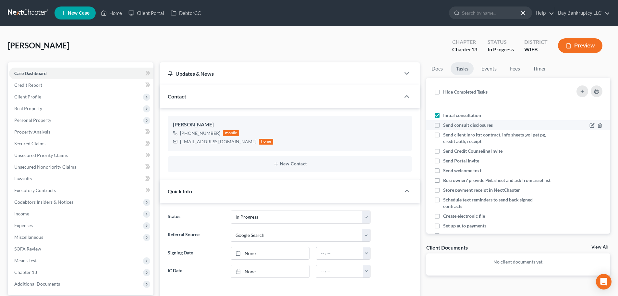
checkbox input "true"
click at [443, 135] on label "Send client inro ltr: contract, info sheets ,vol pet pg, credit auth, receipt" at bounding box center [497, 137] width 108 height 13
click at [446, 135] on input "Send client inro ltr: contract, info sheets ,vol pet pg, credit auth, receipt" at bounding box center [448, 133] width 4 height 4
checkbox input "true"
drag, startPoint x: 179, startPoint y: 143, endPoint x: 230, endPoint y: 147, distance: 51.1
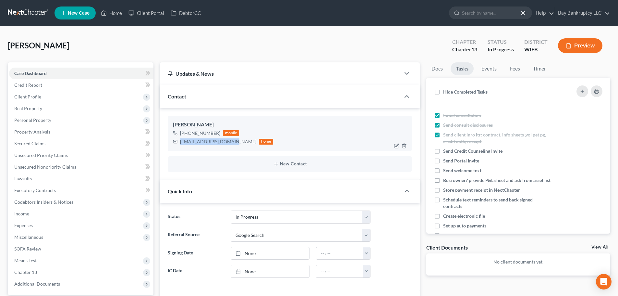
click at [230, 147] on div "[PERSON_NAME] [PHONE_NUMBER] mobile [EMAIL_ADDRESS][DOMAIN_NAME] home" at bounding box center [290, 132] width 244 height 35
click at [158, 13] on link "Client Portal" at bounding box center [146, 13] width 42 height 12
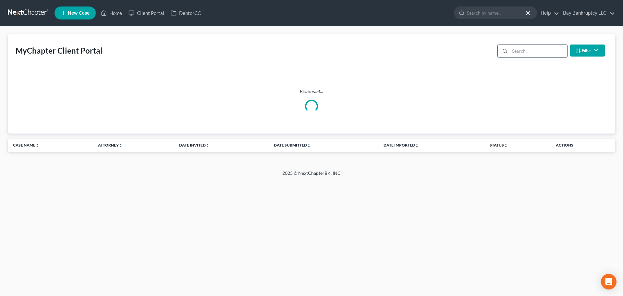
click at [517, 52] on input "search" at bounding box center [538, 51] width 57 height 12
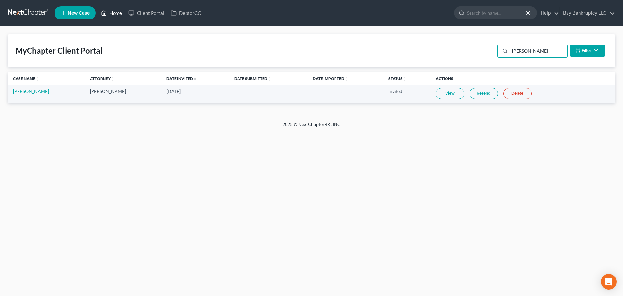
type input "[PERSON_NAME]"
click at [116, 11] on link "Home" at bounding box center [112, 13] width 28 height 12
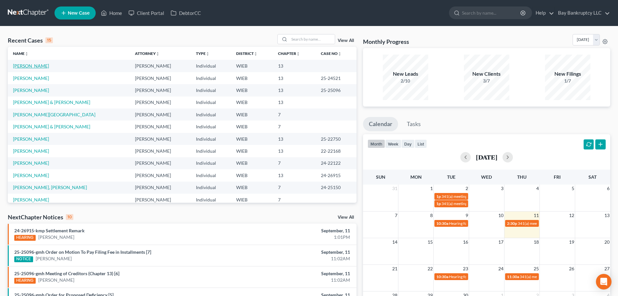
click at [30, 67] on link "[PERSON_NAME]" at bounding box center [31, 66] width 36 height 6
select select "3"
select select "4"
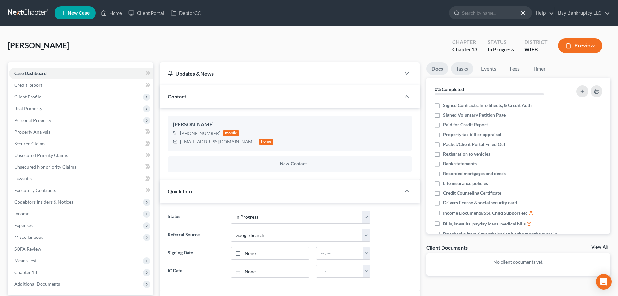
click at [463, 68] on link "Tasks" at bounding box center [462, 68] width 22 height 13
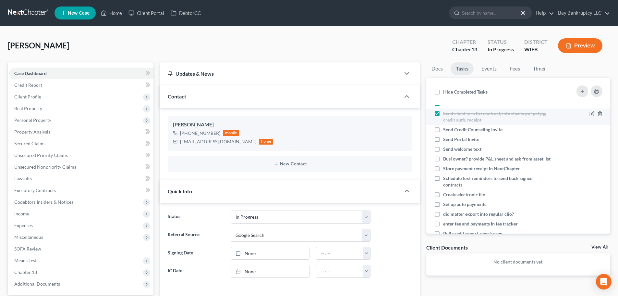
scroll to position [32, 0]
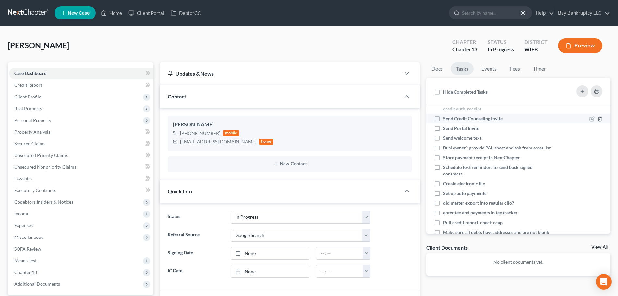
click at [443, 118] on label "Send Credit Counseling Invite" at bounding box center [475, 118] width 65 height 6
click at [446, 118] on input "Send Credit Counseling Invite" at bounding box center [448, 117] width 4 height 4
checkbox input "true"
click at [443, 127] on label "Send Portal Invite" at bounding box center [463, 128] width 41 height 6
click at [446, 127] on input "Send Portal Invite" at bounding box center [448, 127] width 4 height 4
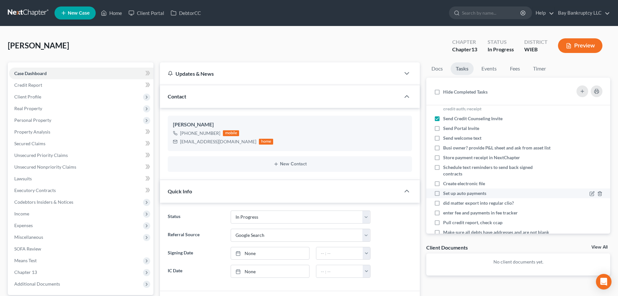
checkbox input "true"
click at [443, 138] on label "Send welcome text" at bounding box center [464, 138] width 43 height 6
click at [446, 138] on input "Send welcome text" at bounding box center [448, 137] width 4 height 4
checkbox input "true"
click at [443, 148] on label "Busi owner? provide P&L sheet and ask from asset list" at bounding box center [497, 147] width 108 height 6
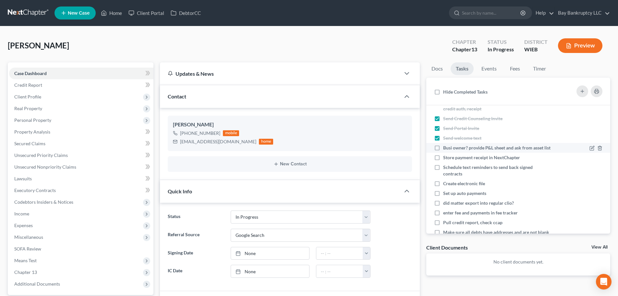
click at [446, 148] on input "Busi owner? provide P&L sheet and ask from asset list" at bounding box center [448, 146] width 4 height 4
click at [443, 161] on label "Store payment receipt in NextChapter" at bounding box center [484, 157] width 82 height 6
click at [446, 158] on input "Store payment receipt in NextChapter" at bounding box center [448, 156] width 4 height 4
click at [515, 68] on link "Fees" at bounding box center [514, 68] width 21 height 13
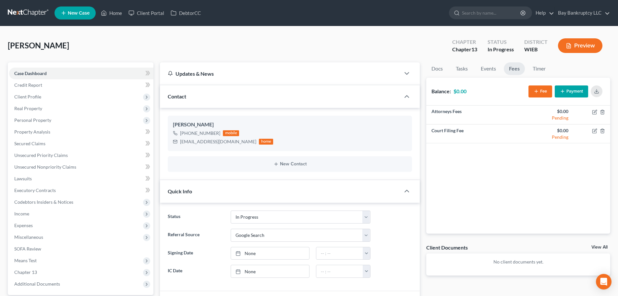
click at [541, 90] on button "Fee" at bounding box center [540, 91] width 24 height 12
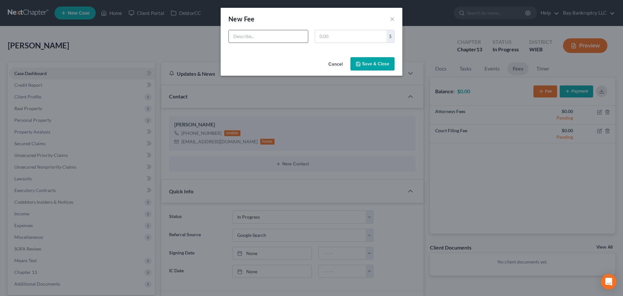
click at [264, 36] on input "text" at bounding box center [268, 36] width 79 height 12
type input "atty"
click at [340, 35] on input "text" at bounding box center [350, 36] width 71 height 12
type input "5,500"
click at [354, 62] on button "Save & Close" at bounding box center [372, 64] width 44 height 14
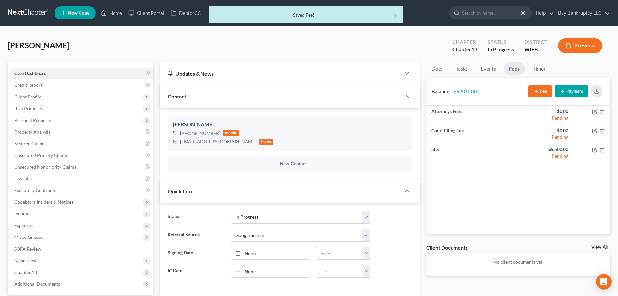
click at [539, 93] on button "Fee" at bounding box center [540, 91] width 24 height 12
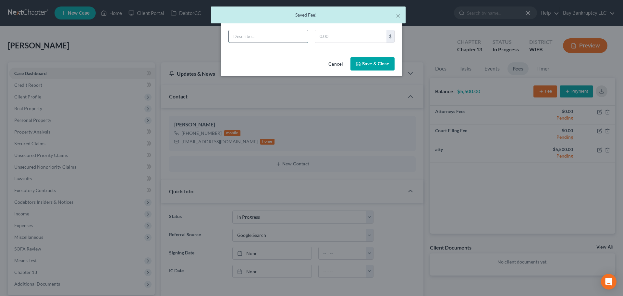
click at [271, 37] on input "text" at bounding box center [268, 36] width 79 height 12
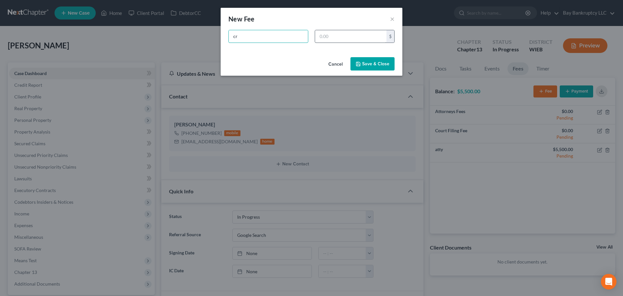
type input "cr"
click at [337, 38] on input "text" at bounding box center [350, 36] width 71 height 12
type input "35"
click at [356, 60] on button "Save & Close" at bounding box center [372, 64] width 44 height 14
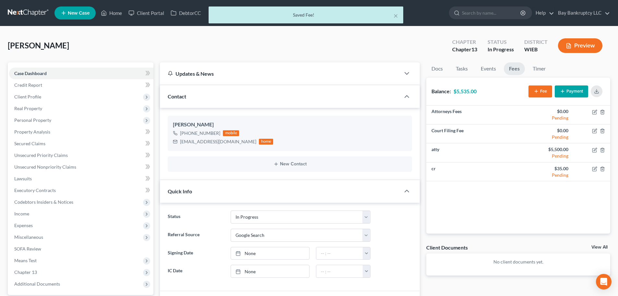
click at [564, 93] on icon "button" at bounding box center [562, 91] width 5 height 5
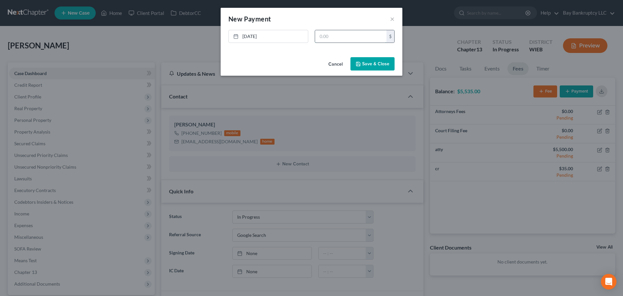
click at [322, 37] on input "text" at bounding box center [350, 36] width 71 height 12
type input "285"
click at [366, 64] on button "Save & Close" at bounding box center [372, 64] width 44 height 14
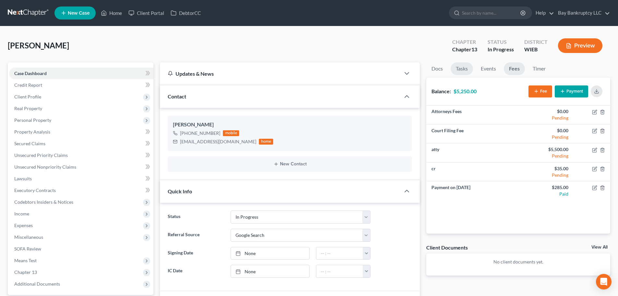
drag, startPoint x: 465, startPoint y: 69, endPoint x: 476, endPoint y: 145, distance: 76.9
click at [465, 69] on link "Tasks" at bounding box center [462, 68] width 22 height 13
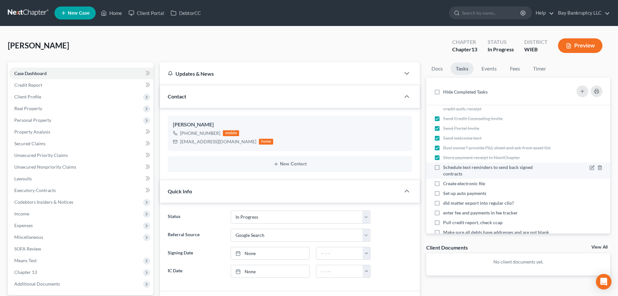
click at [443, 174] on label "Schedule text reminders to send back signed contracts" at bounding box center [497, 170] width 108 height 13
click at [446, 168] on input "Schedule text reminders to send back signed contracts" at bounding box center [448, 166] width 4 height 4
checkbox input "true"
click at [443, 187] on label "Create electronic file" at bounding box center [466, 183] width 47 height 6
click at [446, 184] on input "Create electronic file" at bounding box center [448, 182] width 4 height 4
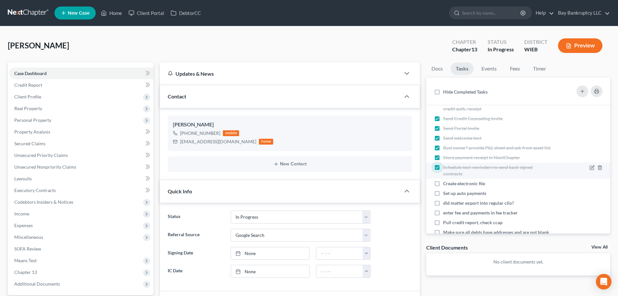
checkbox input "true"
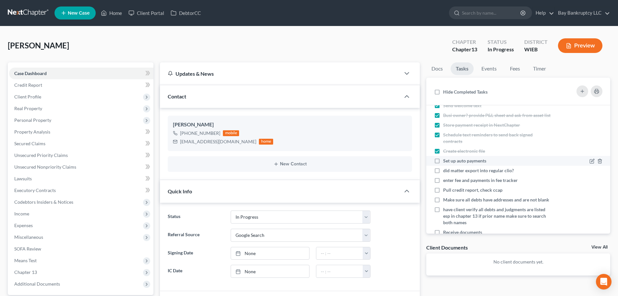
click at [443, 164] on label "Set up auto payments" at bounding box center [467, 160] width 48 height 6
click at [446, 162] on input "Set up auto payments" at bounding box center [448, 159] width 4 height 4
checkbox input "true"
click at [443, 174] on label "did matter export into regular clio?" at bounding box center [481, 170] width 76 height 6
click at [446, 171] on input "did matter export into regular clio?" at bounding box center [448, 169] width 4 height 4
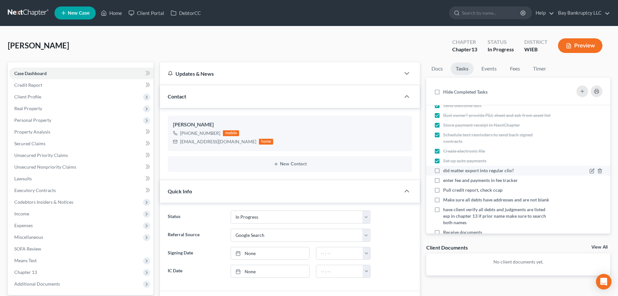
checkbox input "true"
click at [443, 183] on label "enter fee and payments in fee tracker" at bounding box center [483, 180] width 80 height 6
click at [446, 181] on input "enter fee and payments in fee tracker" at bounding box center [448, 179] width 4 height 4
checkbox input "true"
drag, startPoint x: 116, startPoint y: 11, endPoint x: 513, endPoint y: 87, distance: 403.6
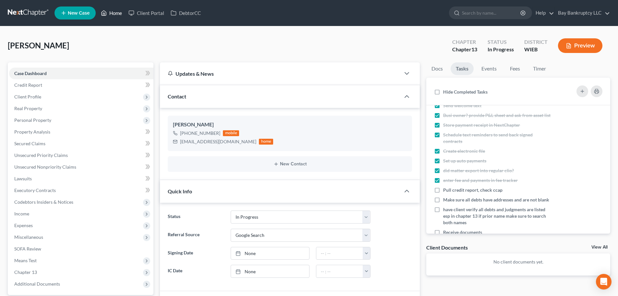
click at [116, 11] on link "Home" at bounding box center [112, 13] width 28 height 12
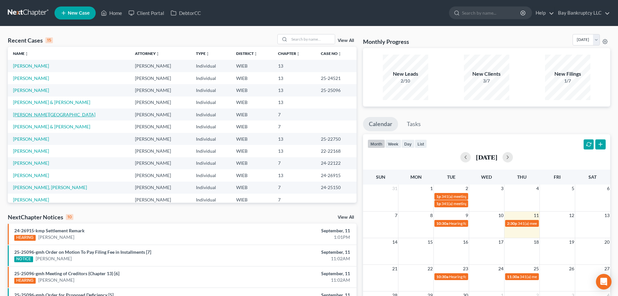
click at [26, 115] on link "[PERSON_NAME][GEOGRAPHIC_DATA]" at bounding box center [54, 115] width 82 height 6
select select "1"
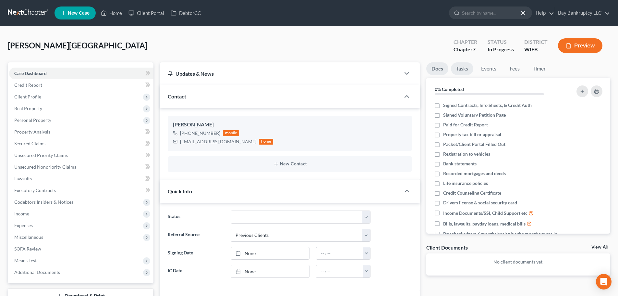
click at [457, 69] on link "Tasks" at bounding box center [462, 68] width 22 height 13
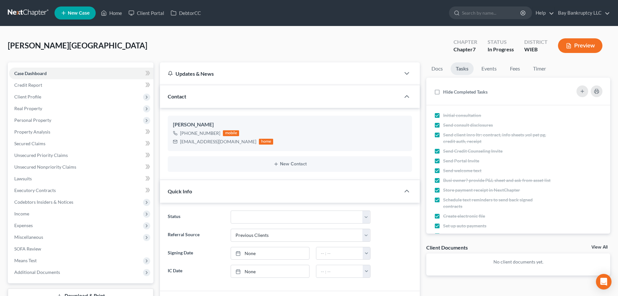
scroll to position [9, 0]
click at [121, 13] on link "Home" at bounding box center [112, 13] width 28 height 12
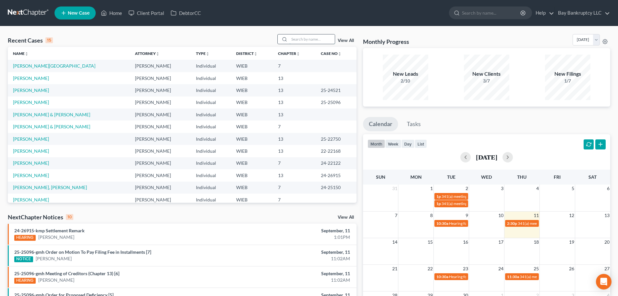
click at [305, 42] on input "search" at bounding box center [311, 38] width 45 height 9
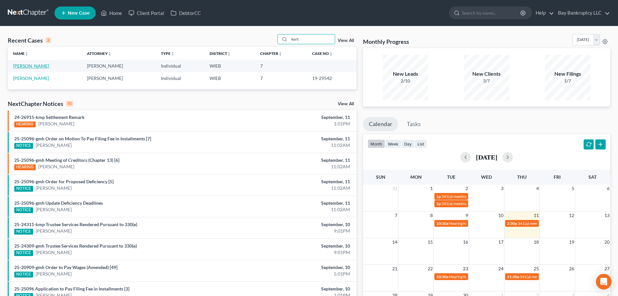
type input "kort"
click at [30, 66] on link "[PERSON_NAME]" at bounding box center [31, 66] width 36 height 6
select select "3"
select select "4"
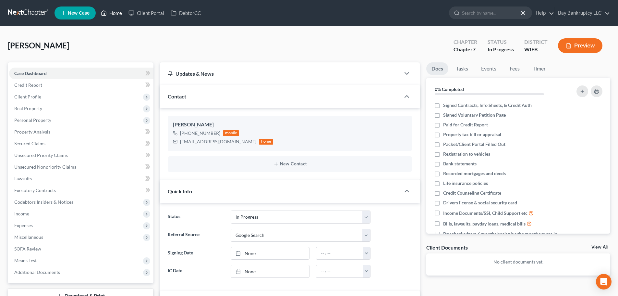
click at [116, 11] on link "Home" at bounding box center [112, 13] width 28 height 12
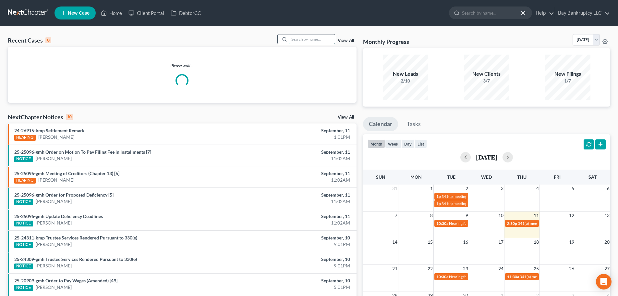
click at [314, 39] on input "search" at bounding box center [311, 38] width 45 height 9
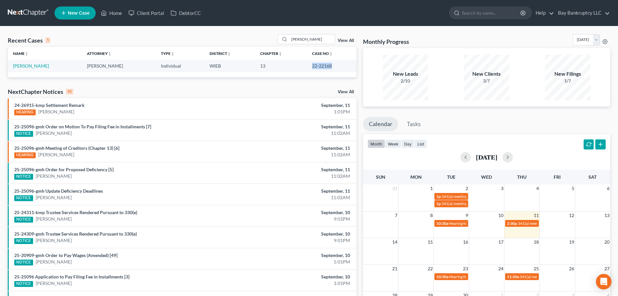
drag, startPoint x: 308, startPoint y: 66, endPoint x: 328, endPoint y: 67, distance: 19.5
click at [328, 67] on td "22-22168" at bounding box center [332, 66] width 50 height 12
copy td "22-22168"
drag, startPoint x: 316, startPoint y: 39, endPoint x: 281, endPoint y: 45, distance: 34.9
click at [281, 45] on div "Recent Cases 1 [PERSON_NAME] View All" at bounding box center [182, 40] width 349 height 13
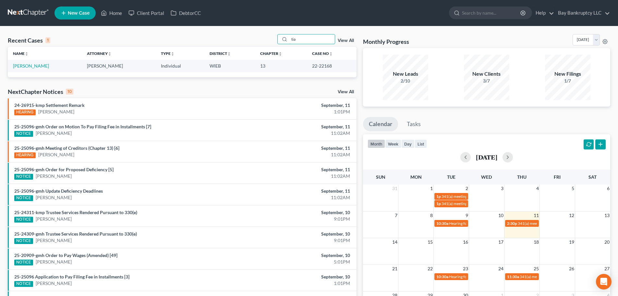
type input "tia"
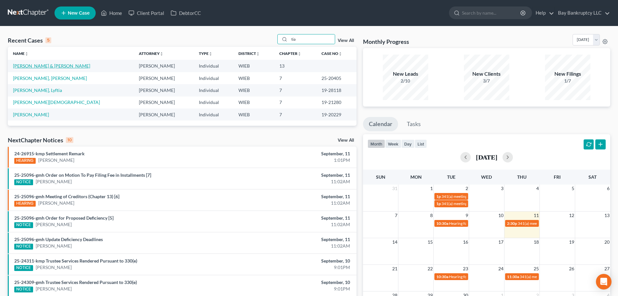
click at [50, 66] on link "[PERSON_NAME] & [PERSON_NAME]" at bounding box center [51, 66] width 77 height 6
select select "3"
select select "4"
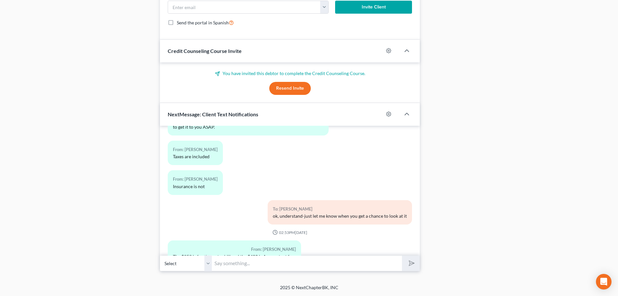
scroll to position [4186, 0]
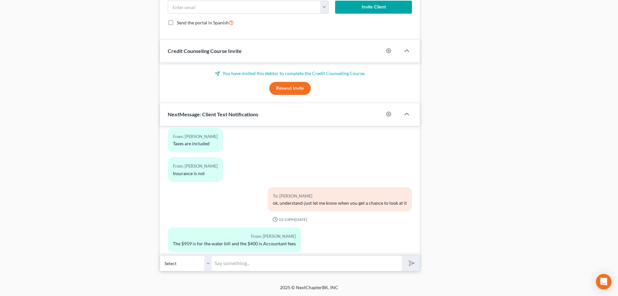
click at [247, 267] on input "text" at bounding box center [307, 263] width 190 height 16
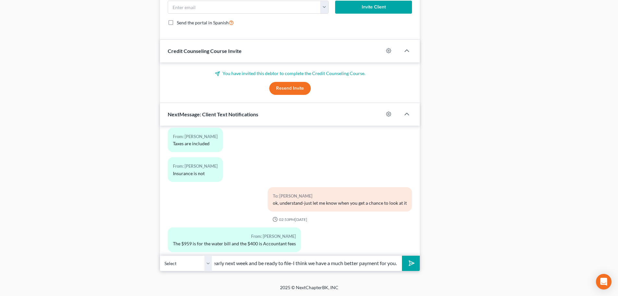
scroll to position [0, 130]
type input "Great-thank-you. I am out [DATE] but we can review early next week and be ready…"
click at [414, 264] on icon "submit" at bounding box center [410, 263] width 6 height 6
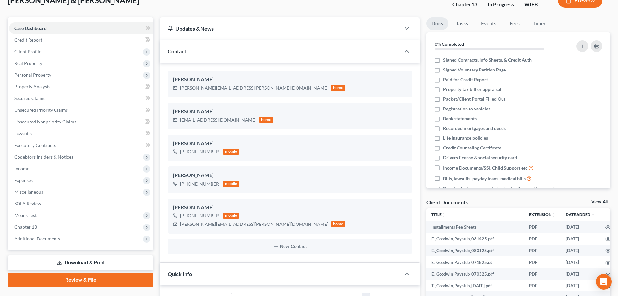
scroll to position [0, 0]
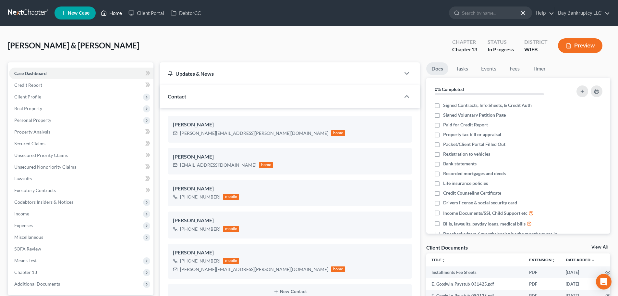
click at [113, 13] on link "Home" at bounding box center [112, 13] width 28 height 12
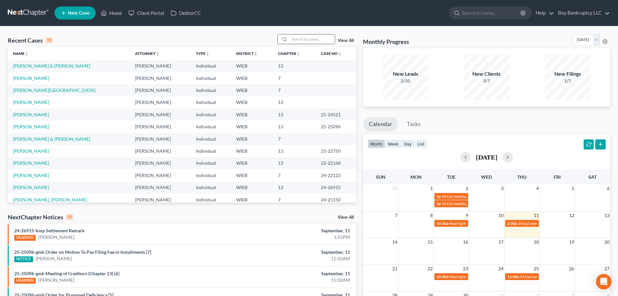
click at [310, 40] on input "search" at bounding box center [311, 38] width 45 height 9
type input "[PERSON_NAME]"
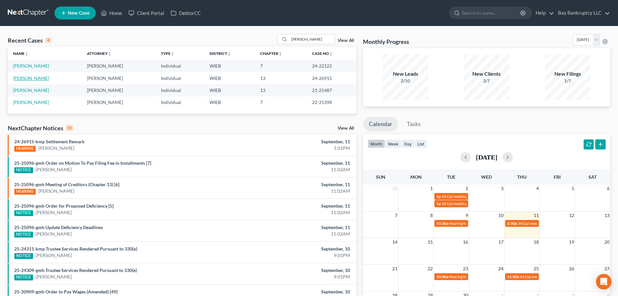
click at [35, 79] on link "[PERSON_NAME]" at bounding box center [31, 78] width 36 height 6
select select "2"
select select "1"
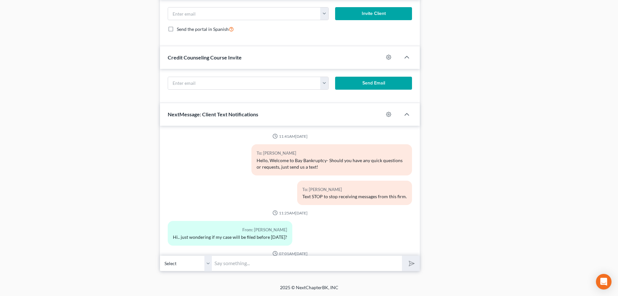
scroll to position [28552, 0]
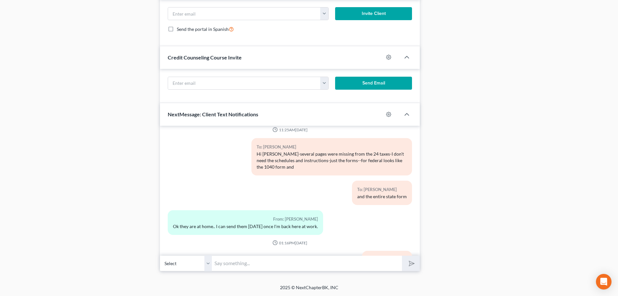
click at [248, 262] on input "text" at bounding box center [307, 263] width 190 height 16
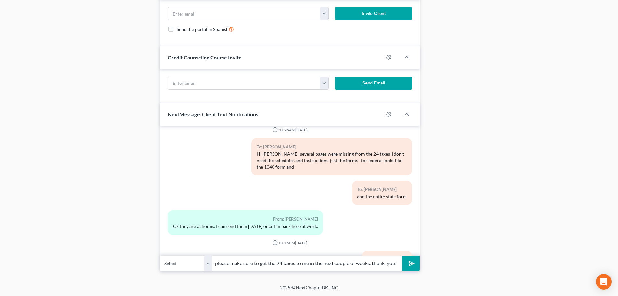
scroll to position [0, 16]
type input "Hello-please make sure to get the 24 taxes to me in the next couple of weeks, t…"
click at [413, 261] on icon "submit" at bounding box center [410, 263] width 9 height 9
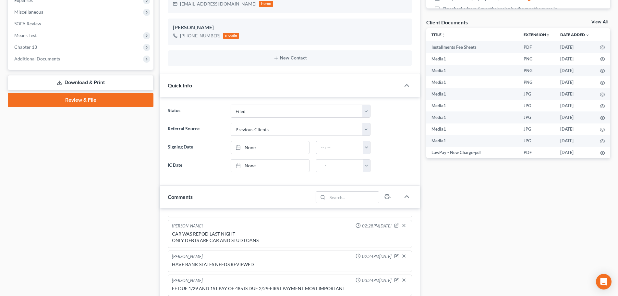
scroll to position [0, 0]
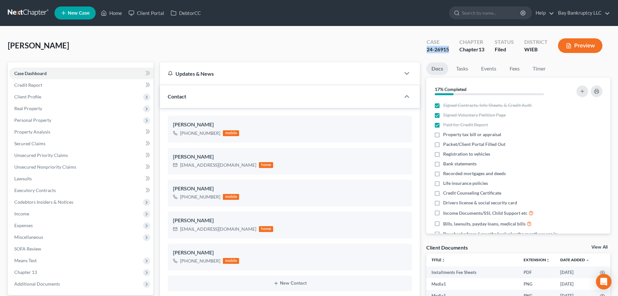
drag, startPoint x: 426, startPoint y: 51, endPoint x: 405, endPoint y: 1, distance: 54.5
click at [449, 52] on div "Case 24-26915" at bounding box center [437, 46] width 33 height 19
copy div "24-26915"
drag, startPoint x: 423, startPoint y: 58, endPoint x: 409, endPoint y: 46, distance: 18.6
click at [423, 58] on div "[PERSON_NAME] Upgraded Case 24-26915 Chapter Chapter 13 Status Filed District W…" at bounding box center [309, 48] width 602 height 28
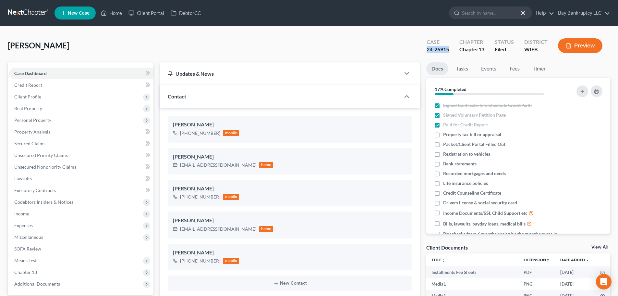
click at [409, 46] on div "[PERSON_NAME] Upgraded Case 24-26915 Chapter Chapter 13 Status Filed District W…" at bounding box center [309, 48] width 602 height 28
click at [440, 52] on div "Case 24-26915" at bounding box center [437, 46] width 33 height 19
click at [410, 51] on div "[PERSON_NAME] Upgraded Case 24-26915 Chapter Chapter 13 Status Filed District W…" at bounding box center [309, 48] width 602 height 28
drag, startPoint x: 424, startPoint y: 48, endPoint x: 451, endPoint y: 53, distance: 27.3
click at [451, 53] on div "Case 24-26915" at bounding box center [437, 46] width 33 height 19
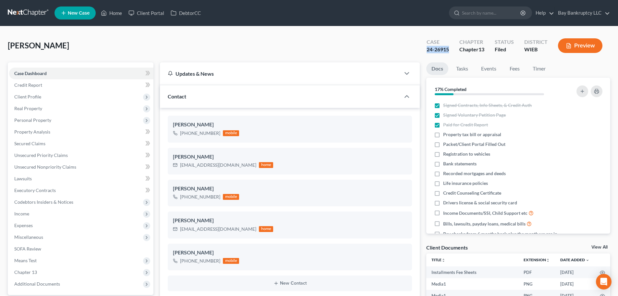
copy div "24-26915"
click at [38, 100] on span "Client Profile" at bounding box center [81, 97] width 144 height 12
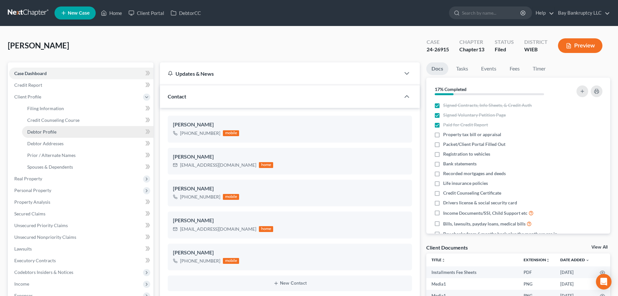
click at [56, 130] on link "Debtor Profile" at bounding box center [87, 132] width 131 height 12
select select "0"
select select "2"
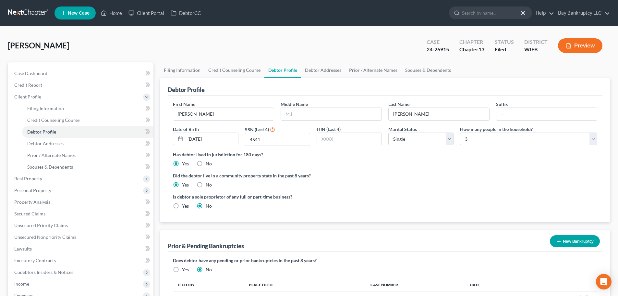
radio input "true"
drag, startPoint x: 248, startPoint y: 139, endPoint x: 262, endPoint y: 140, distance: 14.0
click at [262, 140] on input "4541" at bounding box center [277, 139] width 65 height 12
drag, startPoint x: 116, startPoint y: 14, endPoint x: 305, endPoint y: 53, distance: 192.2
click at [116, 14] on link "Home" at bounding box center [112, 13] width 28 height 12
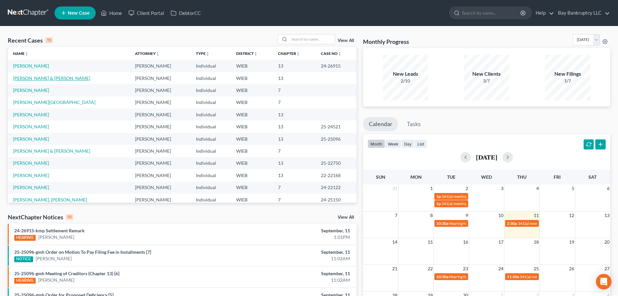
click at [36, 79] on link "[PERSON_NAME] & [PERSON_NAME]" at bounding box center [51, 78] width 77 height 6
select select "3"
select select "4"
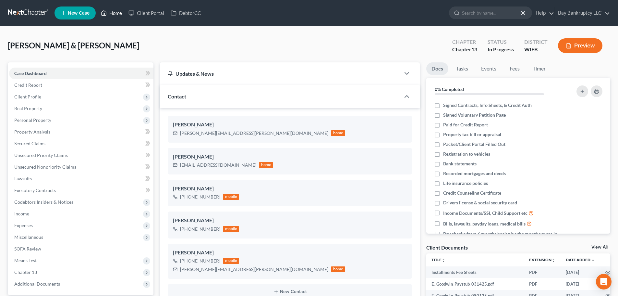
click at [117, 10] on link "Home" at bounding box center [112, 13] width 28 height 12
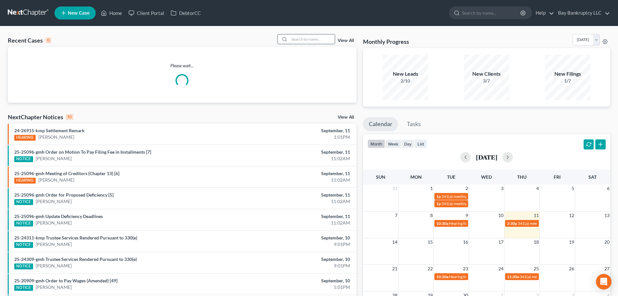
click at [320, 41] on input "search" at bounding box center [311, 38] width 45 height 9
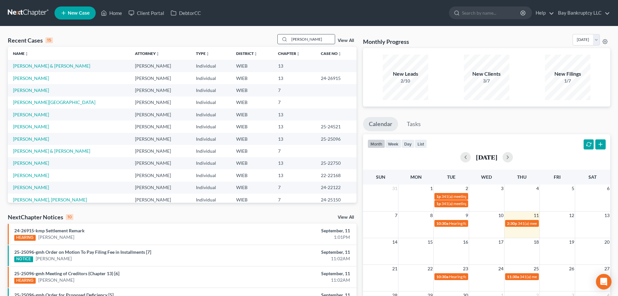
type input "[PERSON_NAME]"
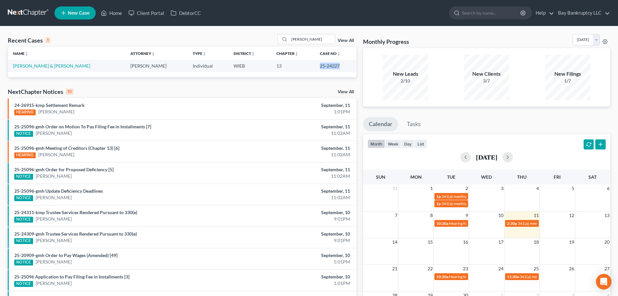
drag, startPoint x: 310, startPoint y: 68, endPoint x: 331, endPoint y: 68, distance: 20.4
click at [331, 68] on td "25-24227" at bounding box center [336, 66] width 42 height 12
copy td "25-24227"
click at [42, 63] on td "[PERSON_NAME] & [PERSON_NAME]" at bounding box center [66, 66] width 117 height 12
click at [42, 64] on link "[PERSON_NAME] & [PERSON_NAME]" at bounding box center [51, 66] width 77 height 6
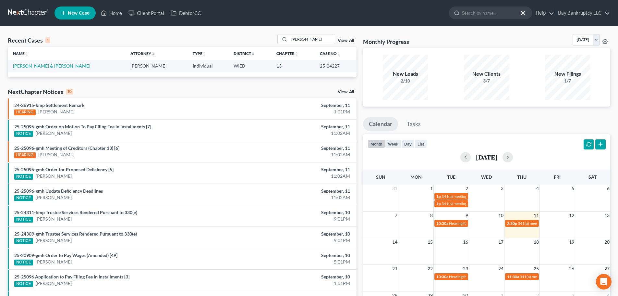
select select "2"
select select "4"
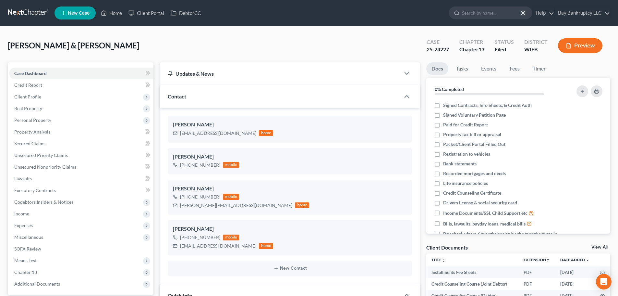
click at [36, 215] on span "Income" at bounding box center [81, 214] width 144 height 12
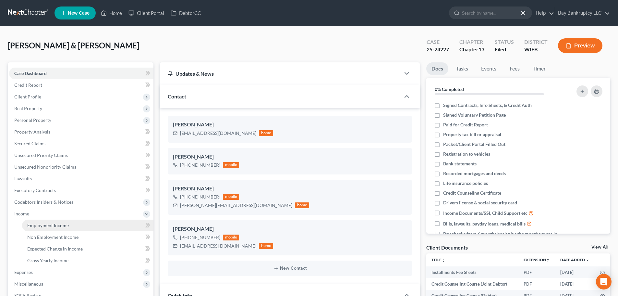
click at [62, 224] on span "Employment Income" at bounding box center [48, 225] width 42 height 6
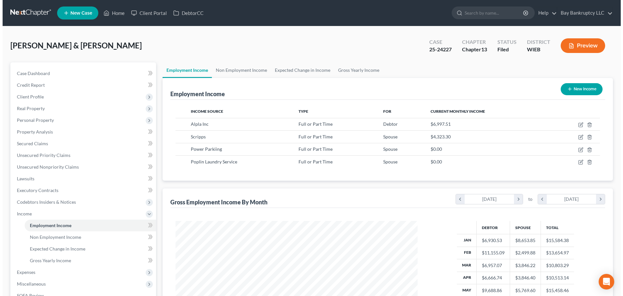
scroll to position [121, 255]
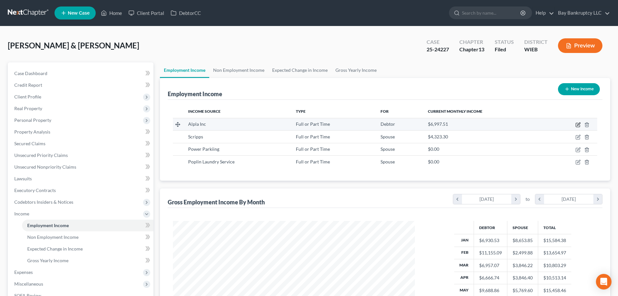
click at [577, 122] on icon "button" at bounding box center [578, 124] width 5 height 5
select select "0"
select select "52"
select select "2"
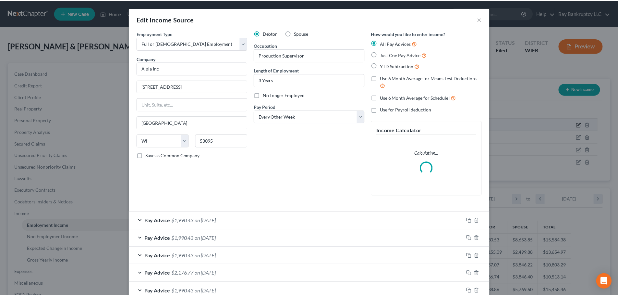
scroll to position [122, 257]
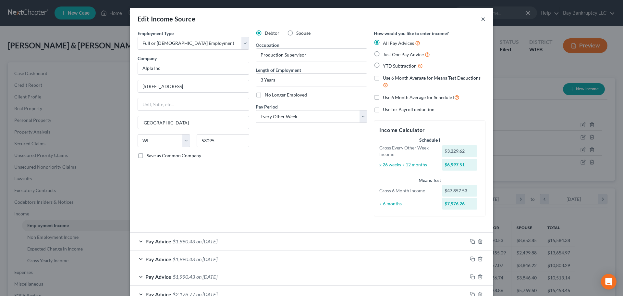
click at [481, 18] on button "×" at bounding box center [483, 19] width 5 height 8
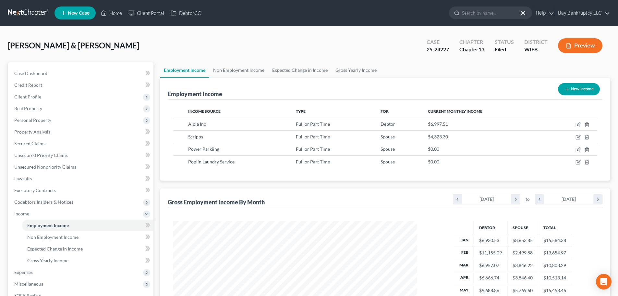
scroll to position [324289, 324155]
drag, startPoint x: 42, startPoint y: 72, endPoint x: 263, endPoint y: 171, distance: 242.4
click at [42, 72] on span "Case Dashboard" at bounding box center [30, 73] width 33 height 6
select select "4"
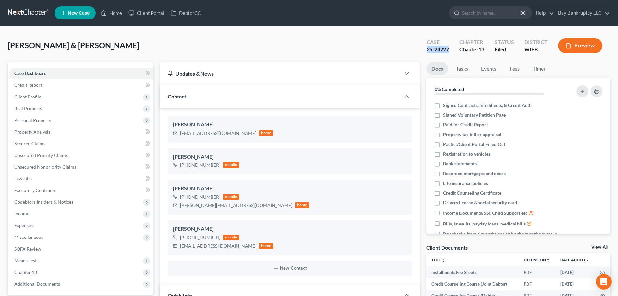
drag, startPoint x: 423, startPoint y: 51, endPoint x: 449, endPoint y: 51, distance: 25.3
click at [449, 51] on div "Case 25-24227" at bounding box center [437, 46] width 33 height 19
copy div "25-24227"
click at [116, 11] on link "Home" at bounding box center [112, 13] width 28 height 12
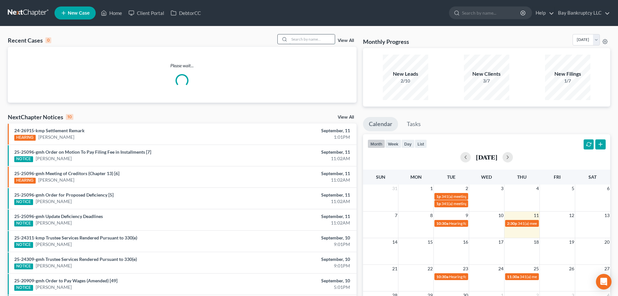
click at [316, 39] on input "search" at bounding box center [311, 38] width 45 height 9
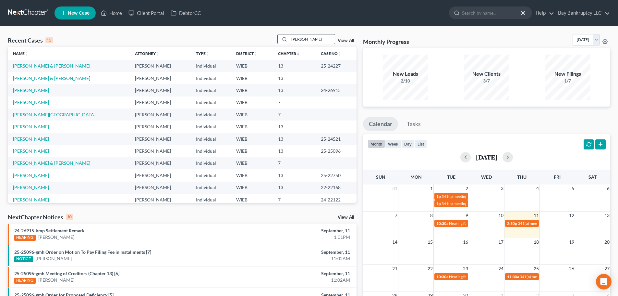
type input "[PERSON_NAME]"
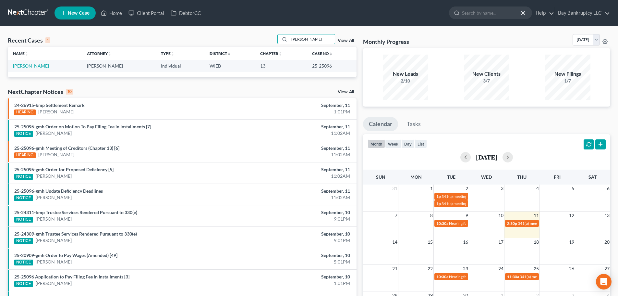
click at [31, 64] on link "[PERSON_NAME]" at bounding box center [31, 66] width 36 height 6
select select "2"
select select "0"
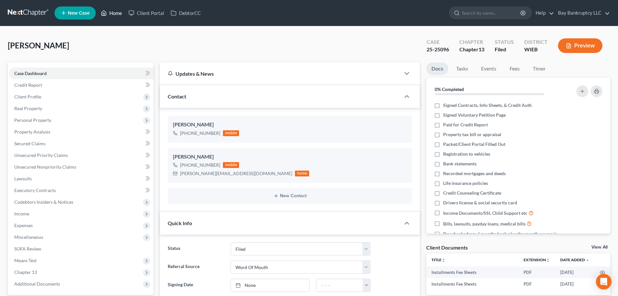
click at [112, 14] on link "Home" at bounding box center [112, 13] width 28 height 12
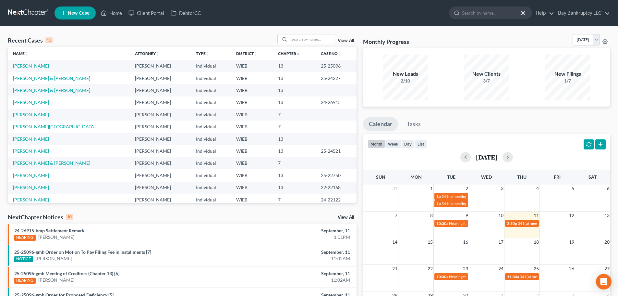
click at [41, 67] on link "[PERSON_NAME]" at bounding box center [31, 66] width 36 height 6
select select "0"
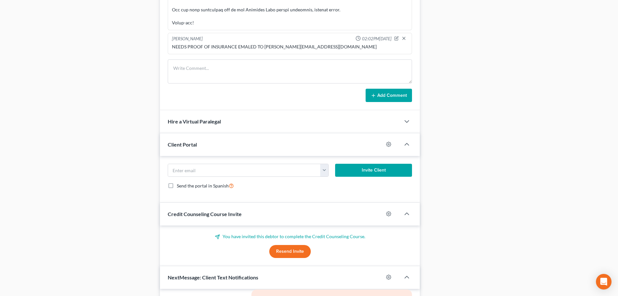
scroll to position [566, 0]
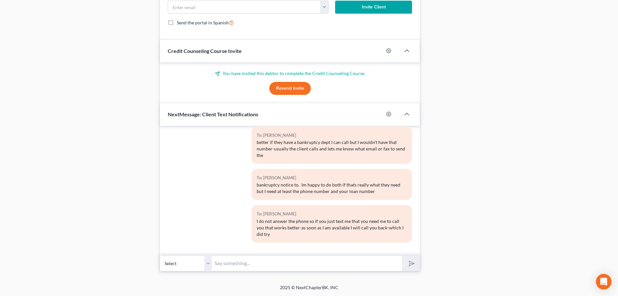
click at [231, 265] on input "text" at bounding box center [307, 263] width 190 height 16
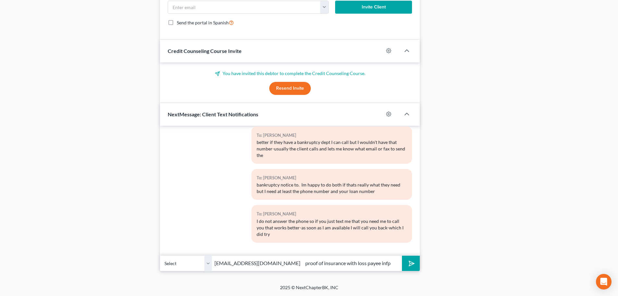
click at [375, 261] on input "[EMAIL_ADDRESS][DOMAIN_NAME] proof of insurance with loss payee infp" at bounding box center [307, 263] width 190 height 16
click at [362, 262] on input "[EMAIL_ADDRESS][DOMAIN_NAME] proof of insurance with loss payee infp" at bounding box center [307, 263] width 190 height 16
click at [356, 261] on input "[EMAIL_ADDRESS][DOMAIN_NAME] proof of insurance with loss payee infp" at bounding box center [307, 263] width 190 height 16
click at [356, 262] on input "[EMAIL_ADDRESS][DOMAIN_NAME] proof of insurance with loss payee infp" at bounding box center [307, 263] width 190 height 16
type input "[EMAIL_ADDRESS][DOMAIN_NAME] proof of insurance with loss payee info"
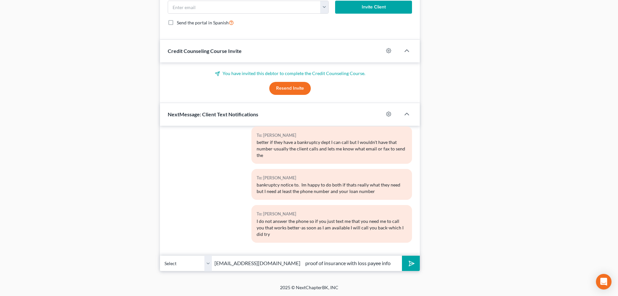
click at [406, 259] on button "submit" at bounding box center [411, 262] width 18 height 15
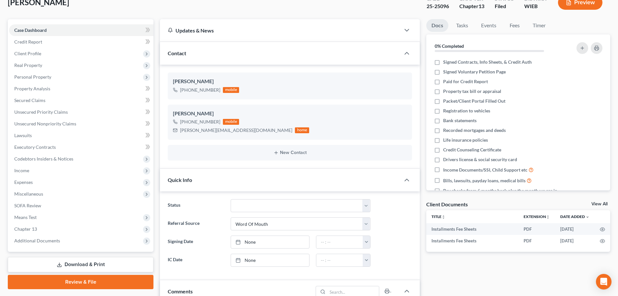
scroll to position [0, 0]
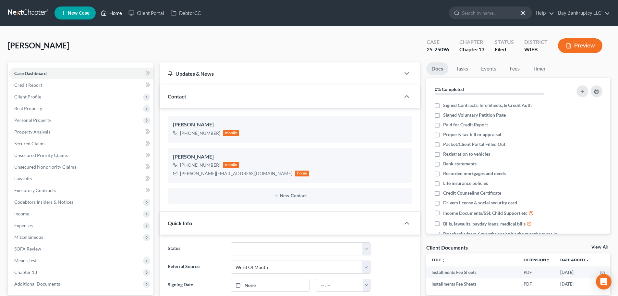
click at [113, 12] on link "Home" at bounding box center [112, 13] width 28 height 12
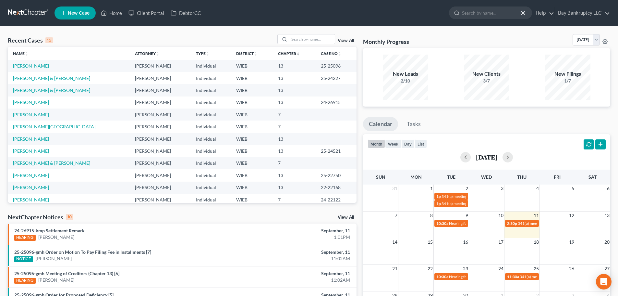
click at [30, 65] on link "[PERSON_NAME]" at bounding box center [31, 66] width 36 height 6
select select "2"
select select "0"
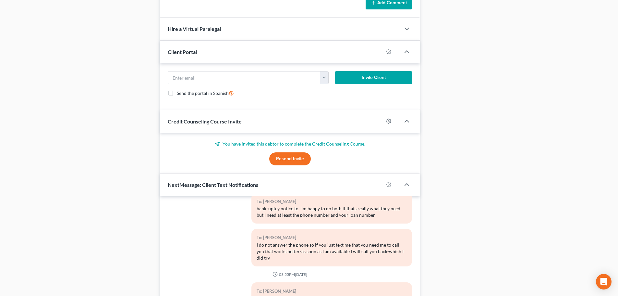
scroll to position [566, 0]
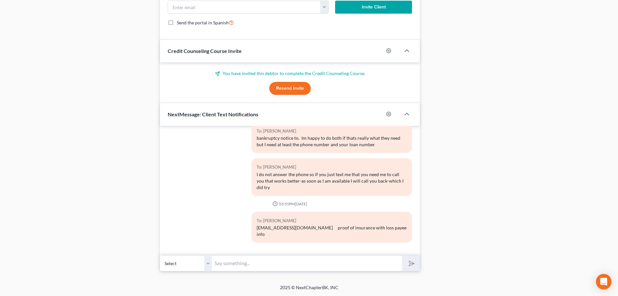
click at [236, 263] on input "text" at bounding box center [307, 263] width 190 height 16
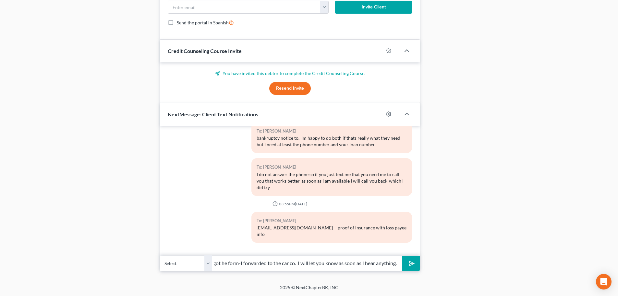
scroll to position [0, 6]
type input "I got he form-I forwarded to the car co. I will let you know as soon as I hear …"
click at [408, 260] on icon "submit" at bounding box center [410, 263] width 6 height 6
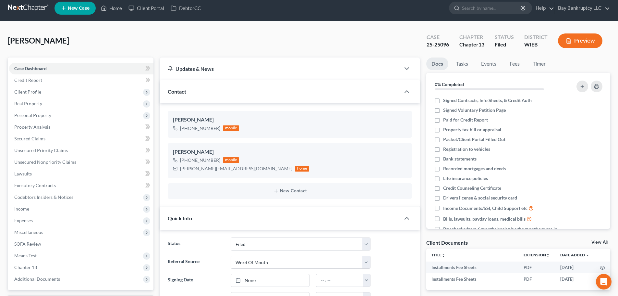
scroll to position [0, 0]
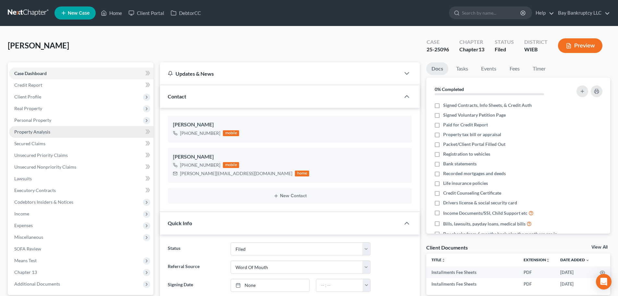
click at [29, 99] on span "Client Profile" at bounding box center [27, 97] width 27 height 6
click at [38, 134] on span "Debtor Profile" at bounding box center [41, 132] width 29 height 6
select select "0"
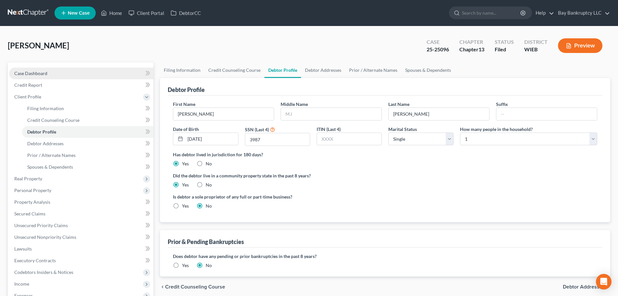
click at [39, 69] on link "Case Dashboard" at bounding box center [81, 73] width 144 height 12
select select "0"
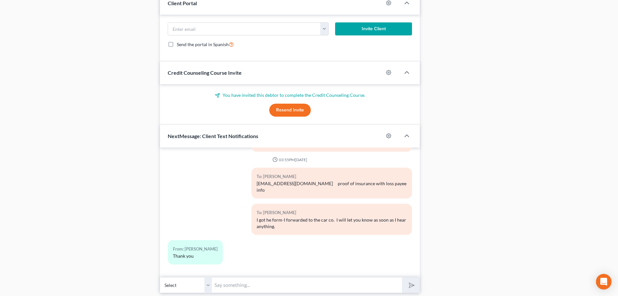
scroll to position [566, 0]
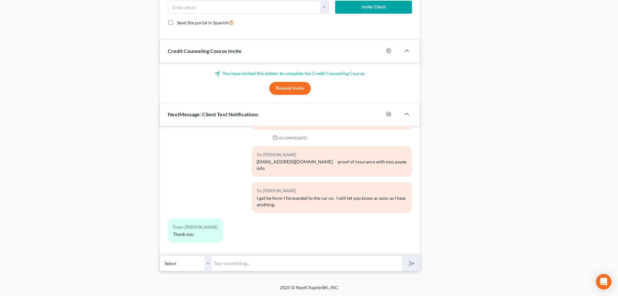
click at [227, 267] on input "text" at bounding box center [307, 263] width 190 height 16
type input "Y"
type input "They are sending the release info to my email shortly"
click at [406, 263] on icon "submit" at bounding box center [410, 262] width 9 height 9
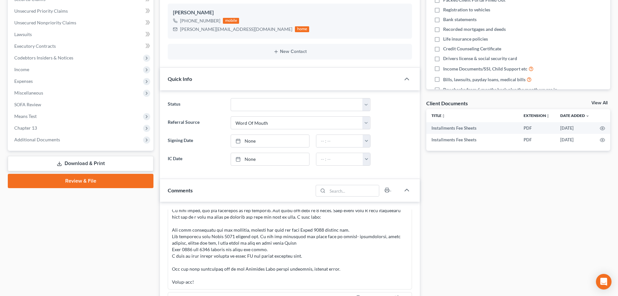
scroll to position [0, 0]
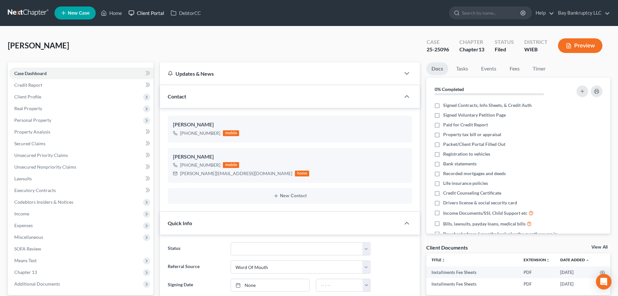
click at [156, 13] on link "Client Portal" at bounding box center [146, 13] width 42 height 12
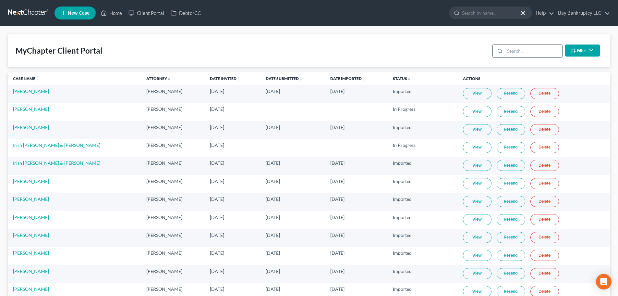
click at [528, 52] on input "search" at bounding box center [533, 51] width 57 height 12
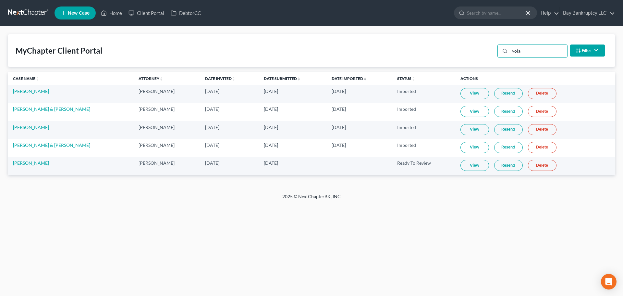
type input "yola"
click at [460, 165] on link "View" at bounding box center [474, 165] width 29 height 11
click at [111, 10] on link "Home" at bounding box center [112, 13] width 28 height 12
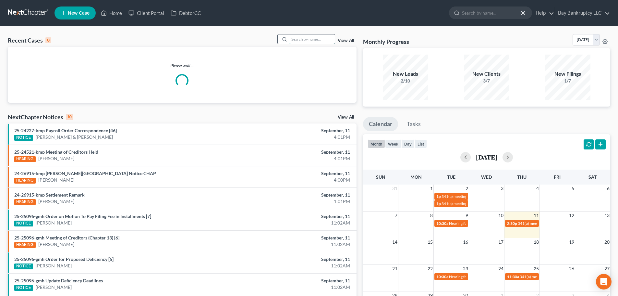
click at [308, 41] on input "search" at bounding box center [311, 38] width 45 height 9
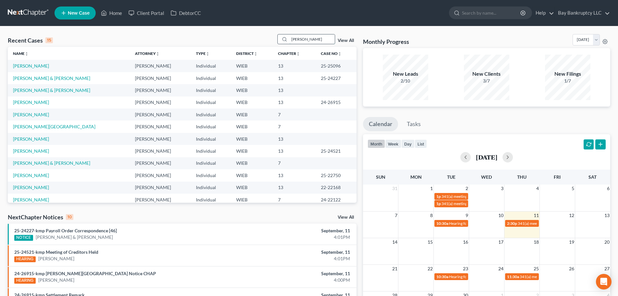
type input "[PERSON_NAME]"
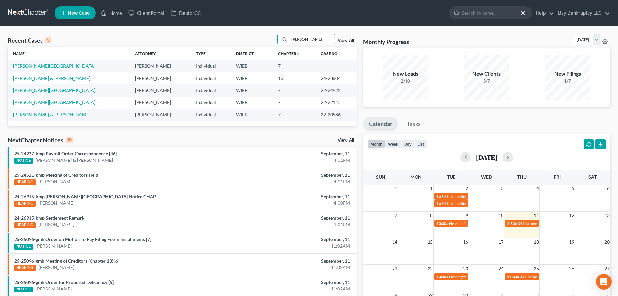
click at [40, 65] on link "[PERSON_NAME][GEOGRAPHIC_DATA]" at bounding box center [54, 66] width 82 height 6
select select "3"
select select "1"
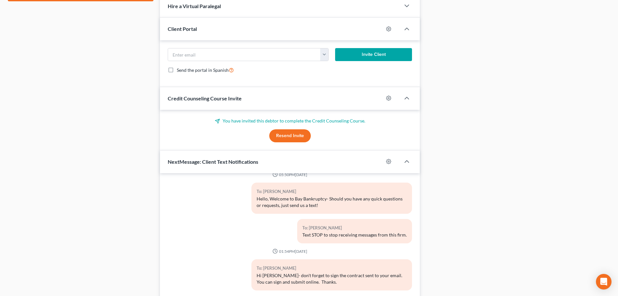
scroll to position [366, 0]
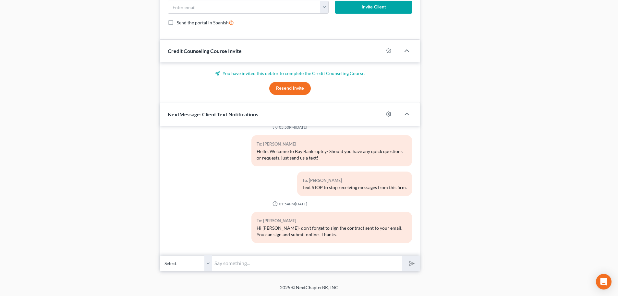
click at [243, 266] on input "text" at bounding box center [307, 263] width 190 height 16
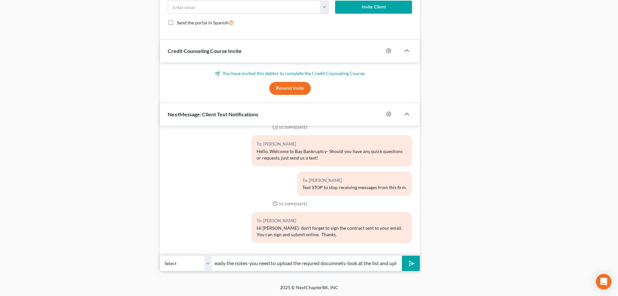
scroll to position [0, 115]
click at [379, 261] on input "Hi [PERSON_NAME] sent the portal back-please ready the notes-you need to upload…" at bounding box center [307, 263] width 190 height 16
type input "Hi [PERSON_NAME] sent the portal back-please ready the notes-you need to upload…"
click at [408, 261] on icon "submit" at bounding box center [410, 262] width 9 height 9
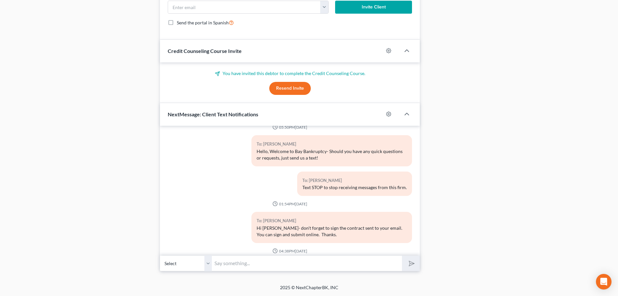
scroll to position [63, 0]
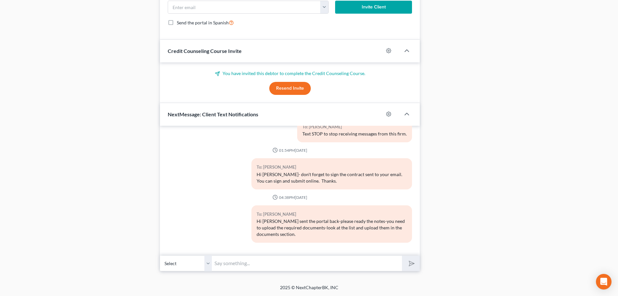
click at [233, 260] on input "text" at bounding box center [307, 263] width 190 height 16
click at [355, 263] on input "the contract needs signed-that is in a different email." at bounding box center [307, 263] width 190 height 16
type input "the contract needs signed-that is in a different email. Thank-you!"
click at [407, 261] on button "submit" at bounding box center [411, 262] width 18 height 15
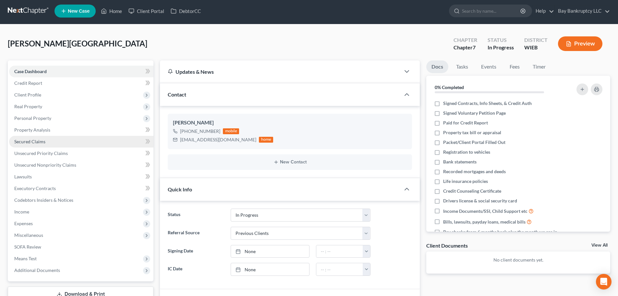
scroll to position [0, 0]
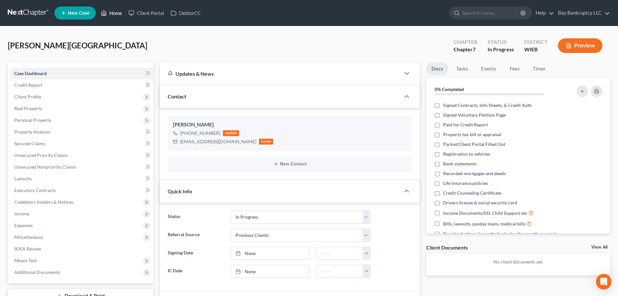
click at [117, 10] on link "Home" at bounding box center [112, 13] width 28 height 12
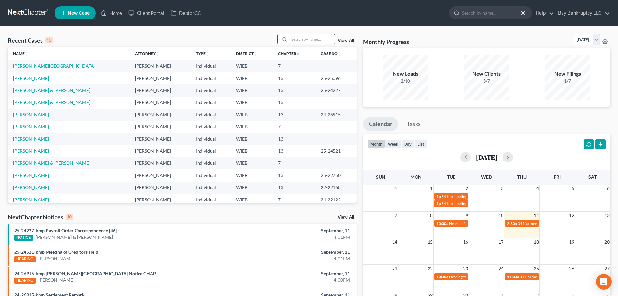
click at [303, 40] on input "search" at bounding box center [311, 38] width 45 height 9
type input "[PERSON_NAME]"
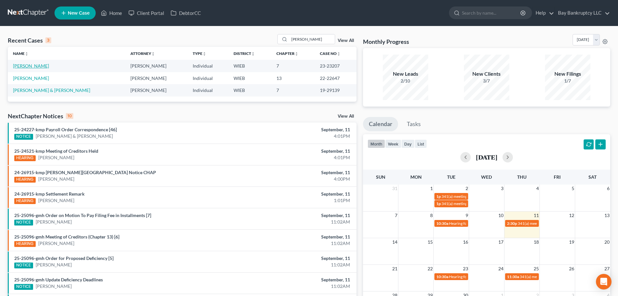
click at [38, 66] on link "[PERSON_NAME]" at bounding box center [31, 66] width 36 height 6
select select "2"
select select "4"
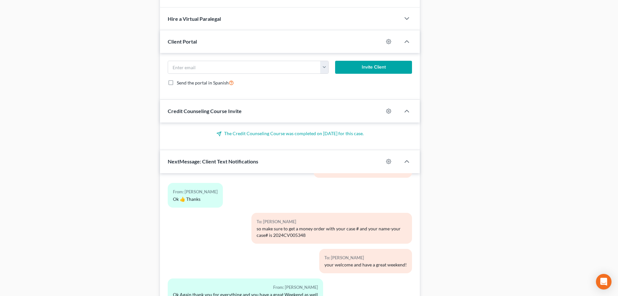
scroll to position [585, 0]
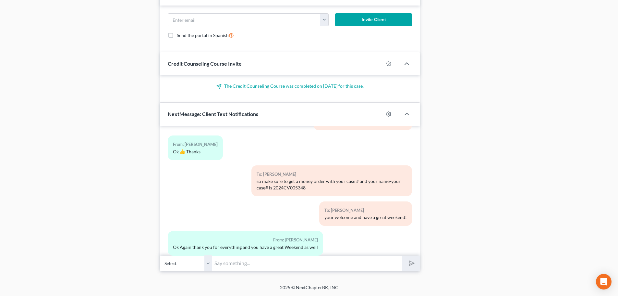
click at [240, 264] on input "text" at bounding box center [307, 263] width 190 height 16
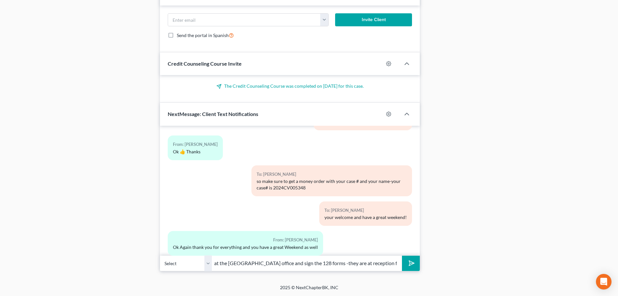
scroll to position [0, 75]
type input "Hi [PERSON_NAME]-pls stop in at the [GEOGRAPHIC_DATA] office and sign the 128 f…"
click at [411, 261] on icon "submit" at bounding box center [410, 262] width 9 height 9
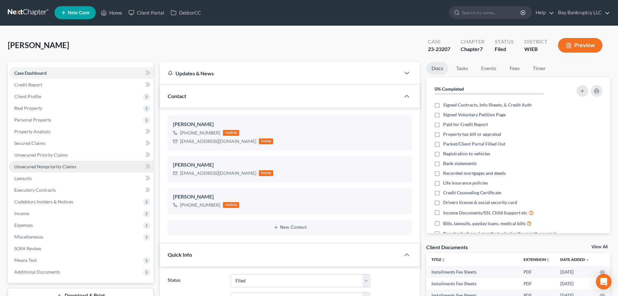
scroll to position [0, 0]
click at [115, 12] on link "Home" at bounding box center [112, 13] width 28 height 12
